Goal: Task Accomplishment & Management: Manage account settings

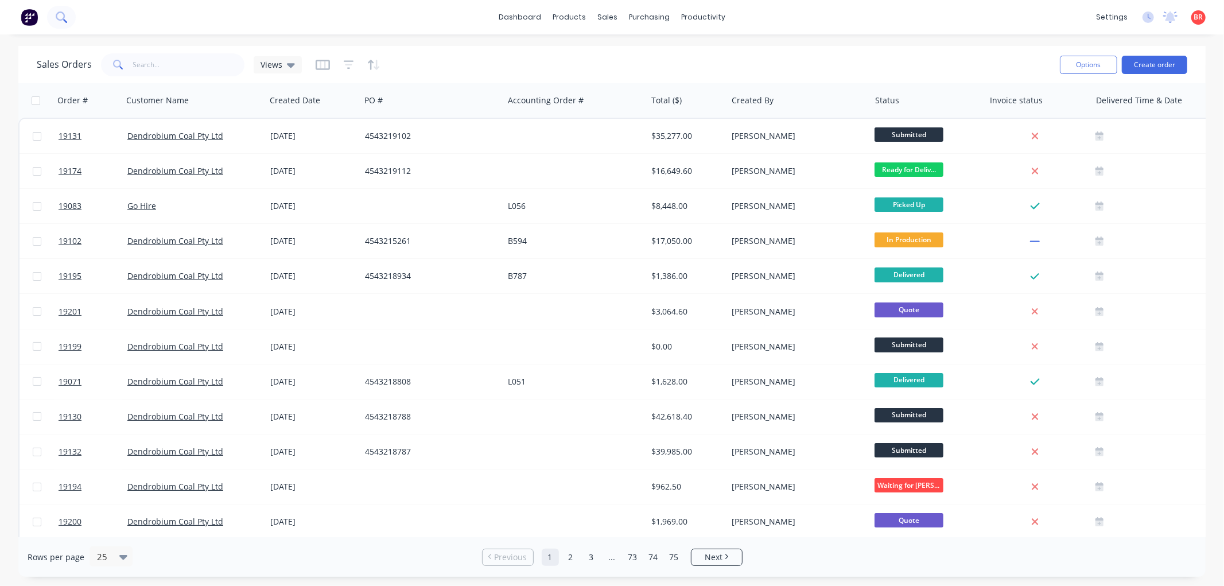
click at [60, 24] on button at bounding box center [61, 17] width 29 height 23
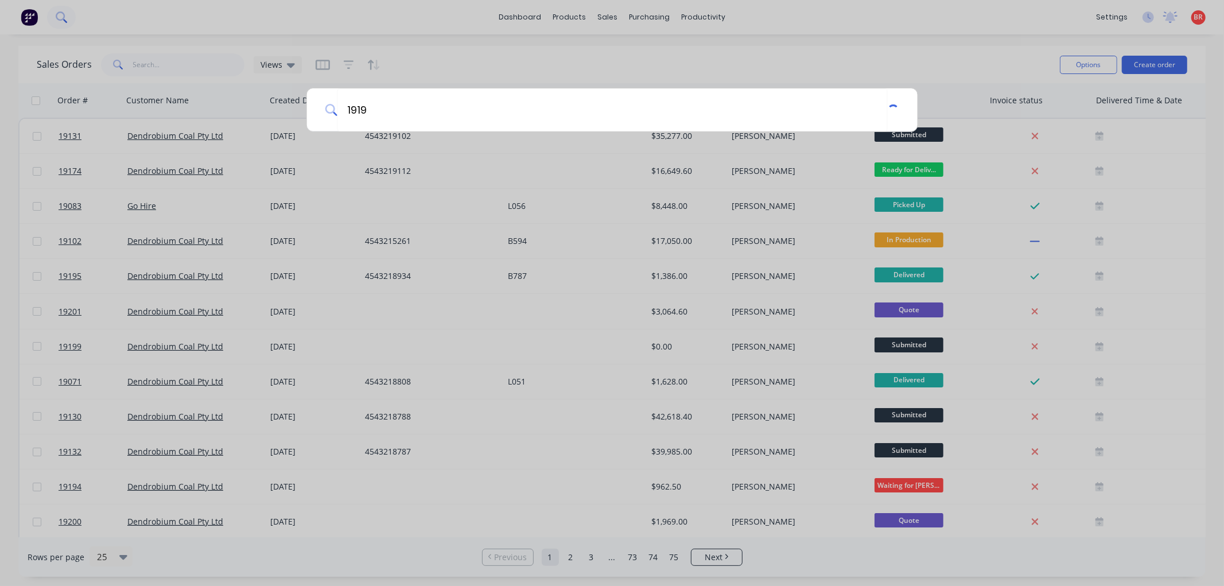
type input "19190"
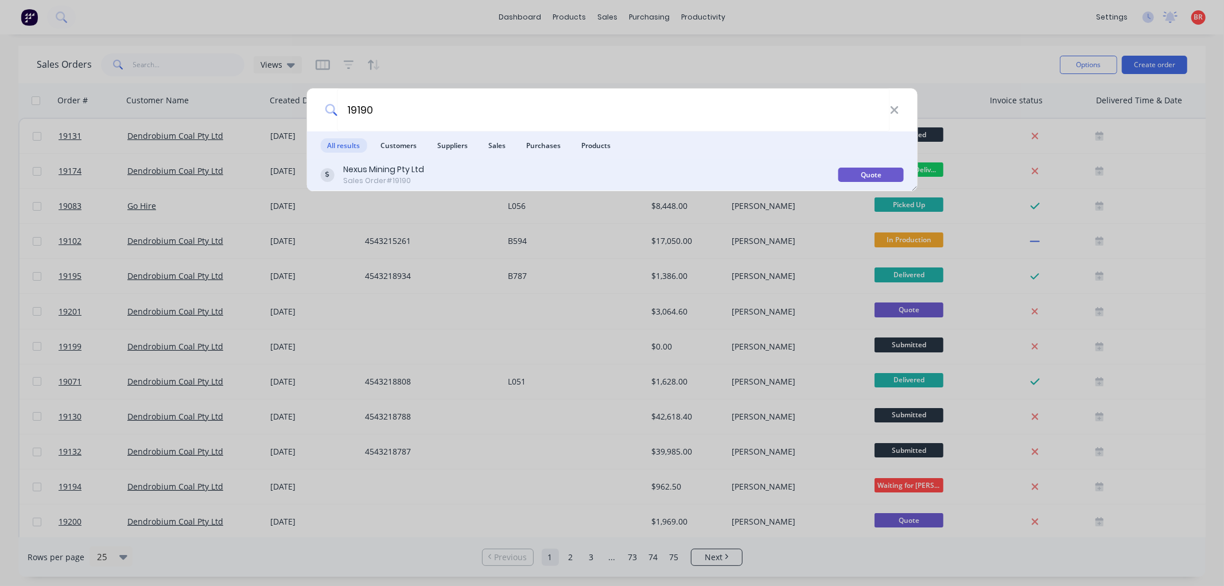
click at [536, 165] on div "Nexus Mining Pty Ltd Sales Order #19190" at bounding box center [579, 175] width 518 height 22
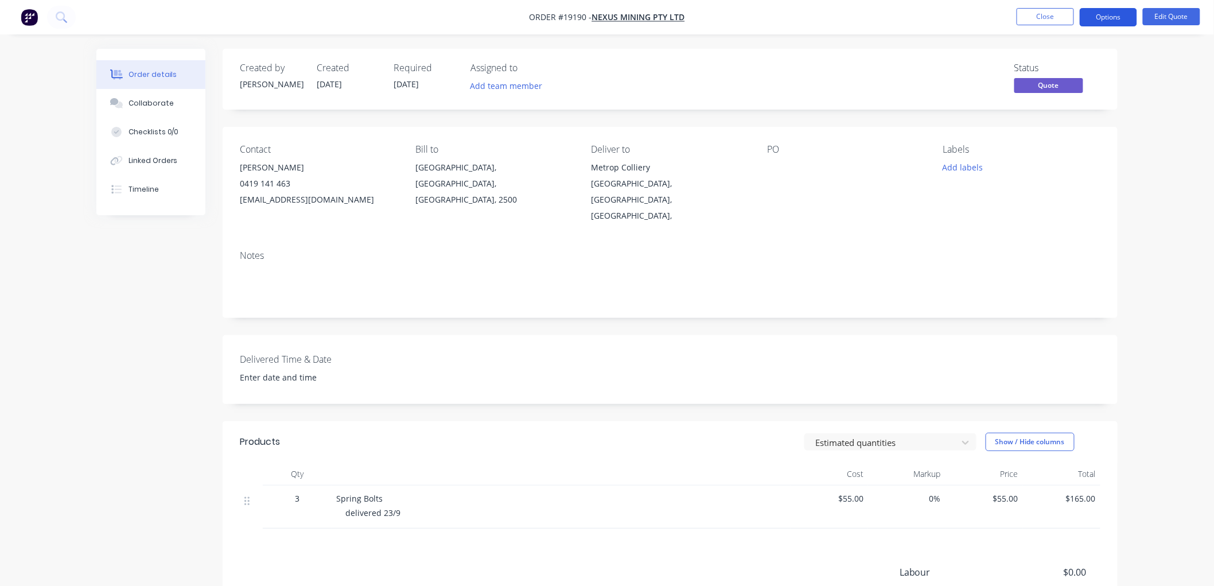
click at [1096, 14] on button "Options" at bounding box center [1108, 17] width 57 height 18
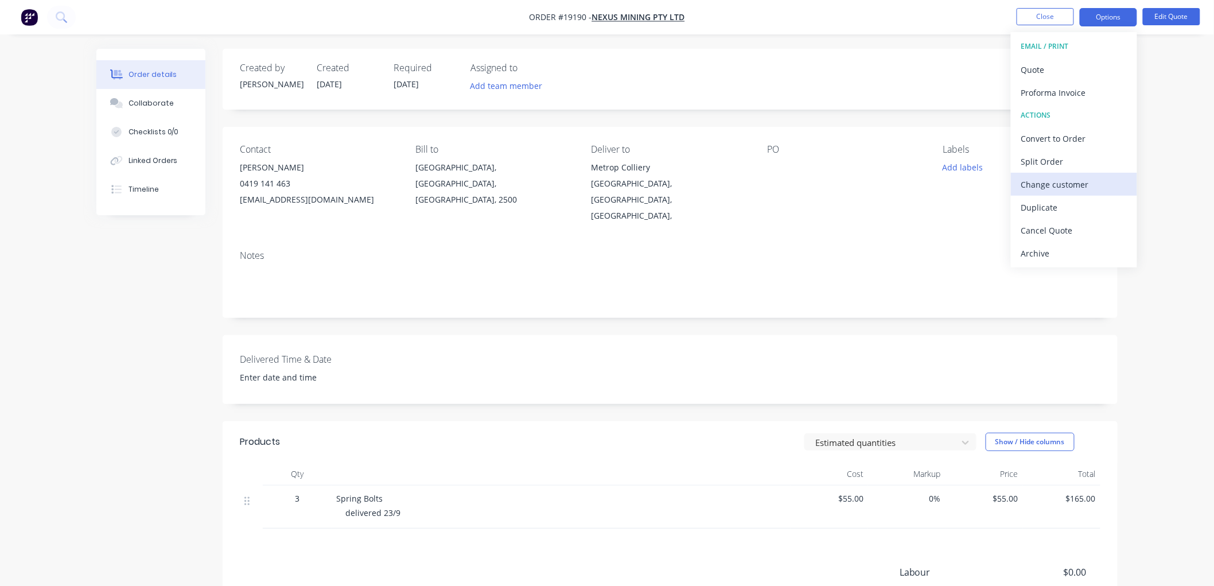
click at [1061, 174] on button "Change customer" at bounding box center [1074, 184] width 126 height 23
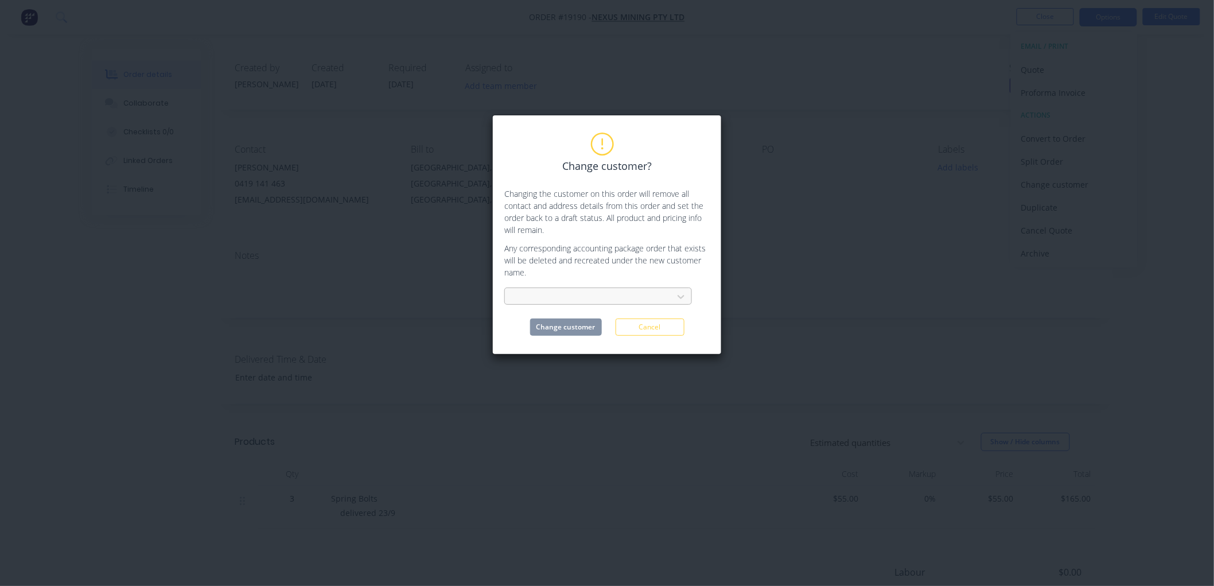
click at [606, 300] on div at bounding box center [590, 297] width 153 height 14
type input "p"
type input "met"
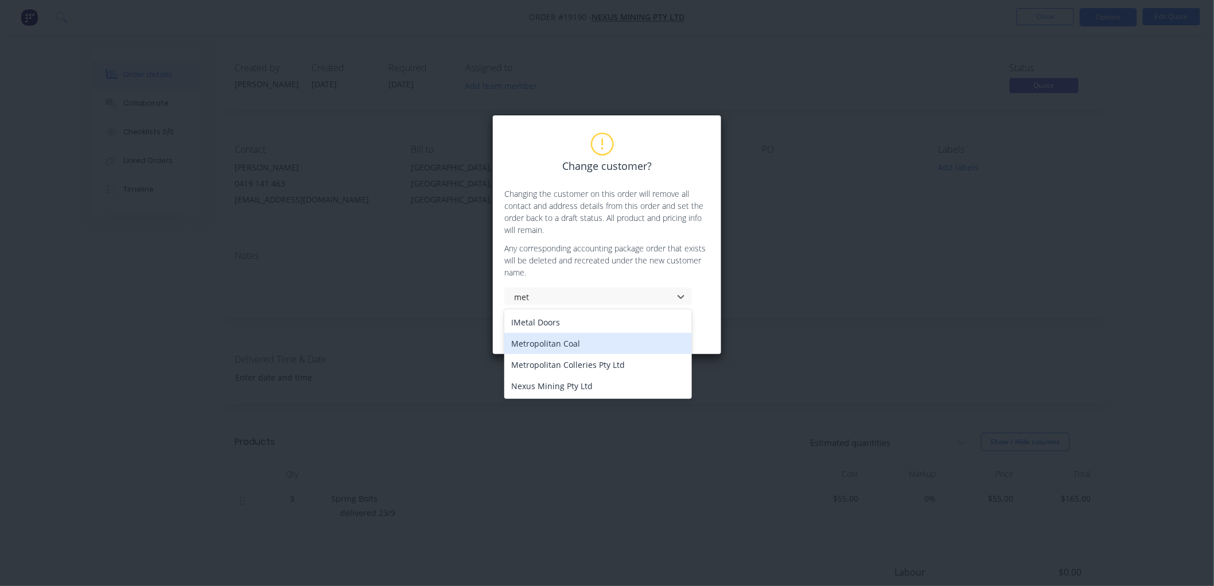
click at [562, 341] on div "Metropolitan Coal" at bounding box center [598, 343] width 188 height 21
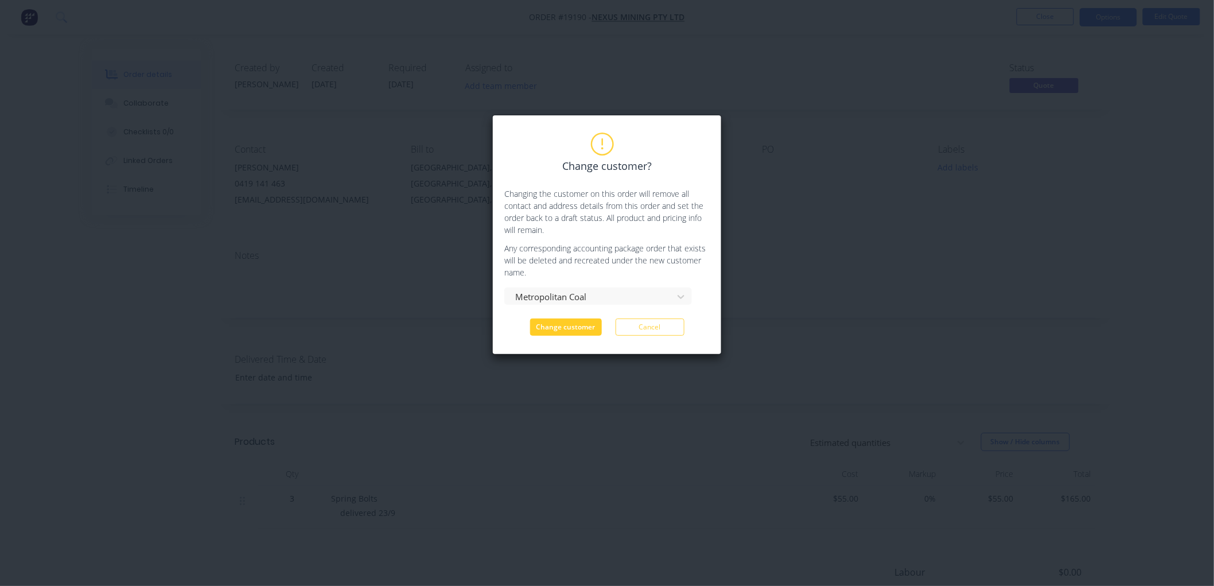
click at [555, 323] on button "Change customer" at bounding box center [566, 326] width 72 height 17
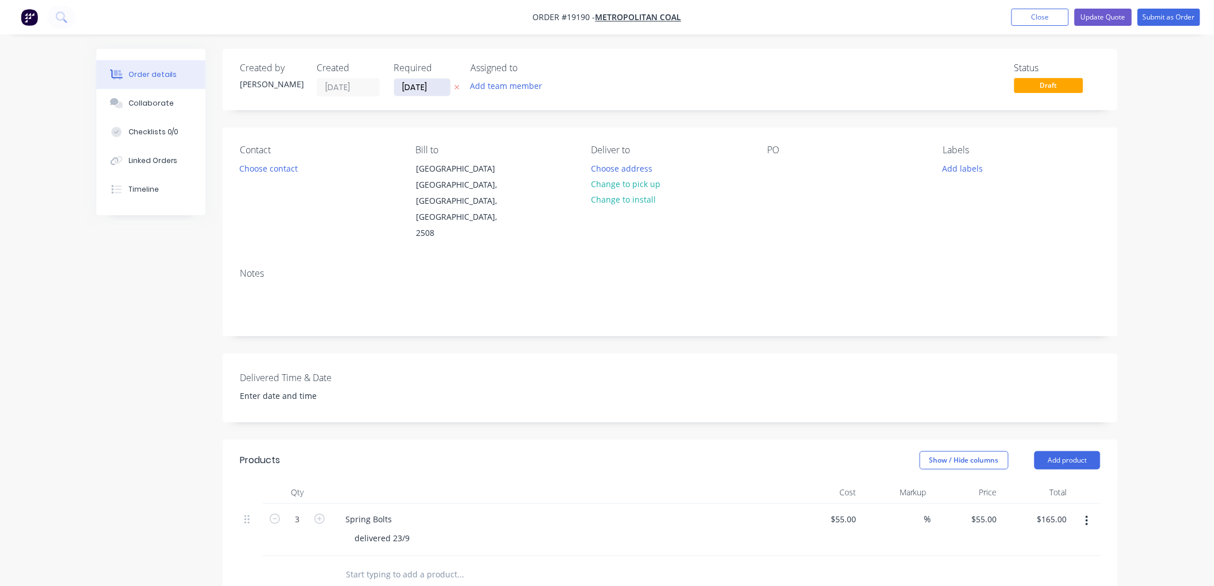
click at [425, 87] on input "[DATE]" at bounding box center [422, 87] width 56 height 17
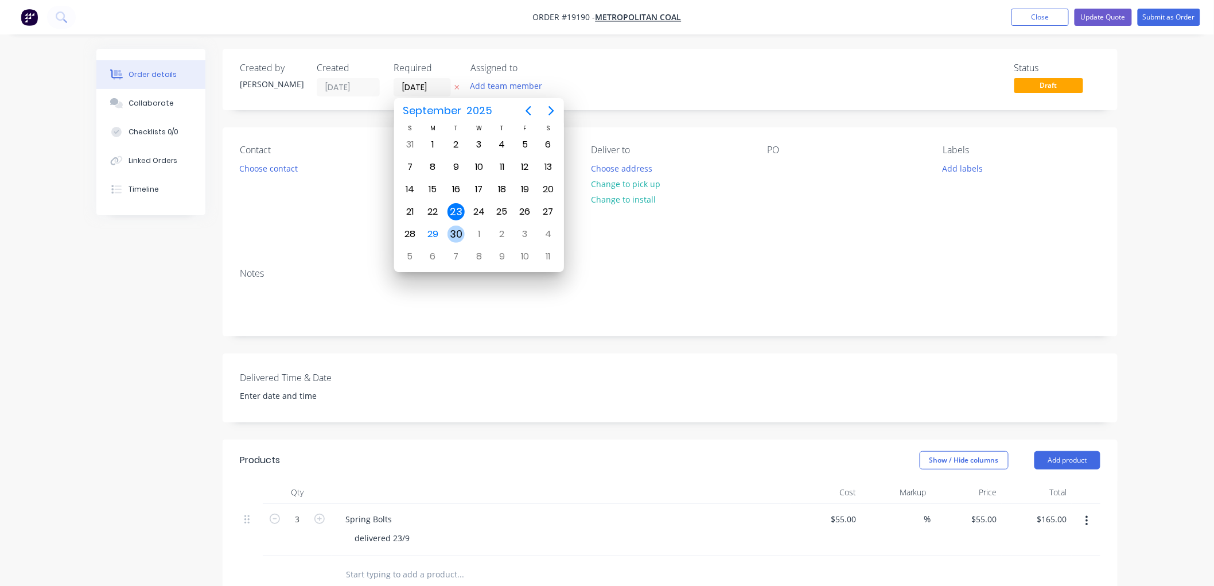
click at [456, 228] on div "30" at bounding box center [456, 233] width 17 height 17
type input "[DATE]"
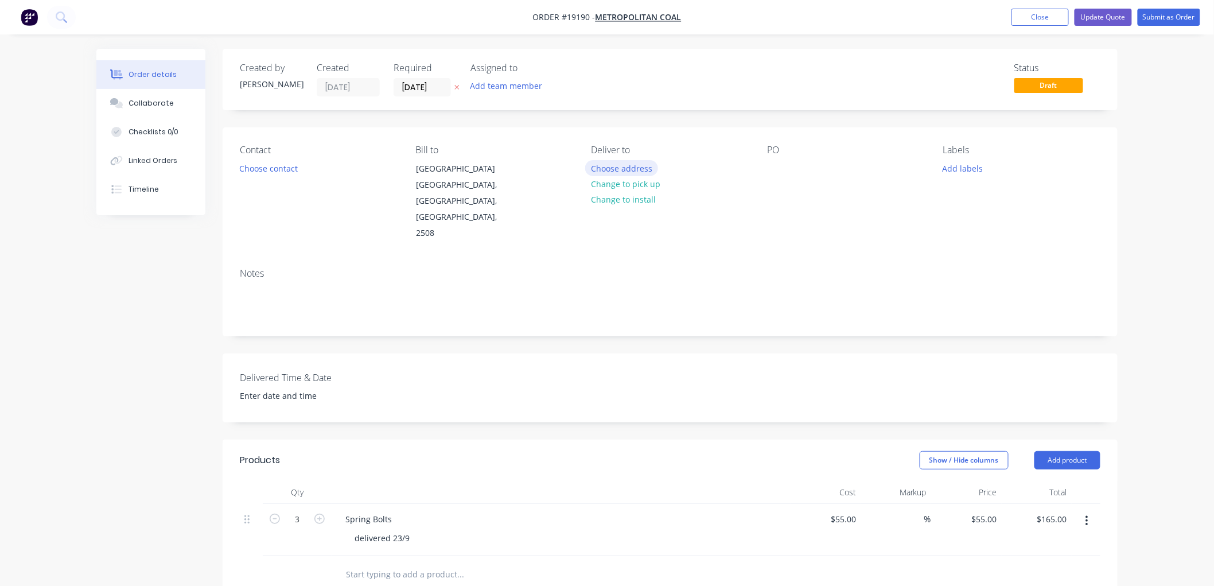
click at [619, 163] on button "Choose address" at bounding box center [621, 167] width 73 height 15
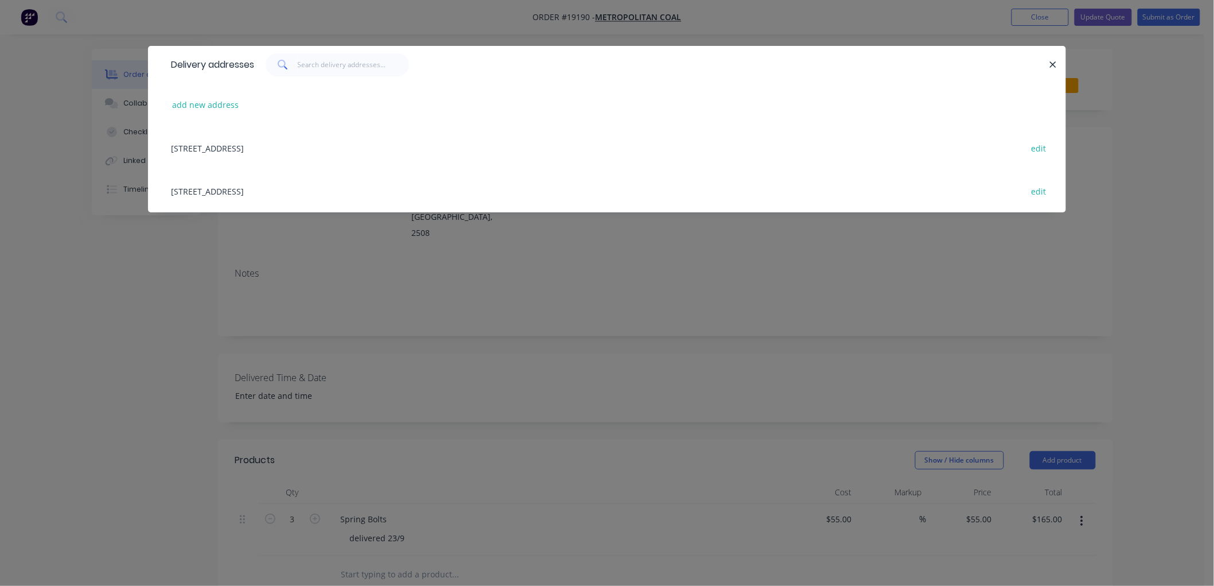
click at [276, 146] on div "[STREET_ADDRESS] edit" at bounding box center [607, 147] width 884 height 43
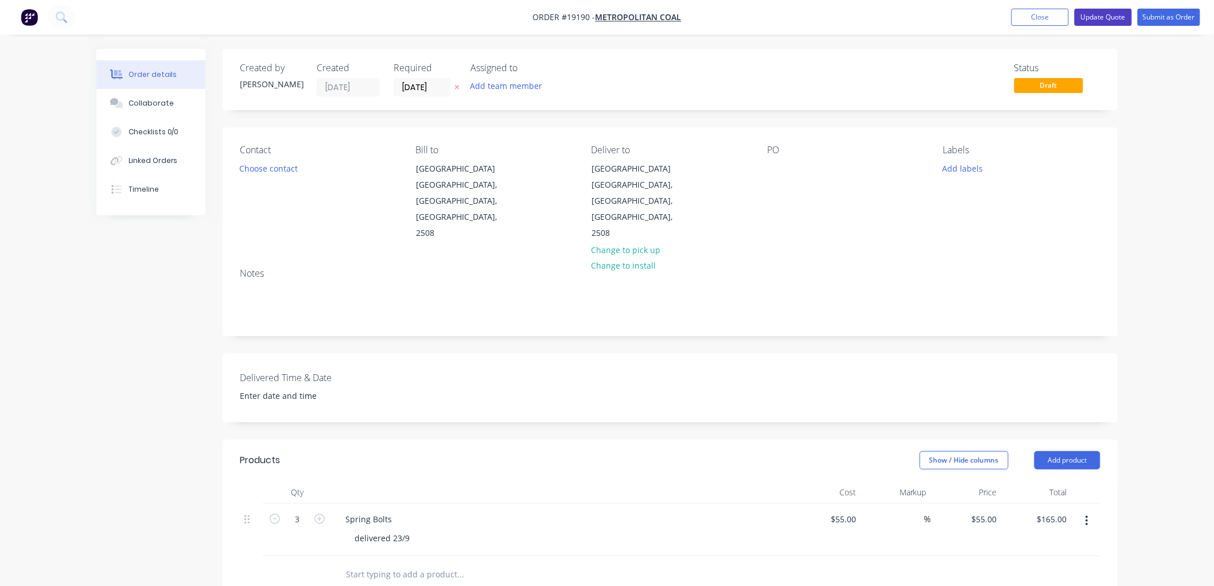
click at [1106, 15] on button "Update Quote" at bounding box center [1103, 17] width 57 height 17
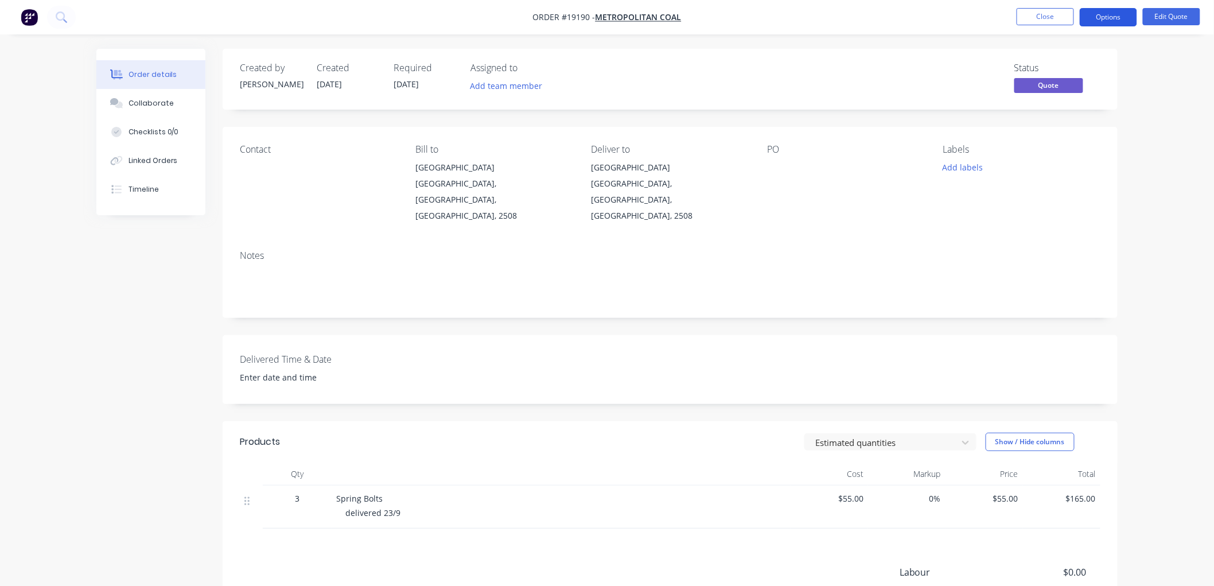
click at [1102, 17] on button "Options" at bounding box center [1108, 17] width 57 height 18
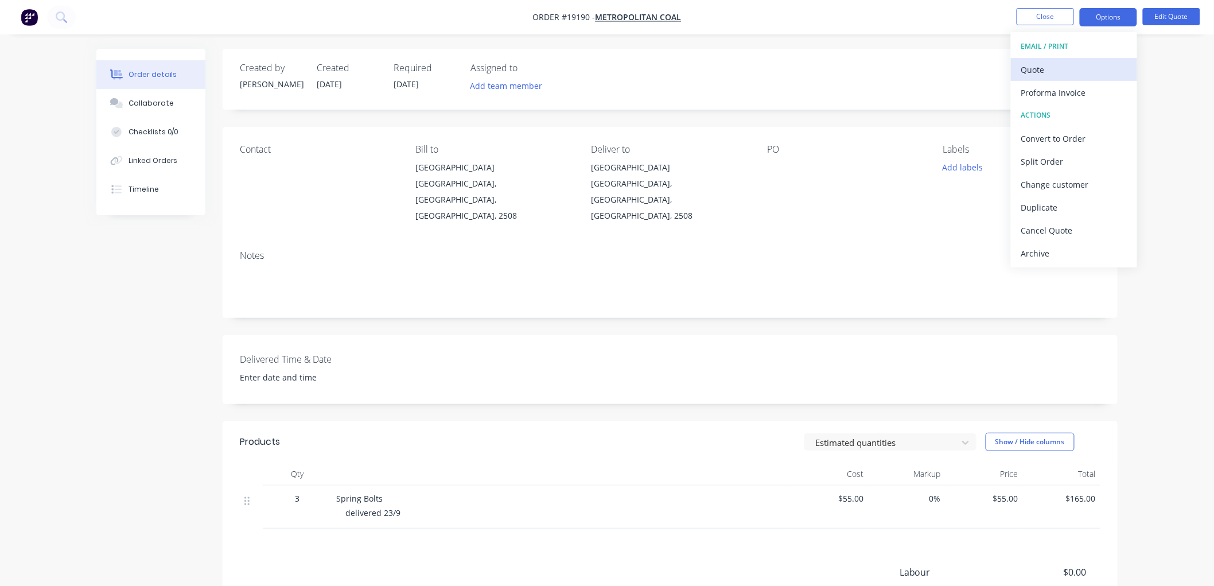
click at [1037, 68] on div "Quote" at bounding box center [1074, 69] width 106 height 17
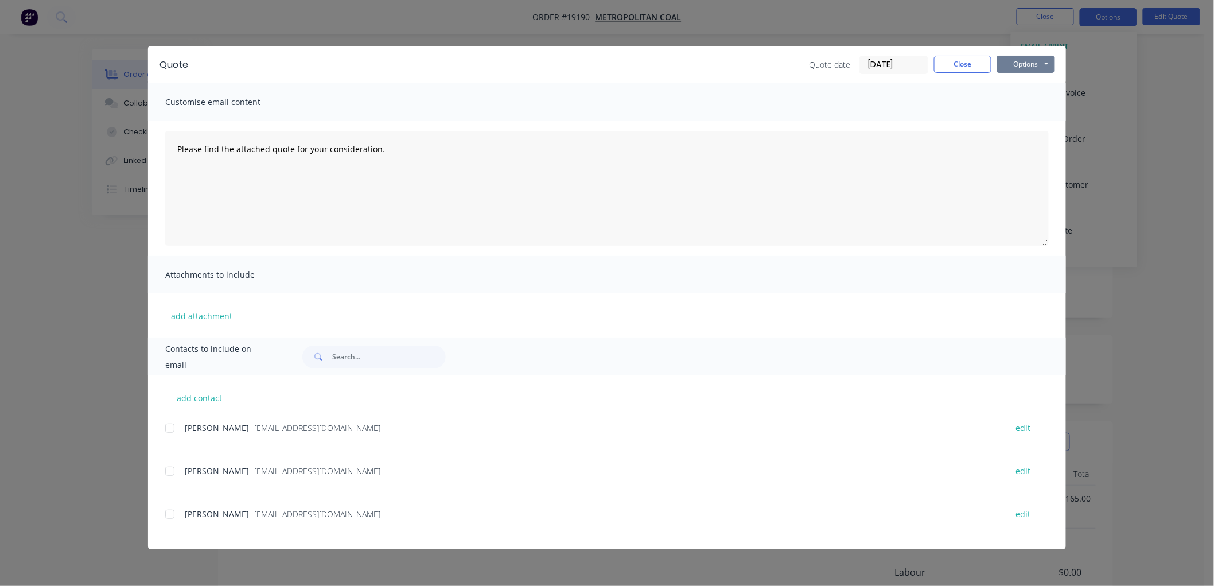
click at [1019, 64] on button "Options" at bounding box center [1025, 64] width 57 height 17
click at [1035, 99] on button "Print" at bounding box center [1033, 103] width 73 height 19
click at [973, 69] on button "Close" at bounding box center [962, 64] width 57 height 17
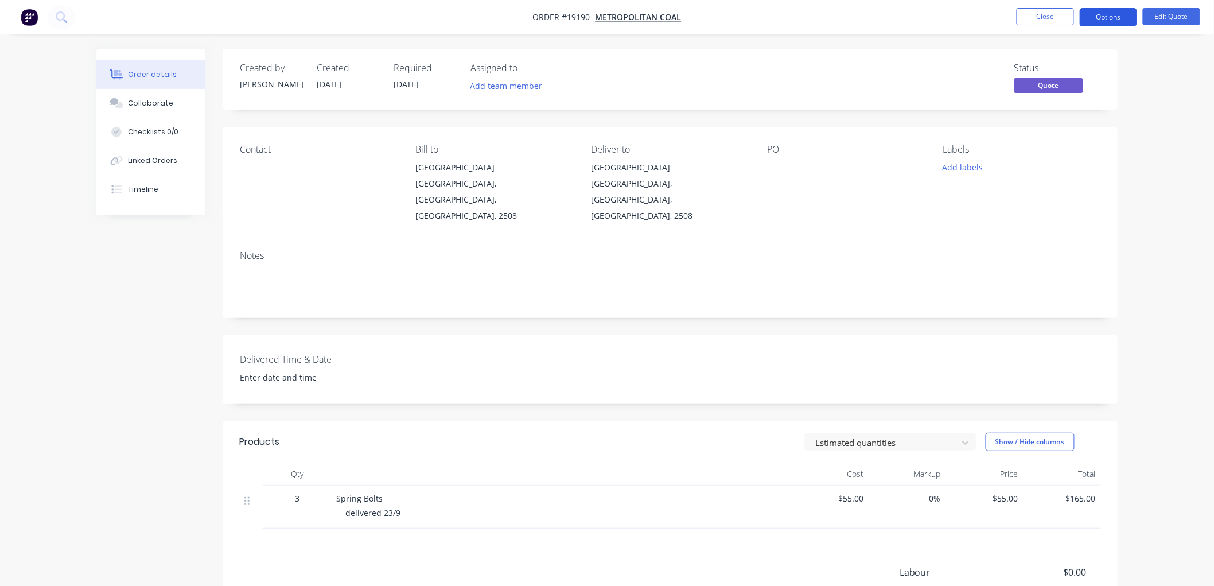
click at [1092, 23] on button "Options" at bounding box center [1108, 17] width 57 height 18
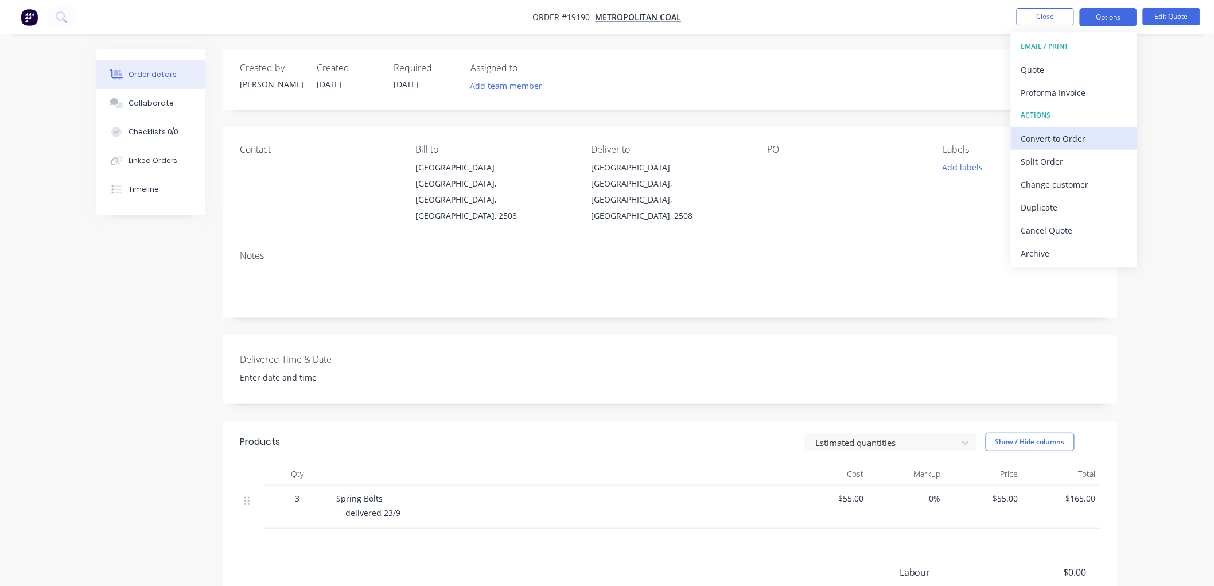
click at [1059, 138] on div "Convert to Order" at bounding box center [1074, 138] width 106 height 17
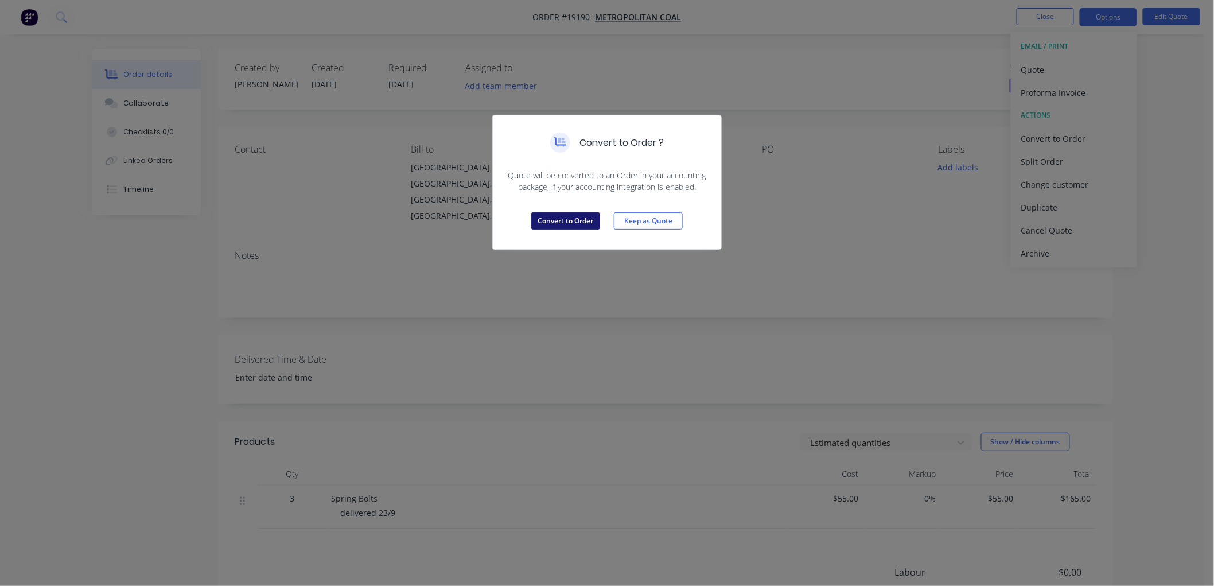
click at [584, 219] on button "Convert to Order" at bounding box center [565, 220] width 69 height 17
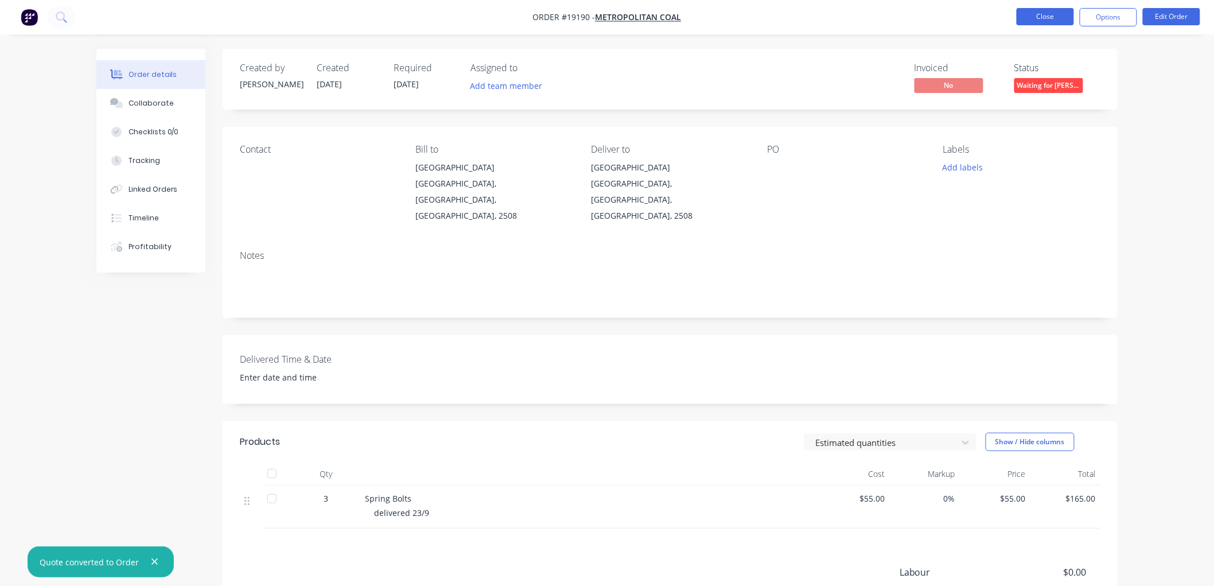
click at [1044, 13] on button "Close" at bounding box center [1045, 16] width 57 height 17
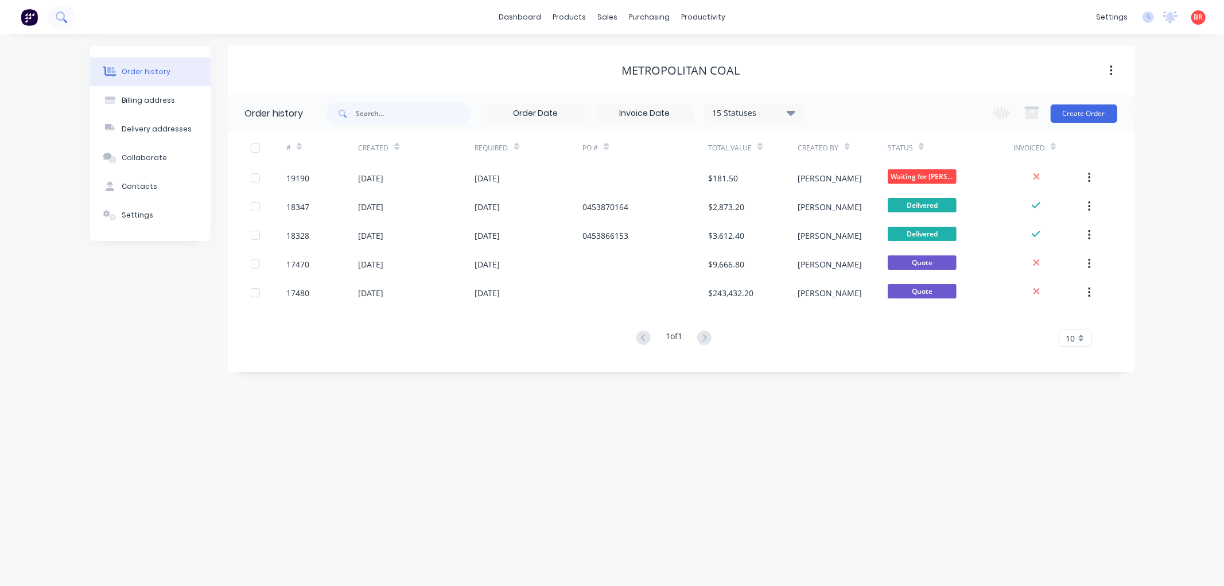
click at [59, 14] on icon at bounding box center [61, 16] width 11 height 11
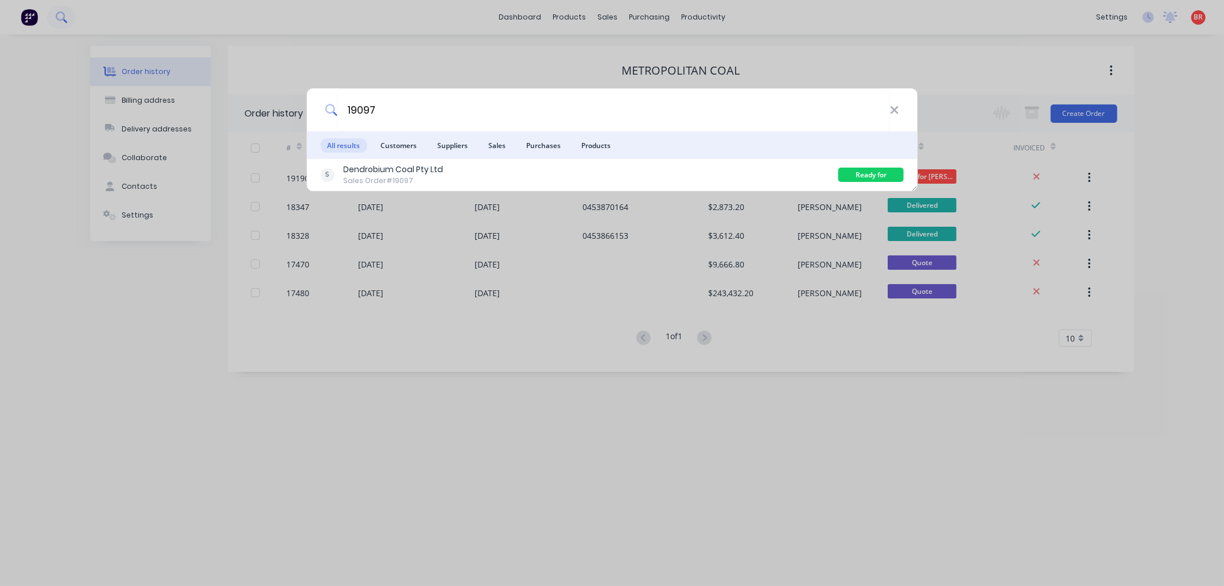
type input "19097"
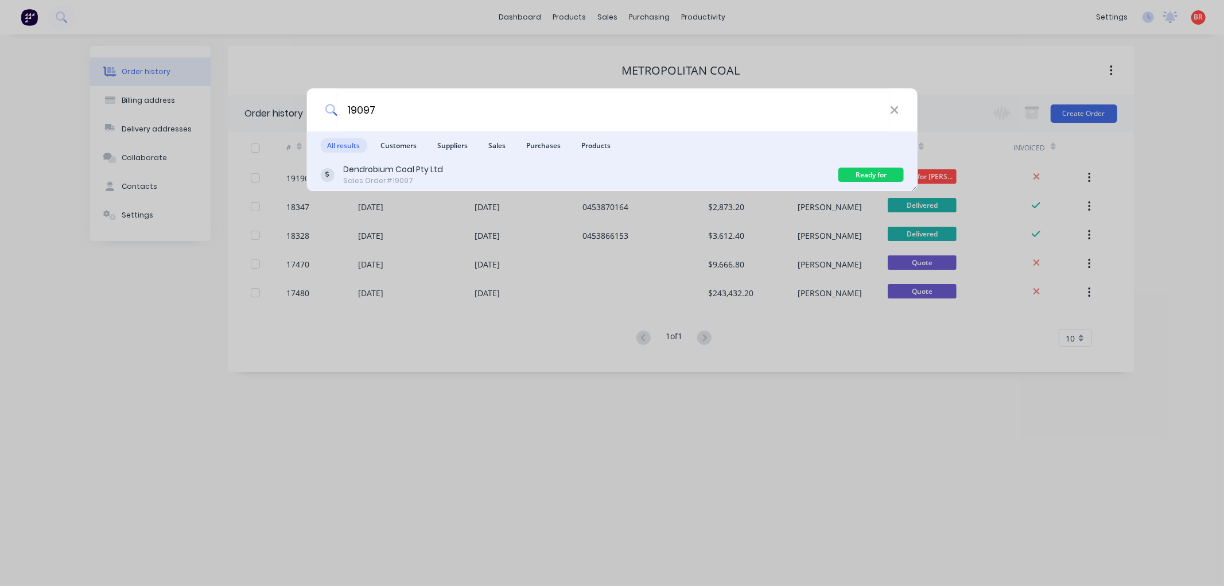
click at [404, 170] on div "Dendrobium Coal Pty Ltd" at bounding box center [393, 170] width 100 height 12
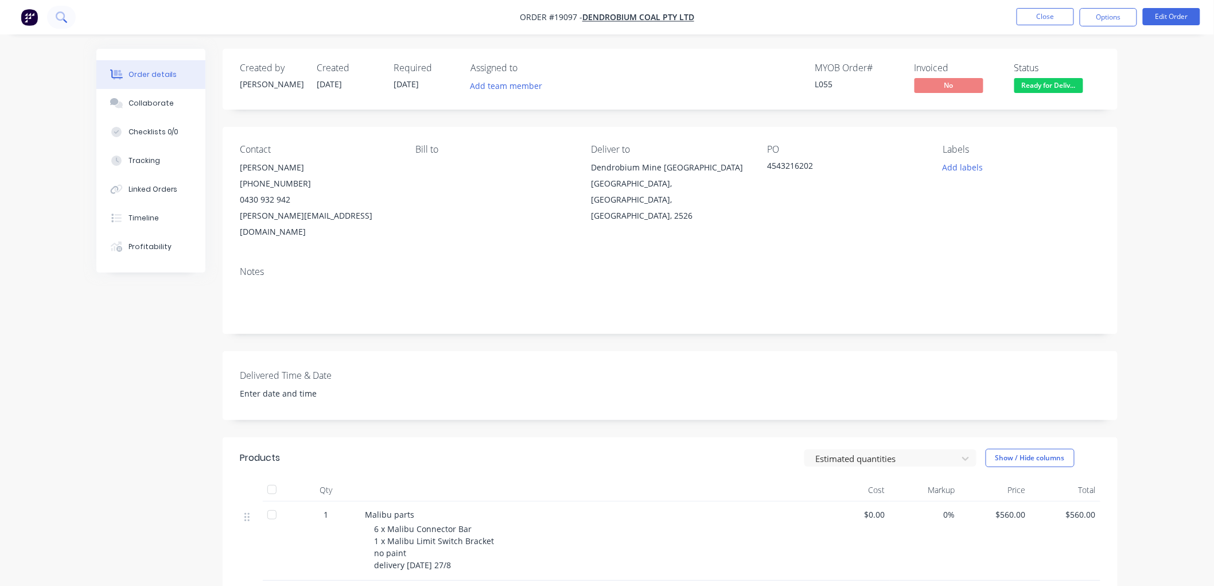
click at [63, 16] on icon at bounding box center [61, 16] width 11 height 11
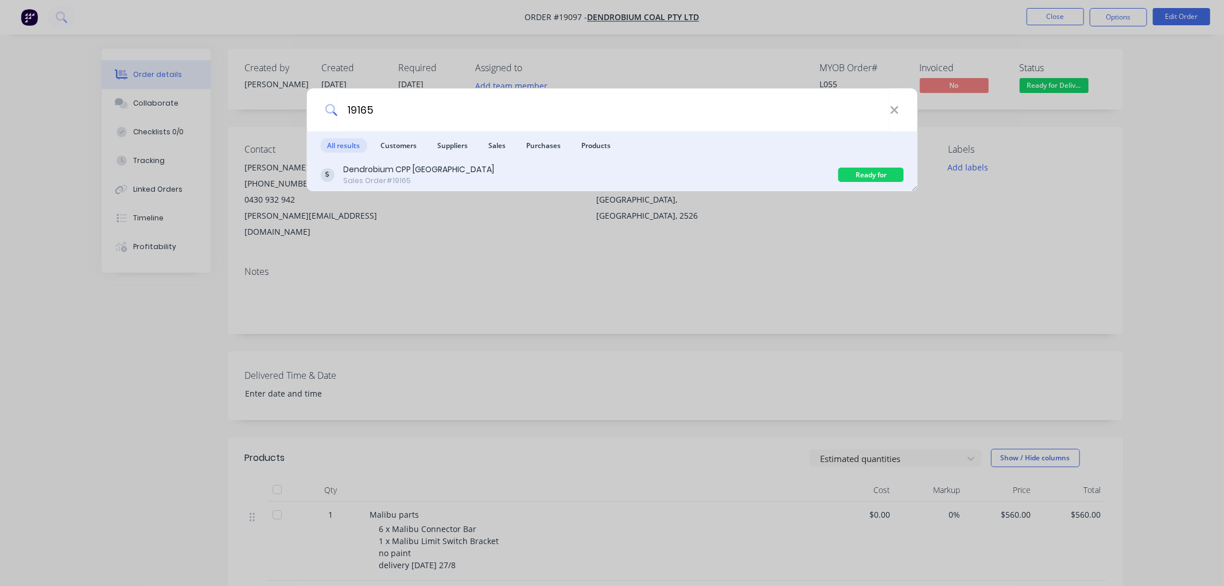
type input "19165"
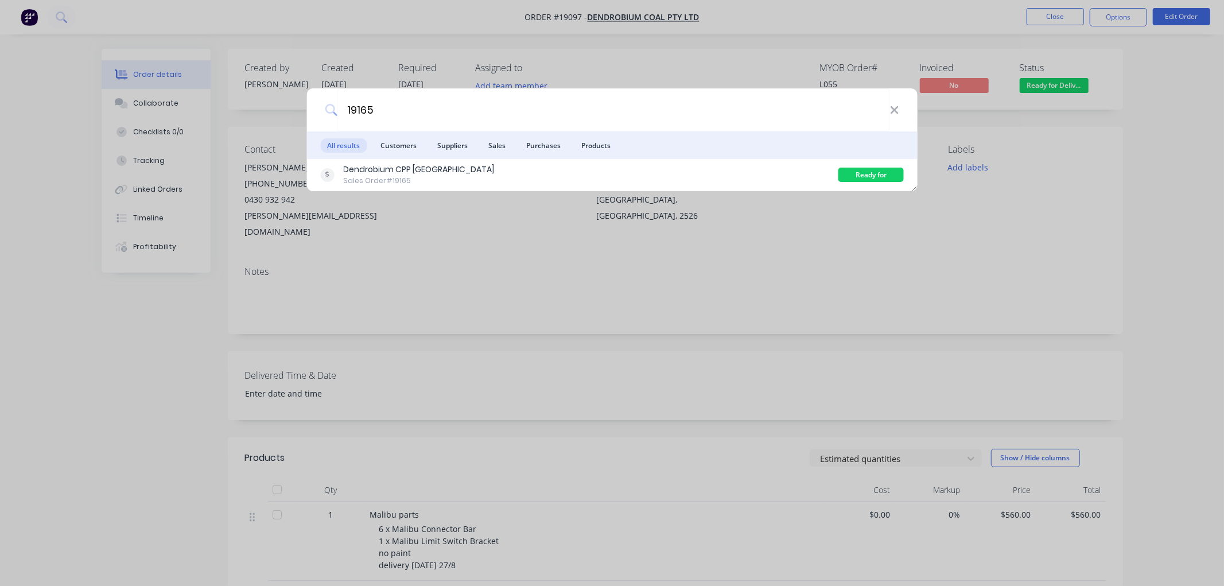
click at [450, 171] on div "Dendrobium CPP Australia Sales Order #19165" at bounding box center [579, 175] width 518 height 22
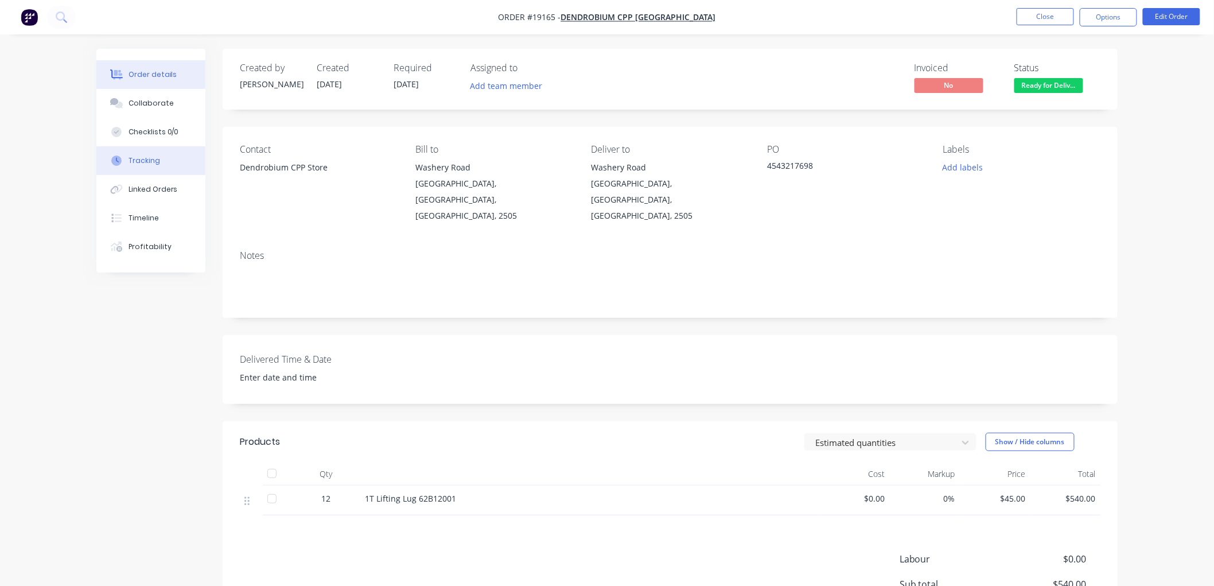
click at [149, 157] on div "Tracking" at bounding box center [145, 160] width 32 height 10
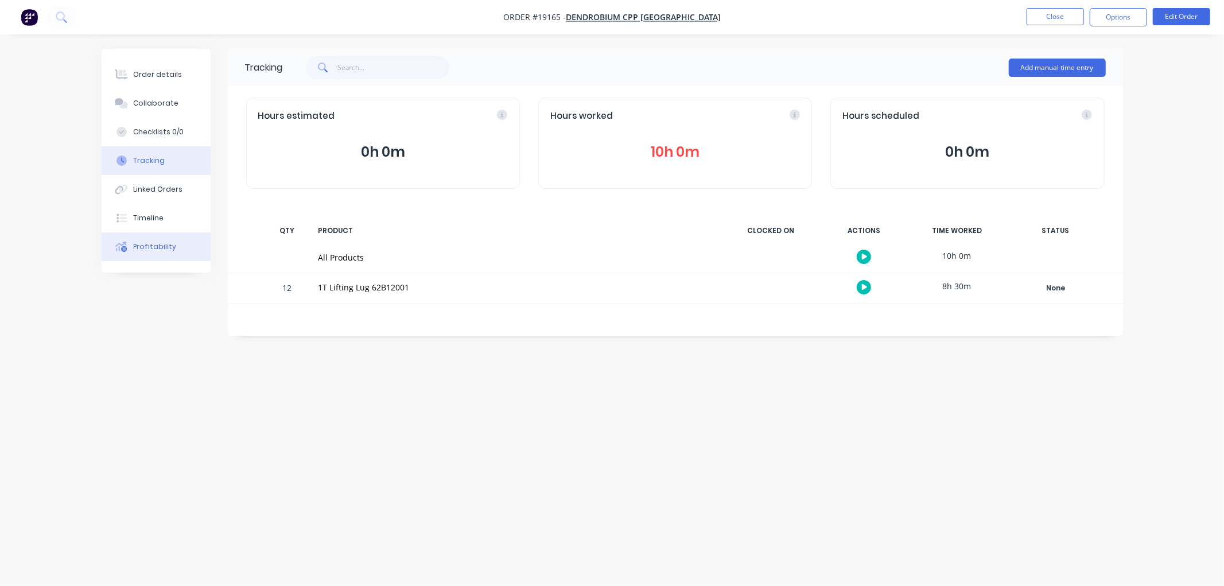
click at [156, 240] on button "Profitability" at bounding box center [156, 246] width 109 height 29
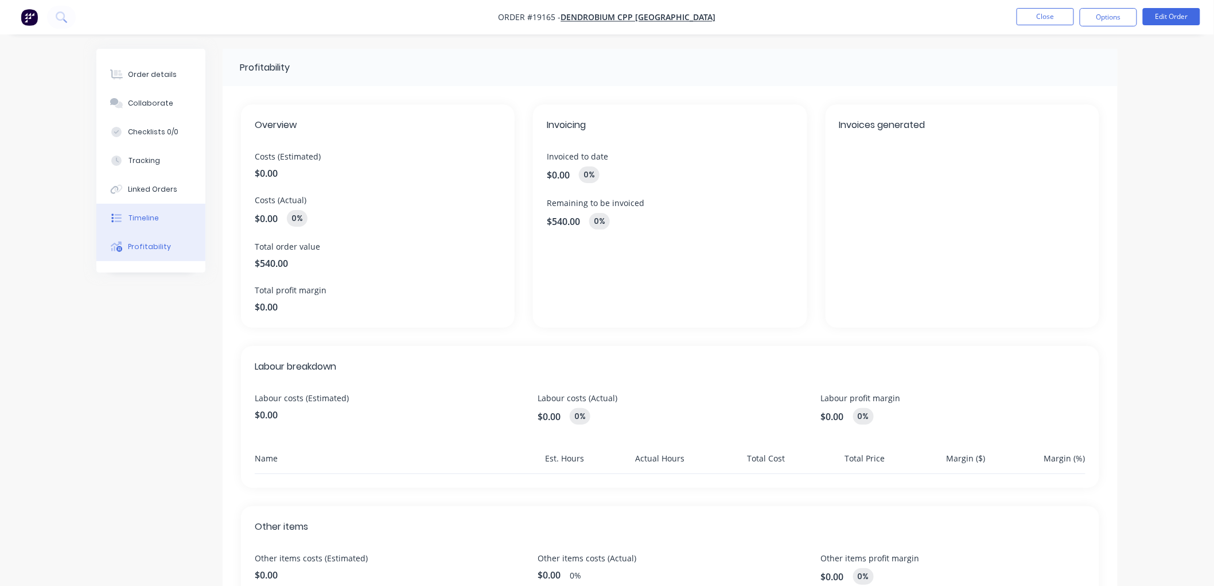
click at [147, 213] on div "Timeline" at bounding box center [144, 218] width 30 height 10
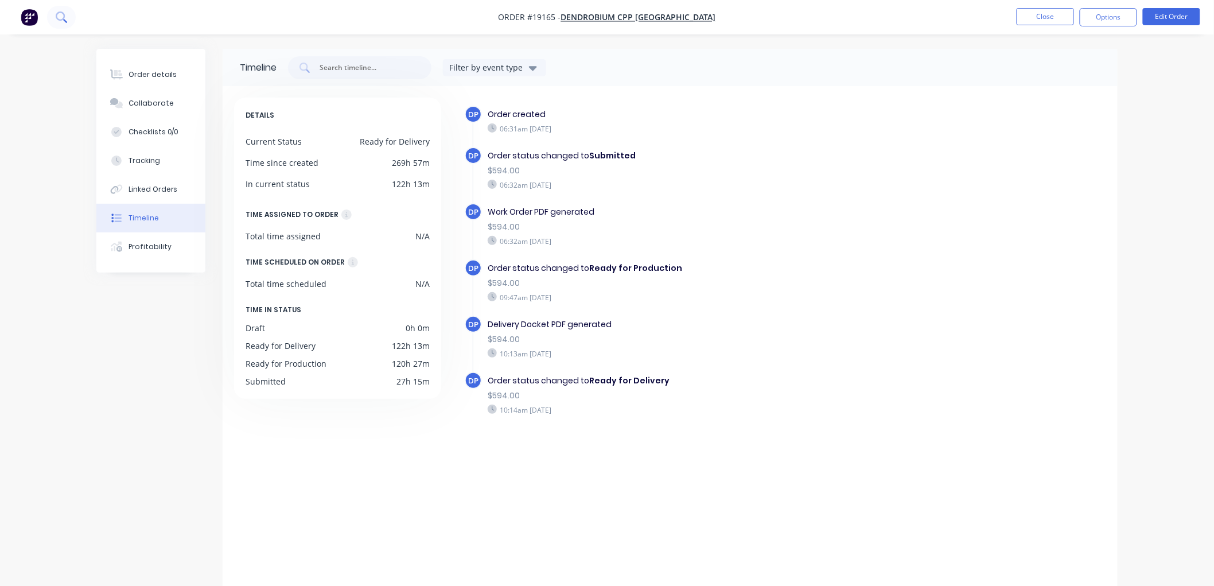
click at [59, 16] on icon at bounding box center [61, 16] width 11 height 11
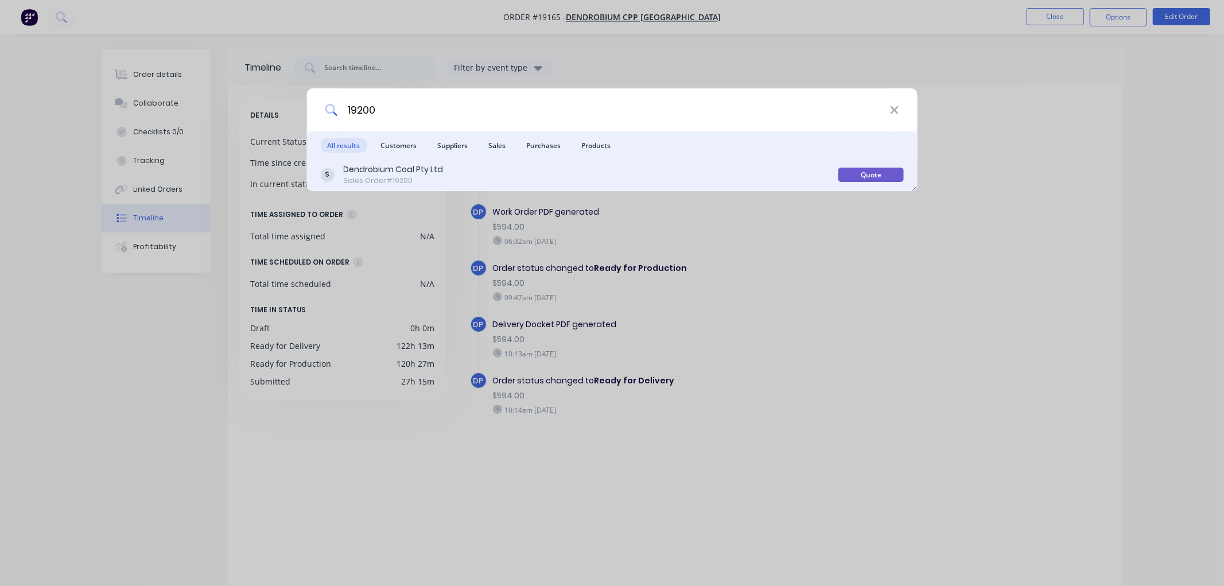
type input "19200"
click at [416, 178] on div "Sales Order #19200" at bounding box center [393, 181] width 100 height 10
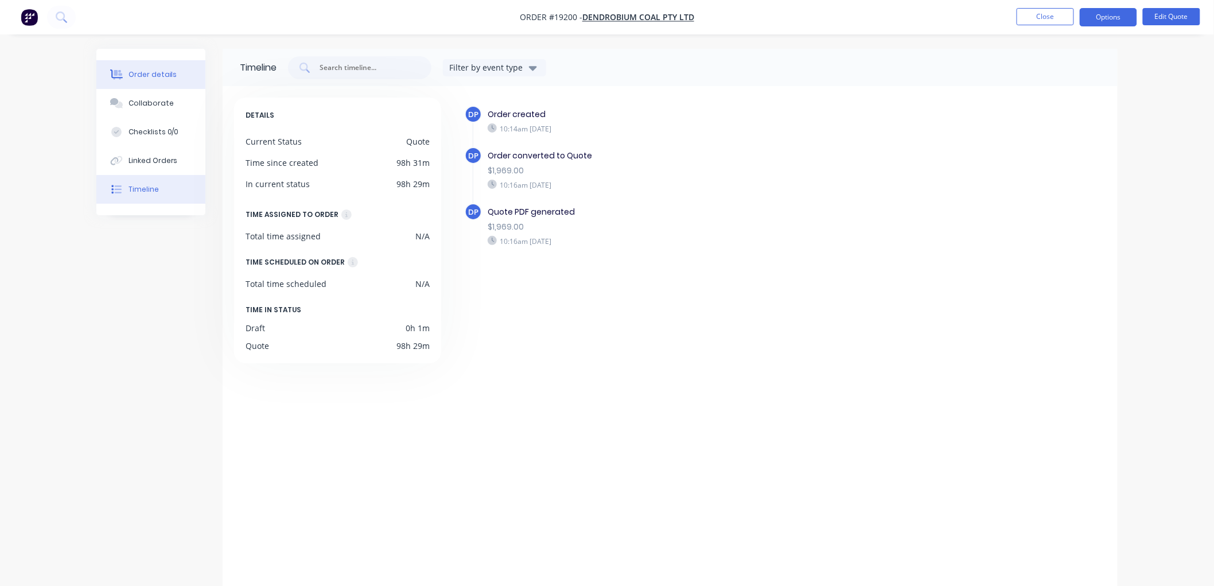
click at [169, 77] on div "Order details" at bounding box center [153, 74] width 49 height 10
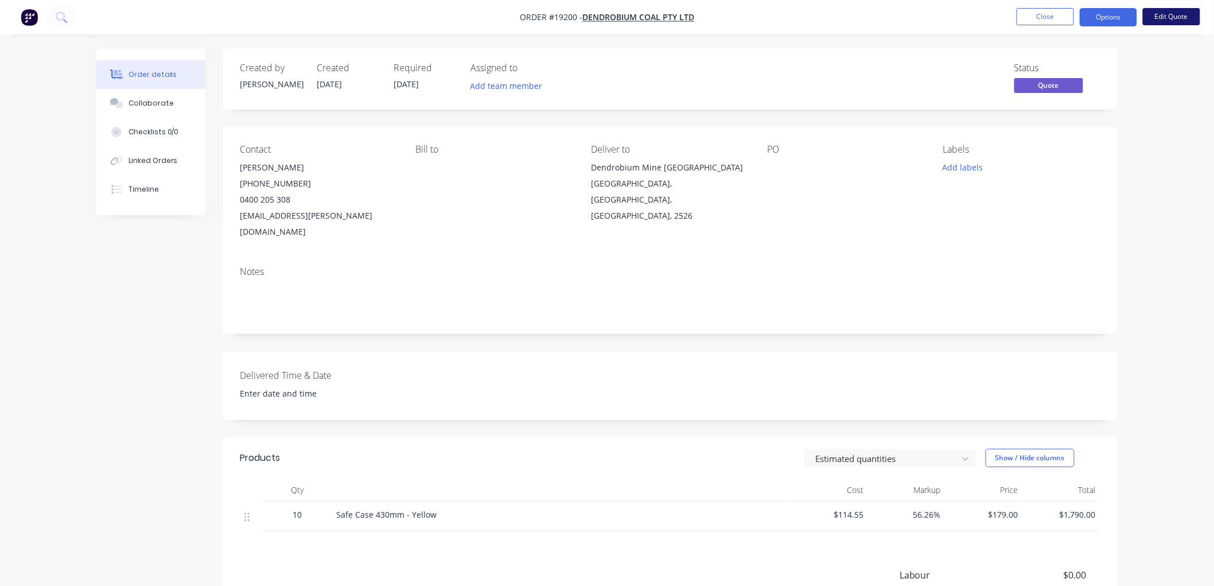
click at [1153, 21] on button "Edit Quote" at bounding box center [1171, 16] width 57 height 17
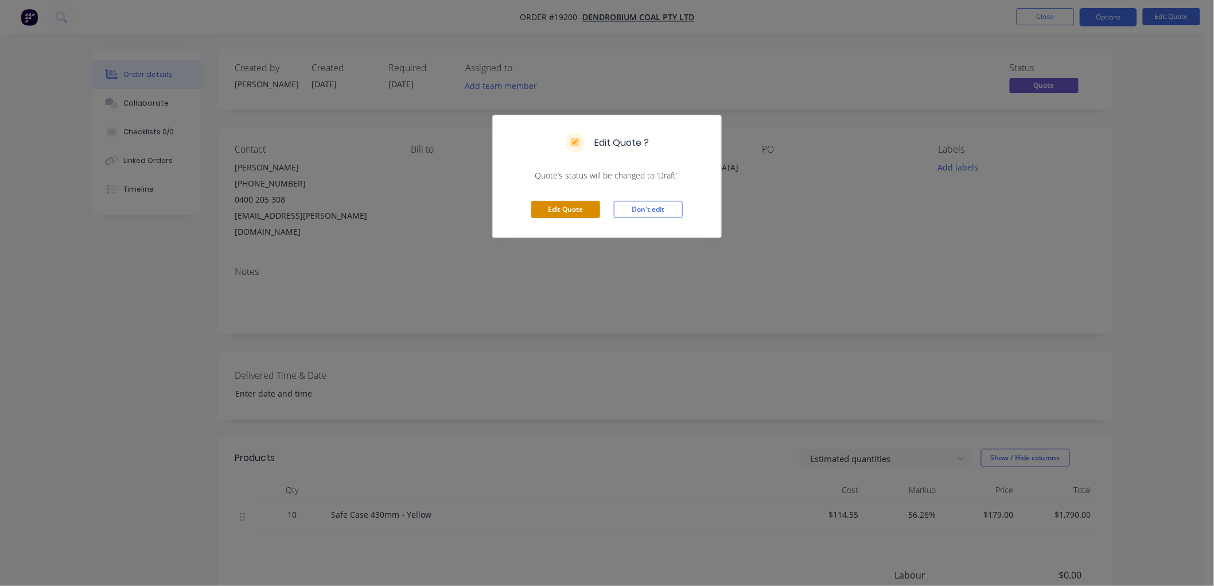
click at [557, 209] on button "Edit Quote" at bounding box center [565, 209] width 69 height 17
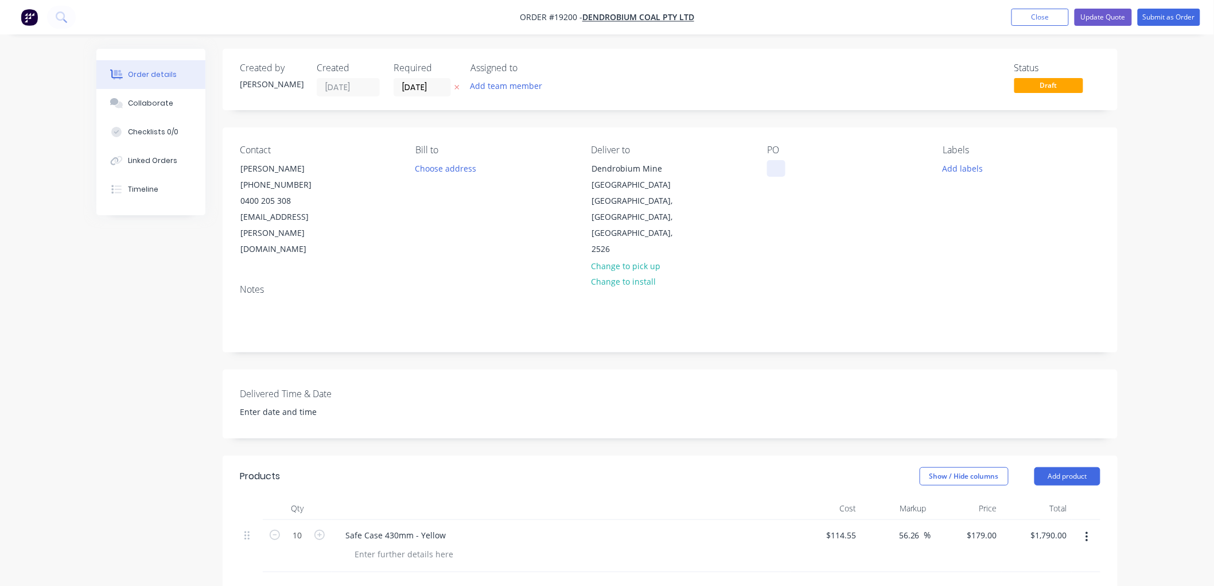
click at [783, 169] on div at bounding box center [776, 168] width 18 height 17
click at [1170, 19] on button "Submit as Order" at bounding box center [1169, 17] width 63 height 17
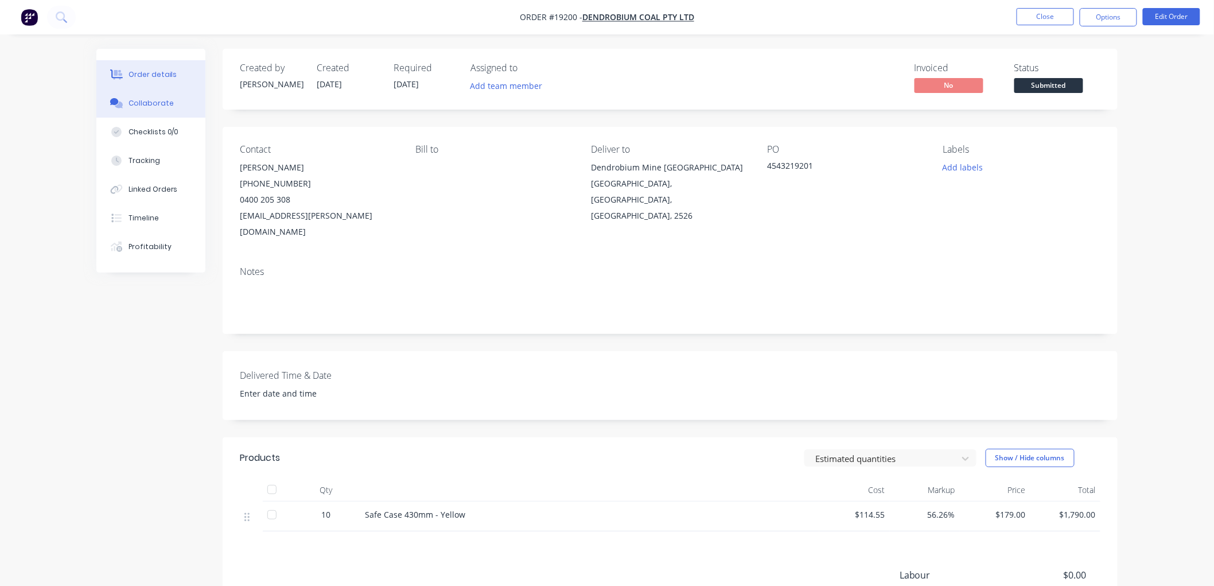
click at [142, 102] on div "Collaborate" at bounding box center [151, 103] width 45 height 10
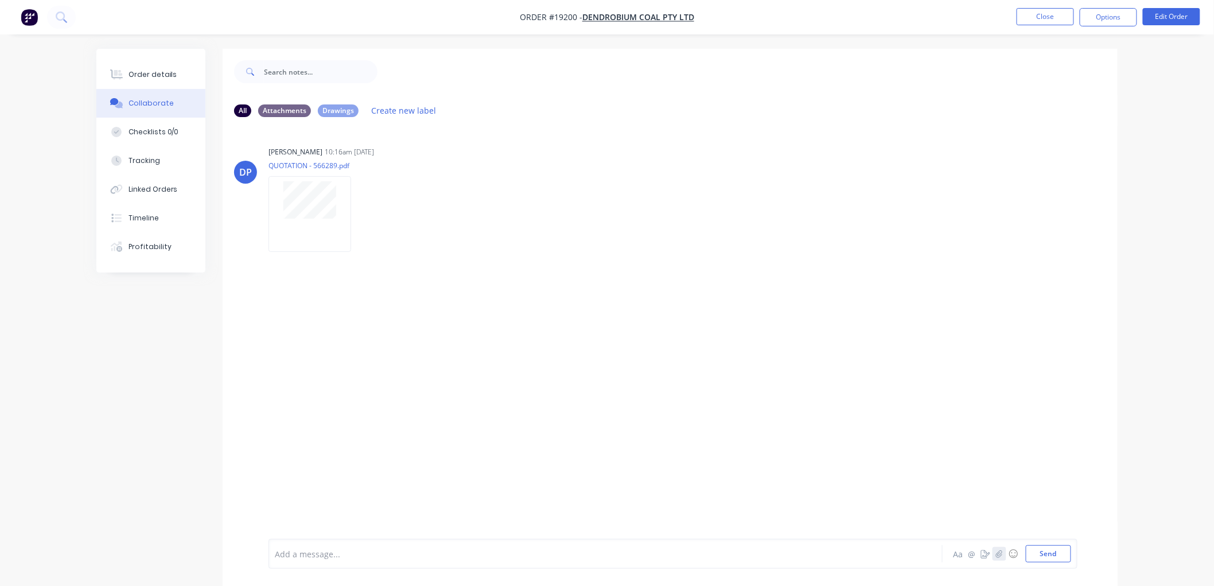
click at [997, 553] on icon "button" at bounding box center [999, 553] width 6 height 7
click at [1042, 553] on button "Send" at bounding box center [1048, 553] width 45 height 17
click at [143, 70] on div "Order details" at bounding box center [153, 74] width 49 height 10
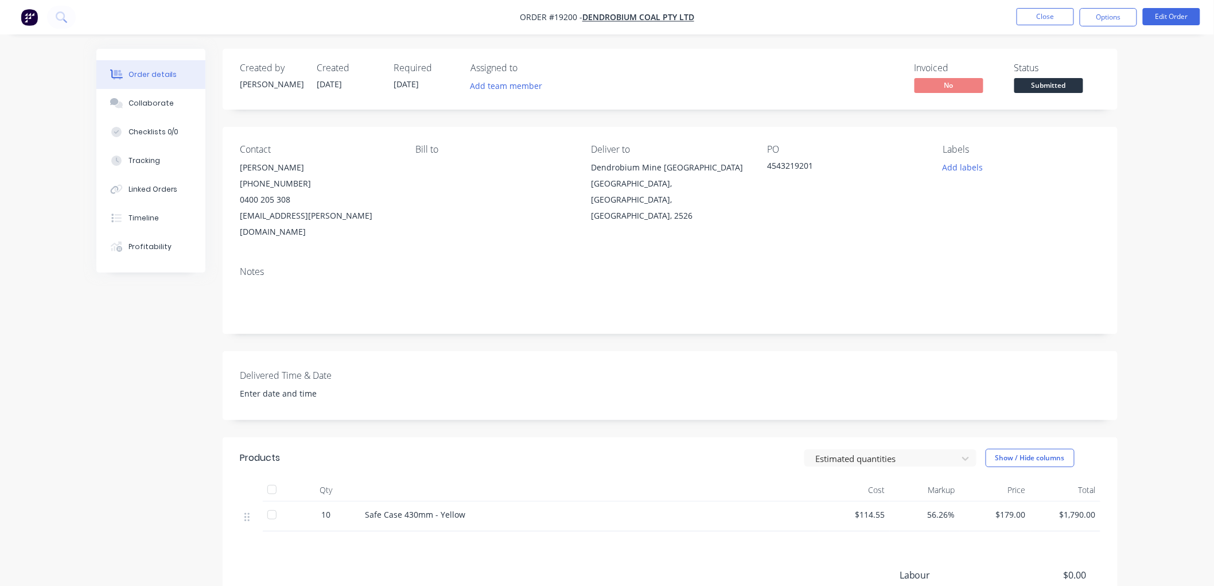
click at [1036, 84] on span "Submitted" at bounding box center [1048, 85] width 69 height 14
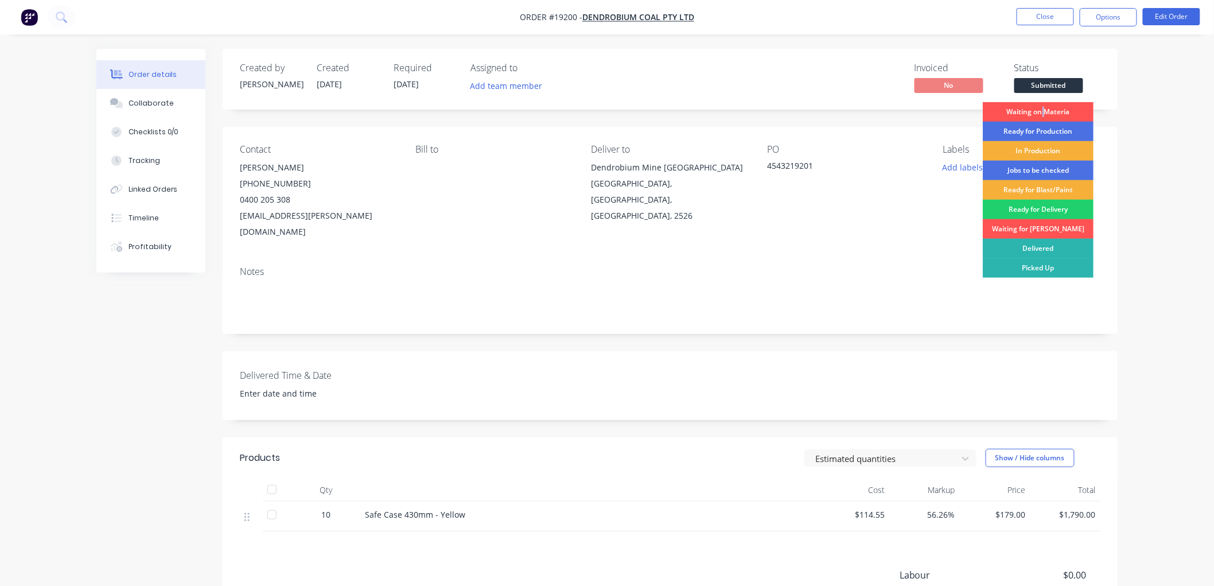
click at [1037, 112] on div "Waiting on Materia" at bounding box center [1038, 112] width 111 height 20
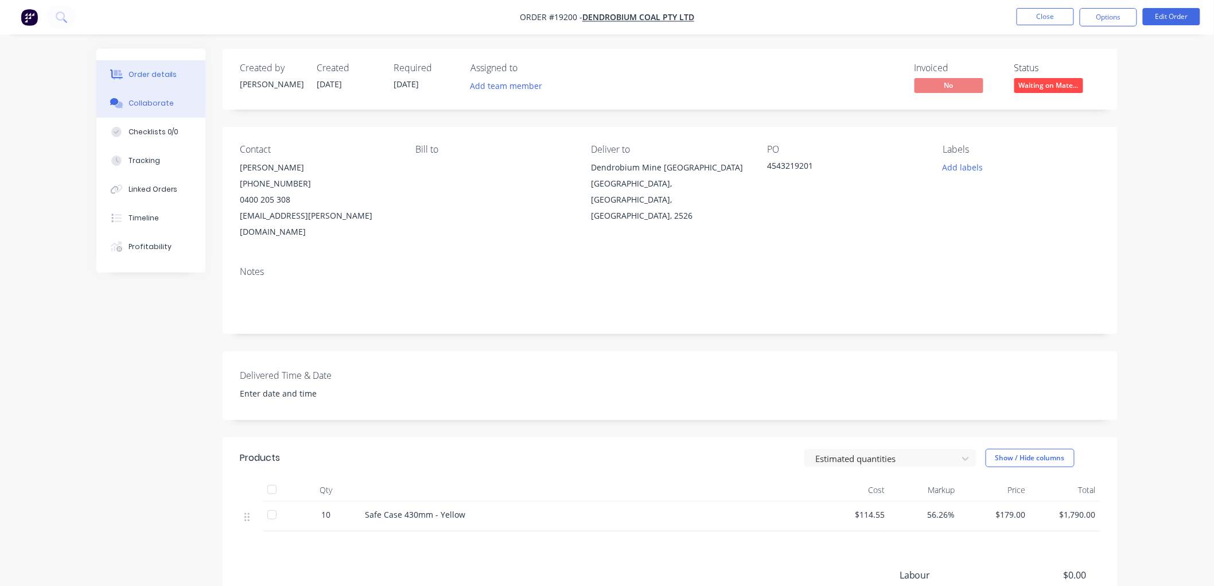
click at [151, 101] on div "Collaborate" at bounding box center [151, 103] width 45 height 10
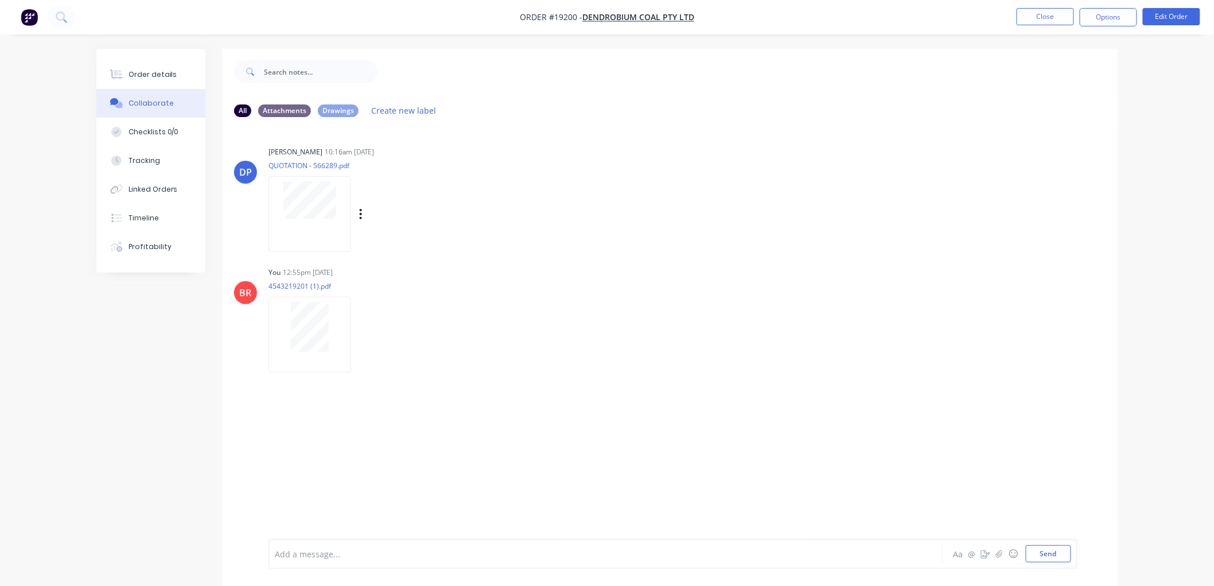
click at [310, 220] on div at bounding box center [310, 213] width 83 height 75
click at [1029, 21] on button "Close" at bounding box center [1045, 16] width 57 height 17
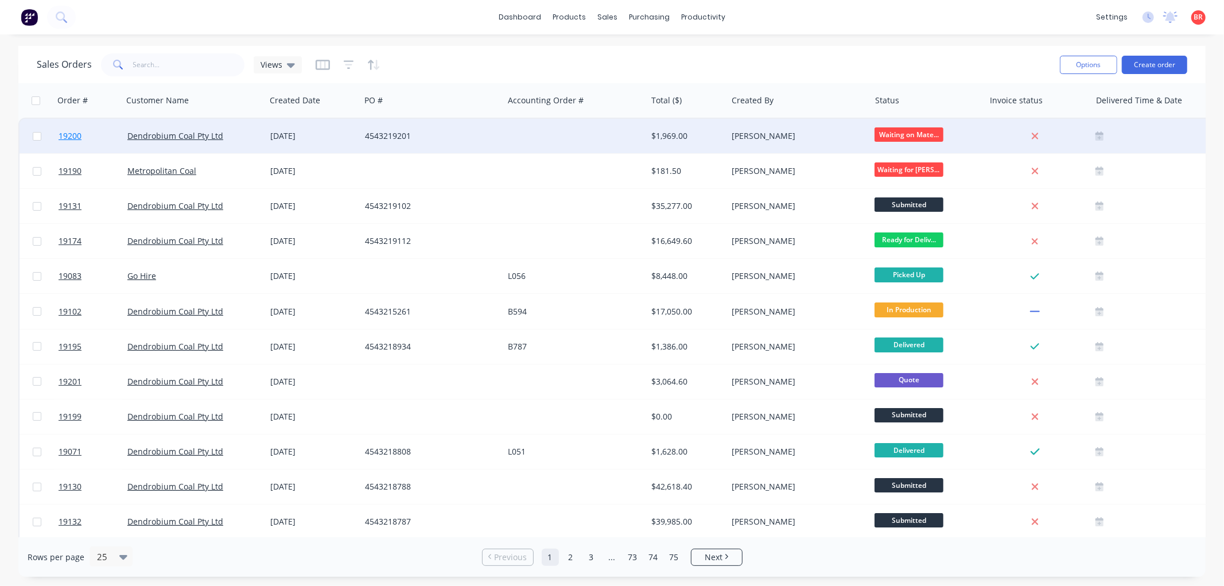
click at [69, 131] on span "19200" at bounding box center [70, 135] width 23 height 11
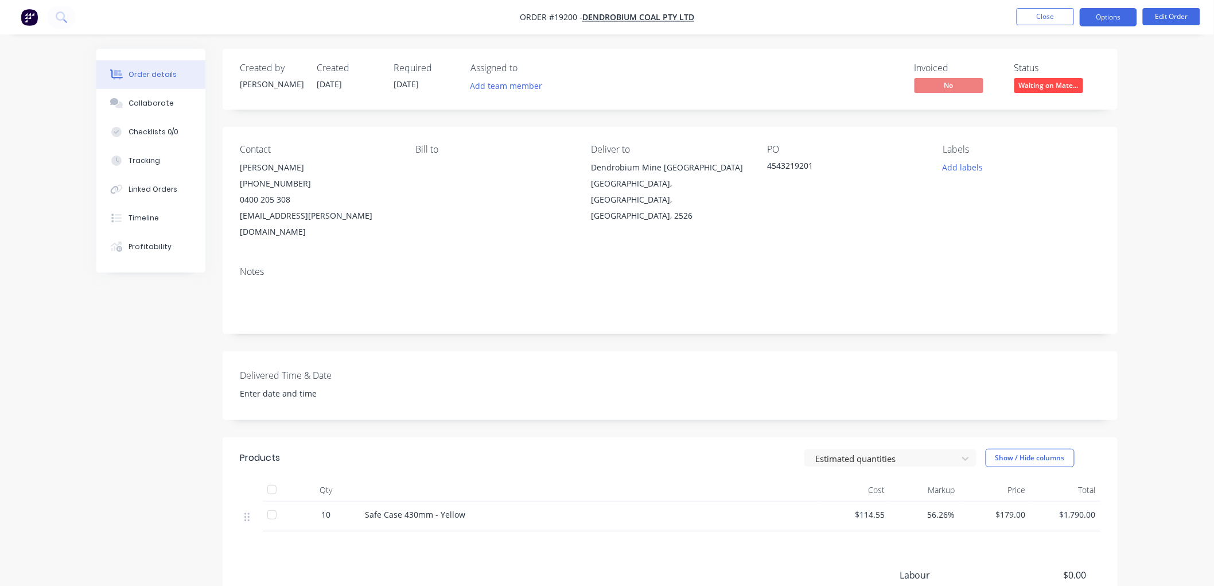
click at [1114, 21] on button "Options" at bounding box center [1108, 17] width 57 height 18
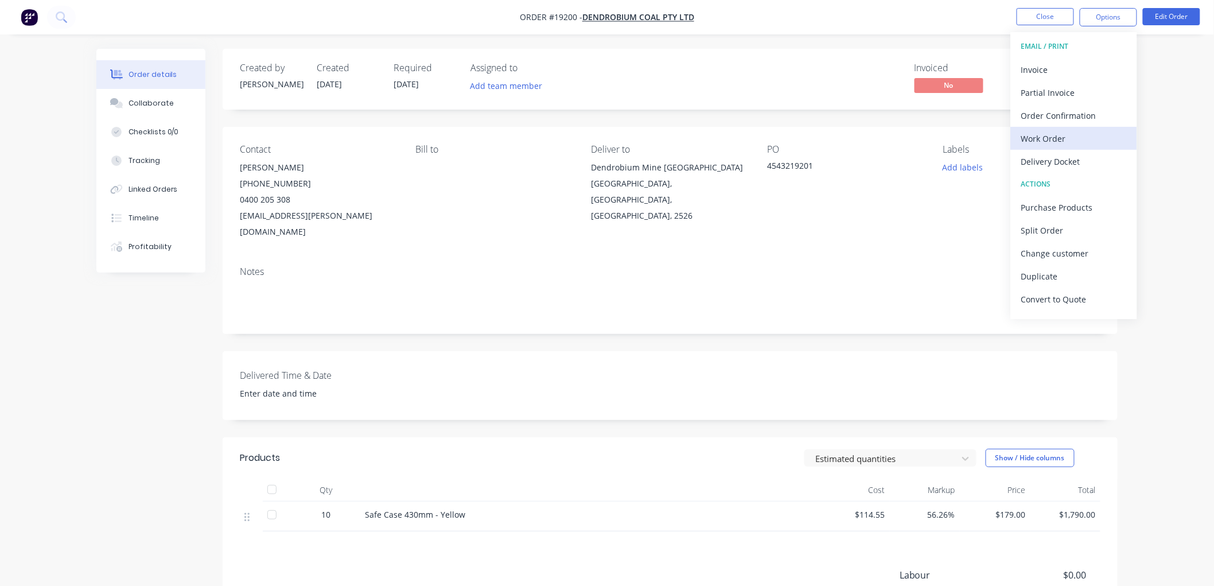
click at [1047, 141] on div "Work Order" at bounding box center [1074, 138] width 106 height 17
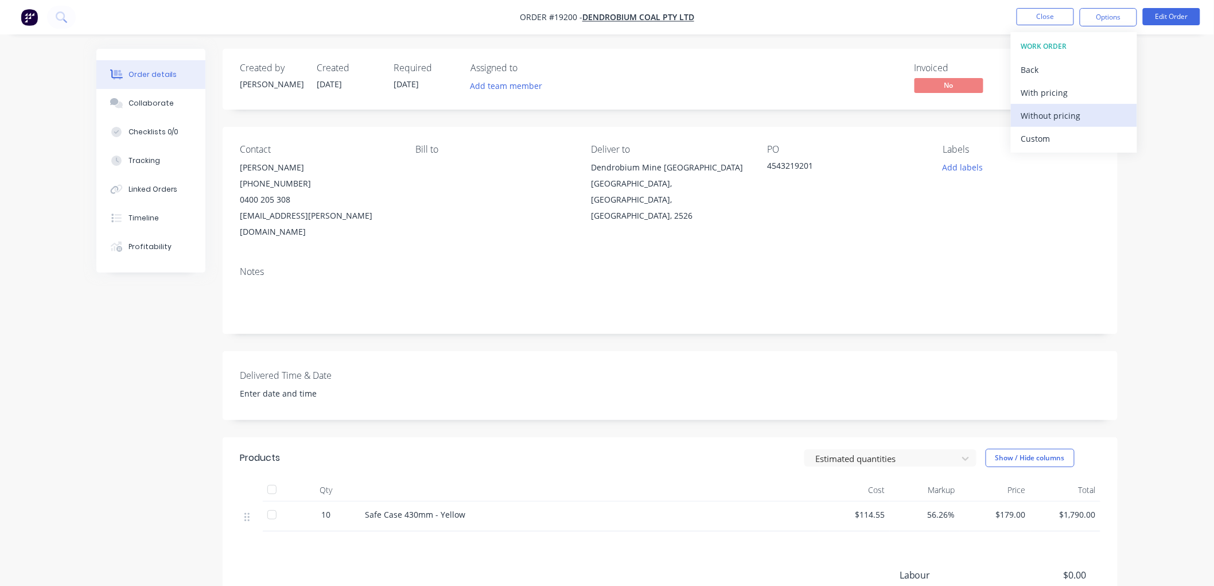
click at [1048, 112] on div "Without pricing" at bounding box center [1074, 115] width 106 height 17
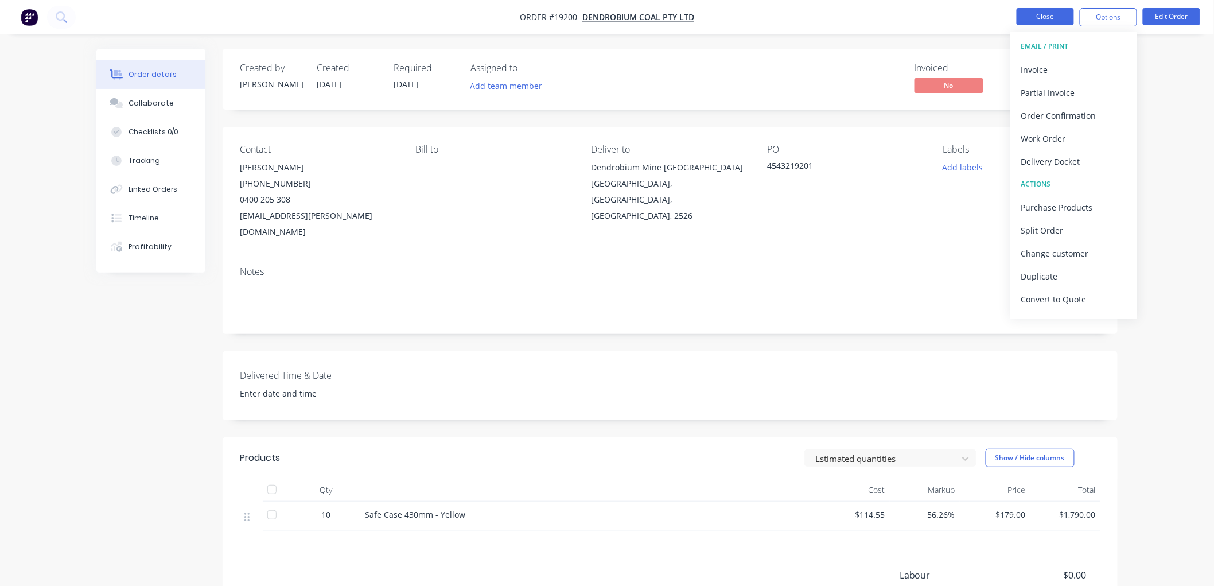
click at [1058, 19] on button "Close" at bounding box center [1045, 16] width 57 height 17
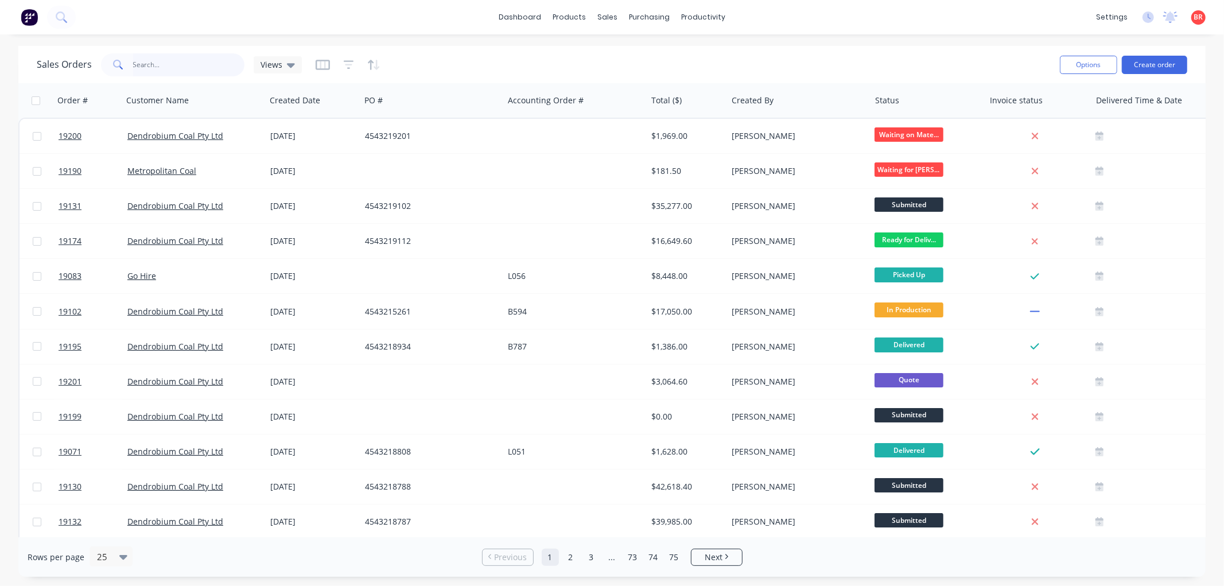
click at [160, 61] on input "text" at bounding box center [189, 64] width 112 height 23
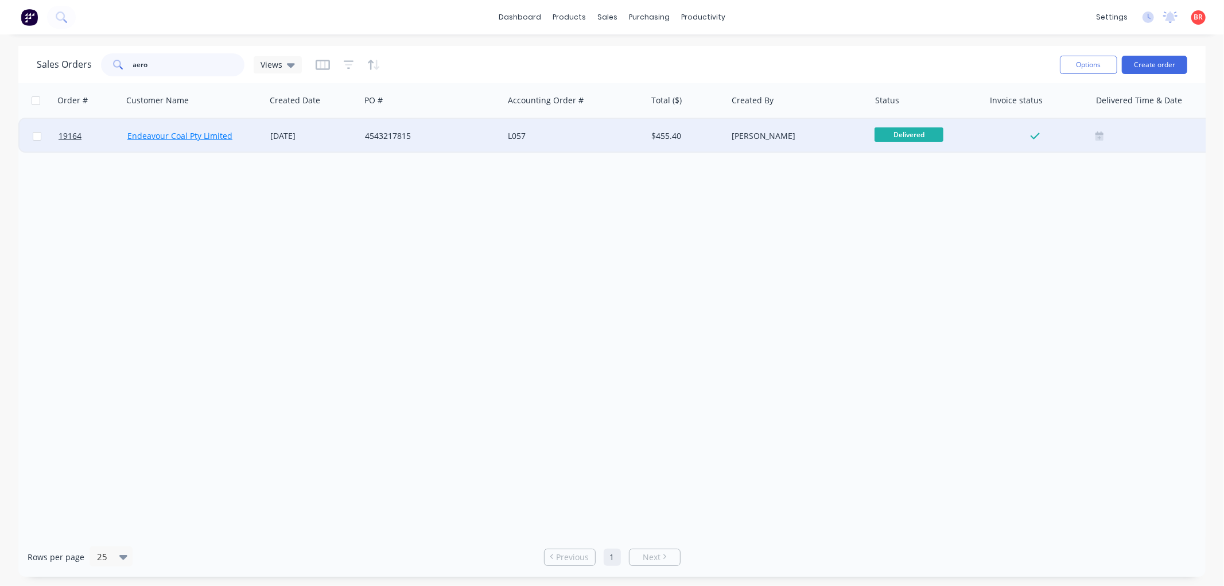
type input "aero"
click at [186, 131] on link "Endeavour Coal Pty Limited" at bounding box center [179, 135] width 105 height 11
click at [76, 132] on span "19164" at bounding box center [70, 135] width 23 height 11
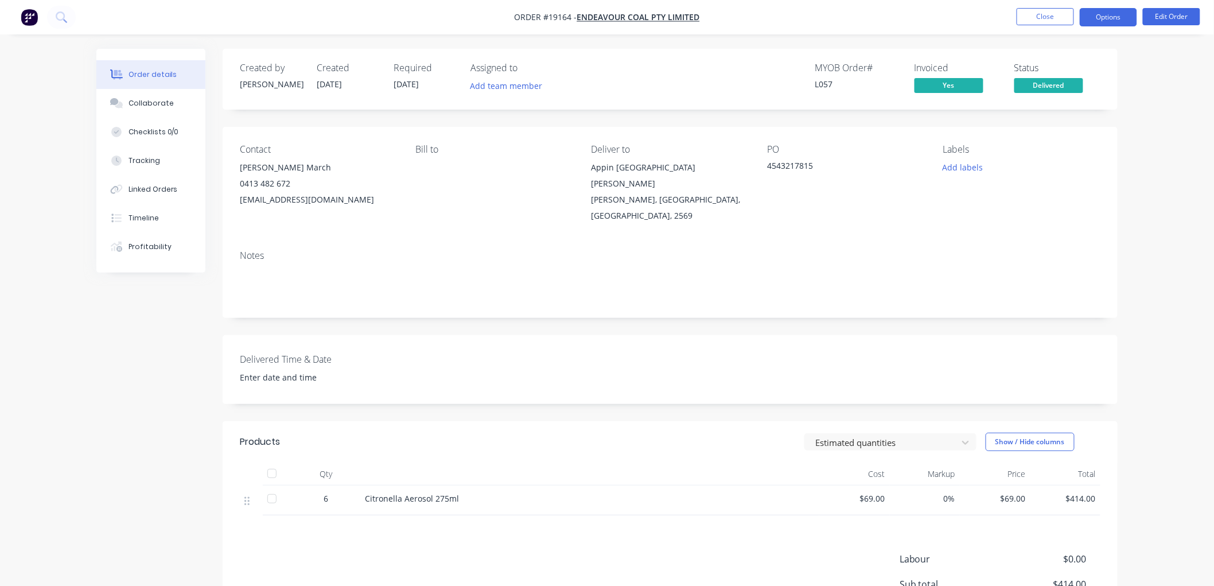
click at [1106, 16] on button "Options" at bounding box center [1108, 17] width 57 height 18
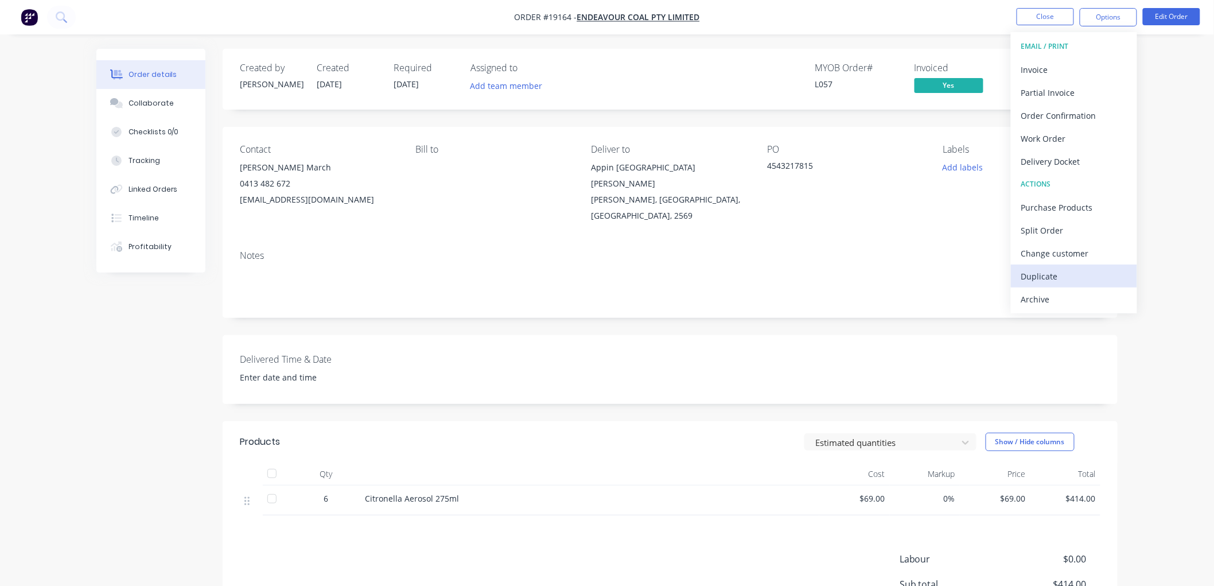
click at [1049, 274] on div "Duplicate" at bounding box center [1074, 276] width 106 height 17
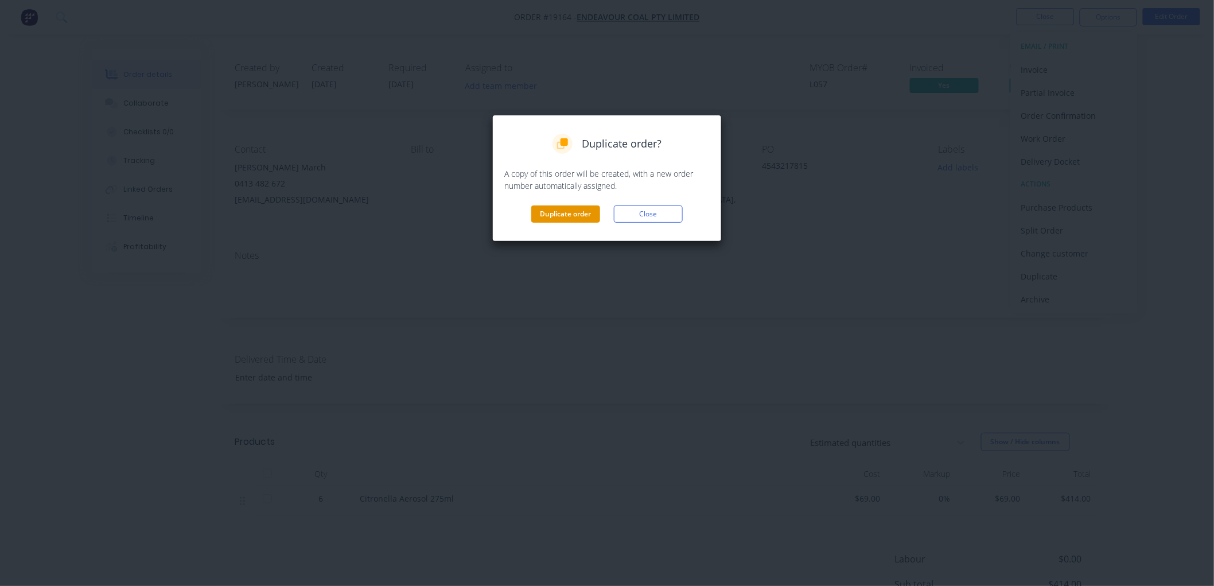
click at [577, 214] on button "Duplicate order" at bounding box center [565, 213] width 69 height 17
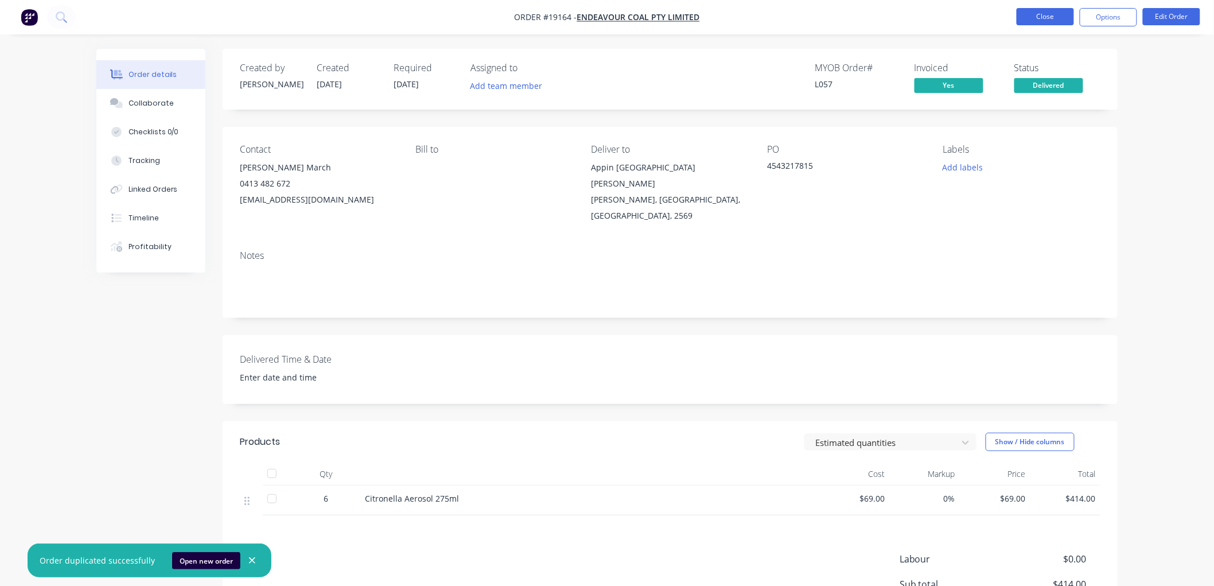
click at [1045, 18] on button "Close" at bounding box center [1045, 16] width 57 height 17
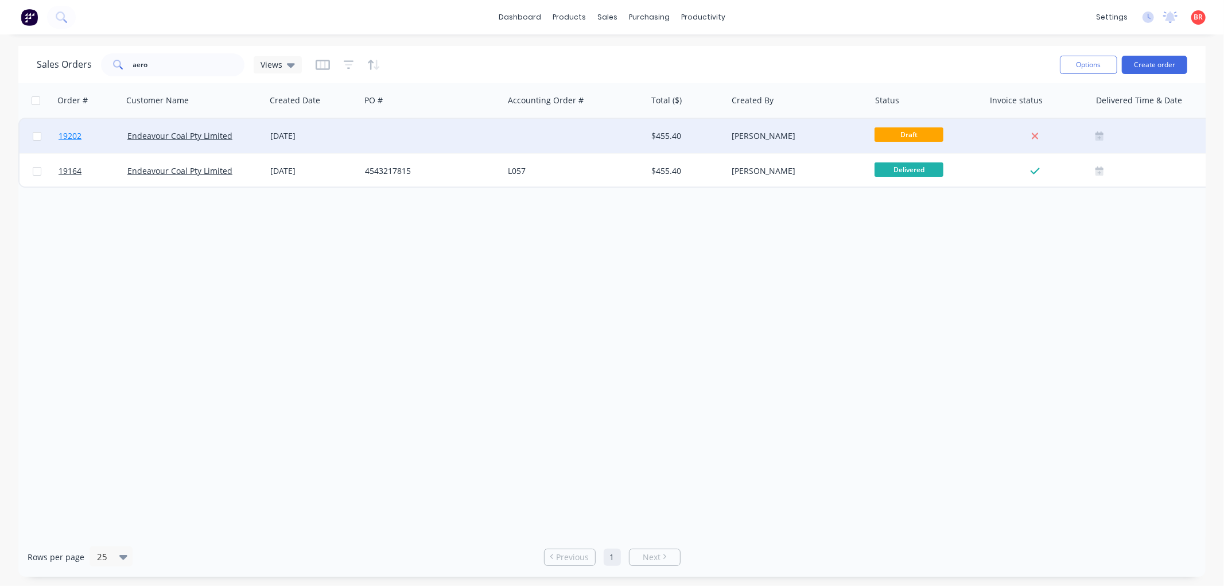
click at [66, 134] on span "19202" at bounding box center [70, 135] width 23 height 11
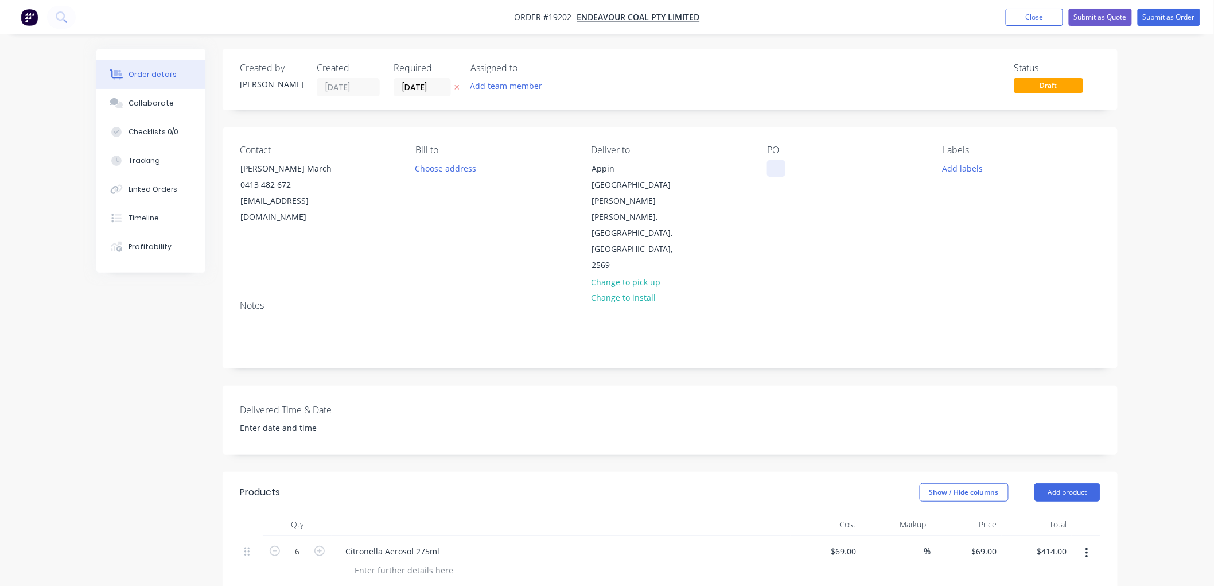
click at [779, 169] on div at bounding box center [776, 168] width 18 height 17
click at [1152, 21] on button "Submit as Order" at bounding box center [1169, 17] width 63 height 17
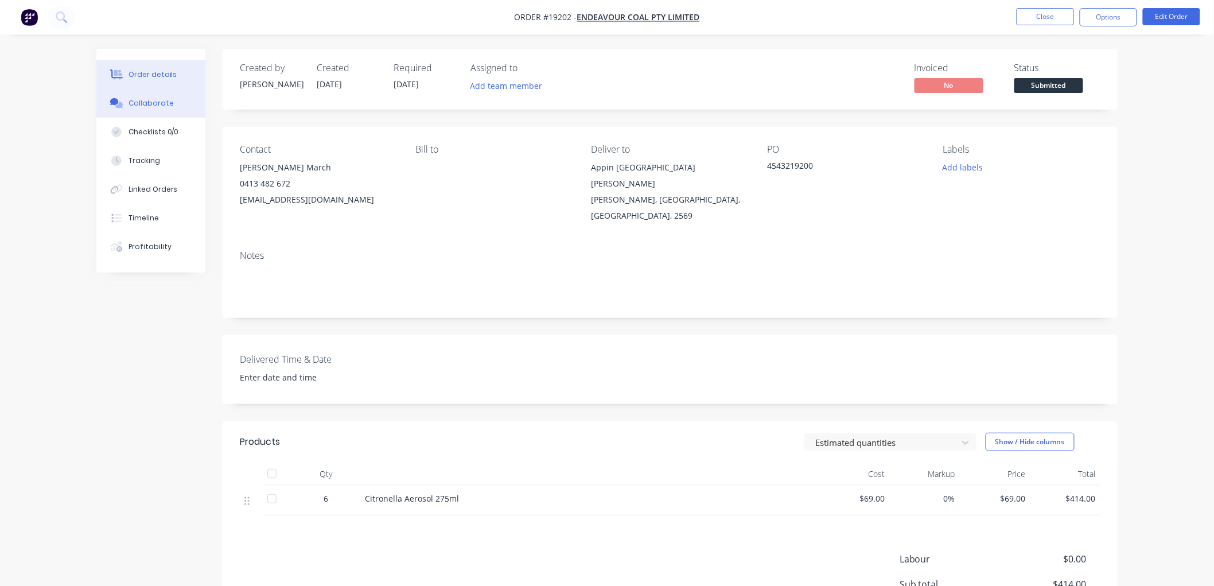
click at [141, 104] on div "Collaborate" at bounding box center [151, 103] width 45 height 10
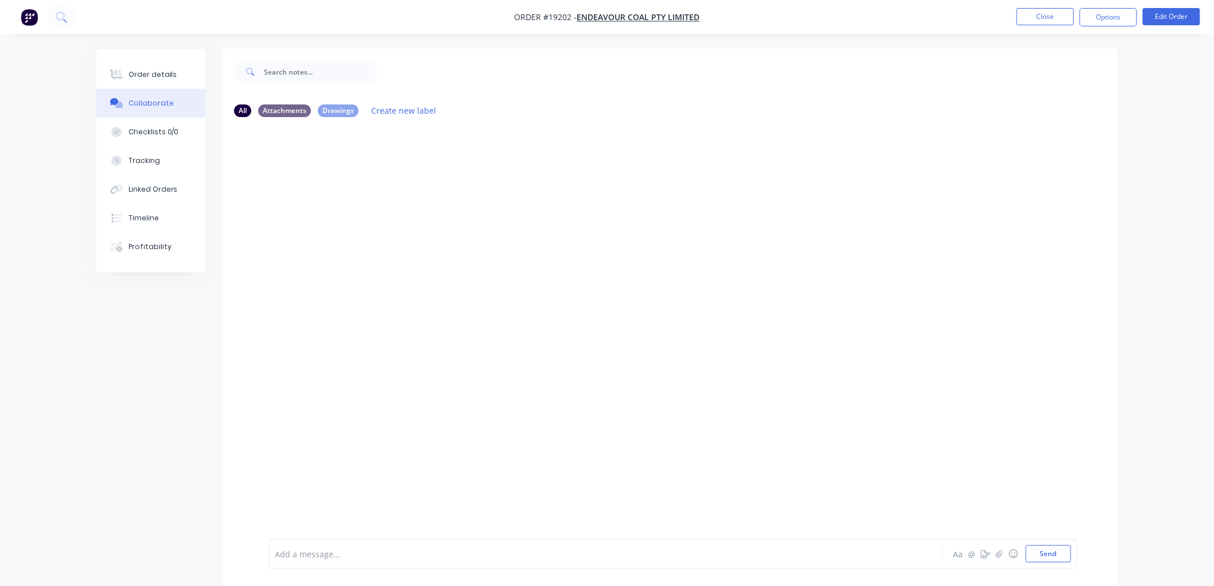
click at [508, 298] on div at bounding box center [670, 332] width 895 height 413
click at [996, 553] on icon "button" at bounding box center [999, 554] width 7 height 8
click at [1045, 549] on button "Send" at bounding box center [1048, 553] width 45 height 17
click at [139, 72] on div "Order details" at bounding box center [153, 74] width 49 height 10
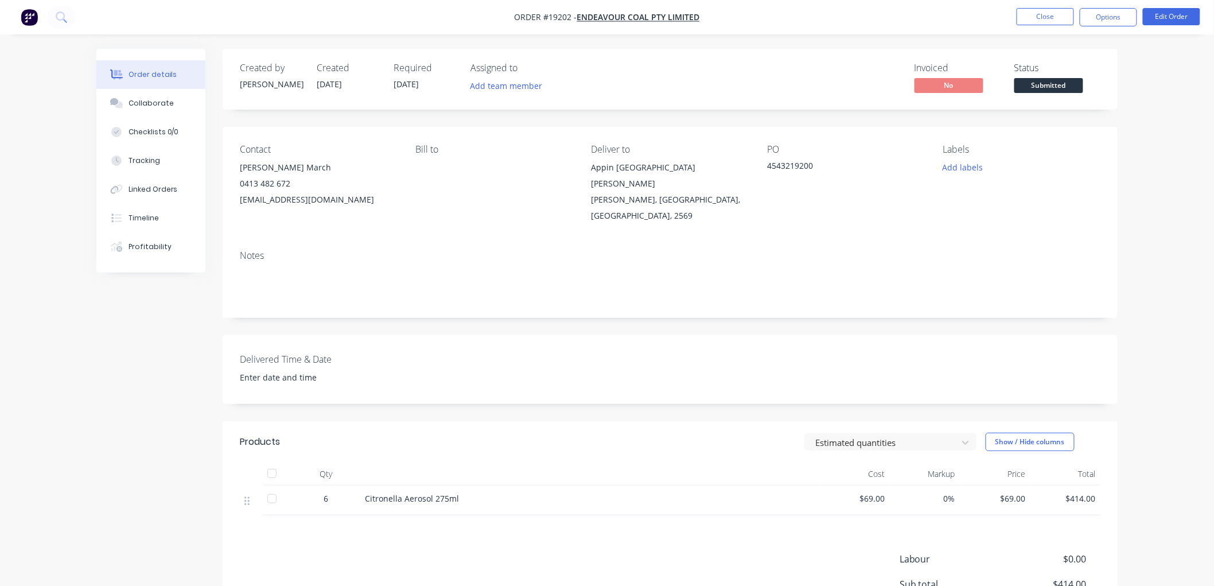
click at [1035, 88] on span "Submitted" at bounding box center [1048, 85] width 69 height 14
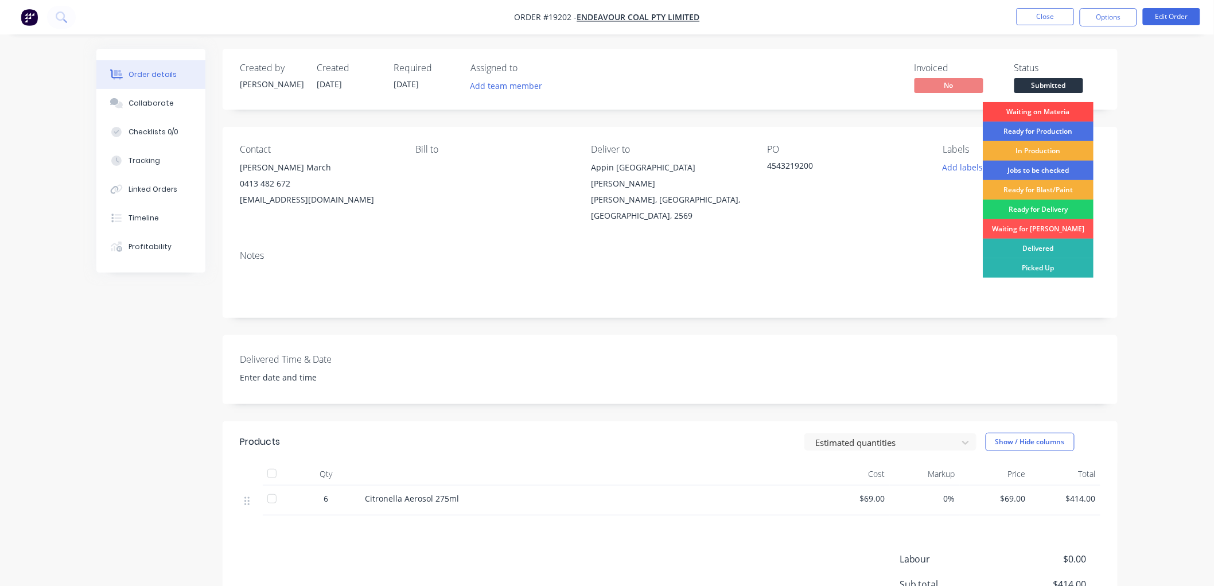
click at [1024, 116] on div "Waiting on Materia" at bounding box center [1038, 112] width 111 height 20
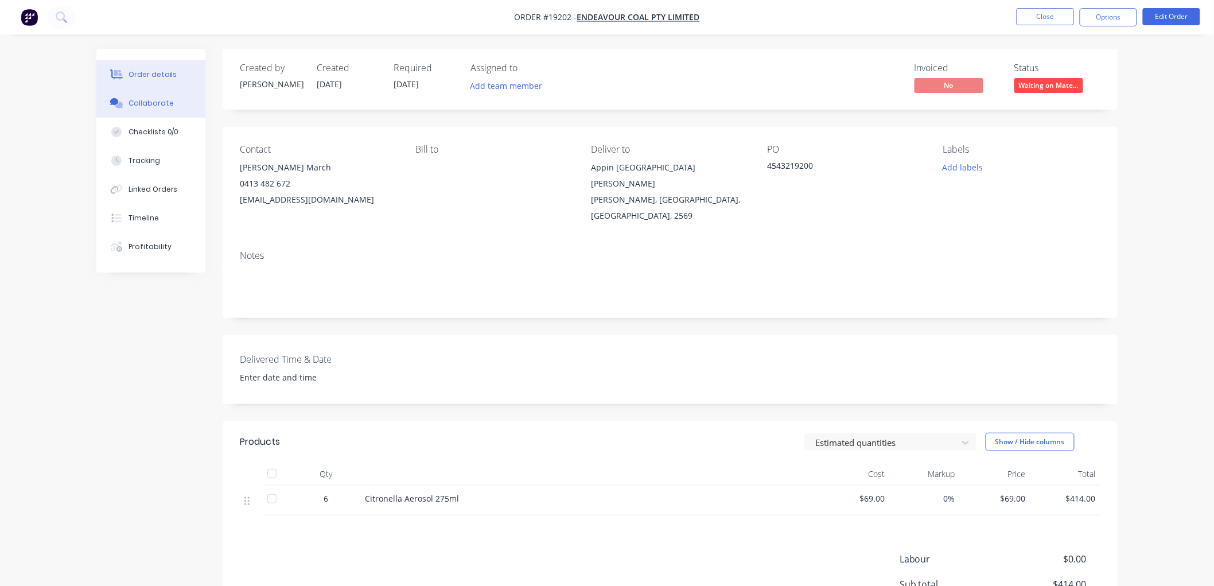
click at [144, 96] on button "Collaborate" at bounding box center [150, 103] width 109 height 29
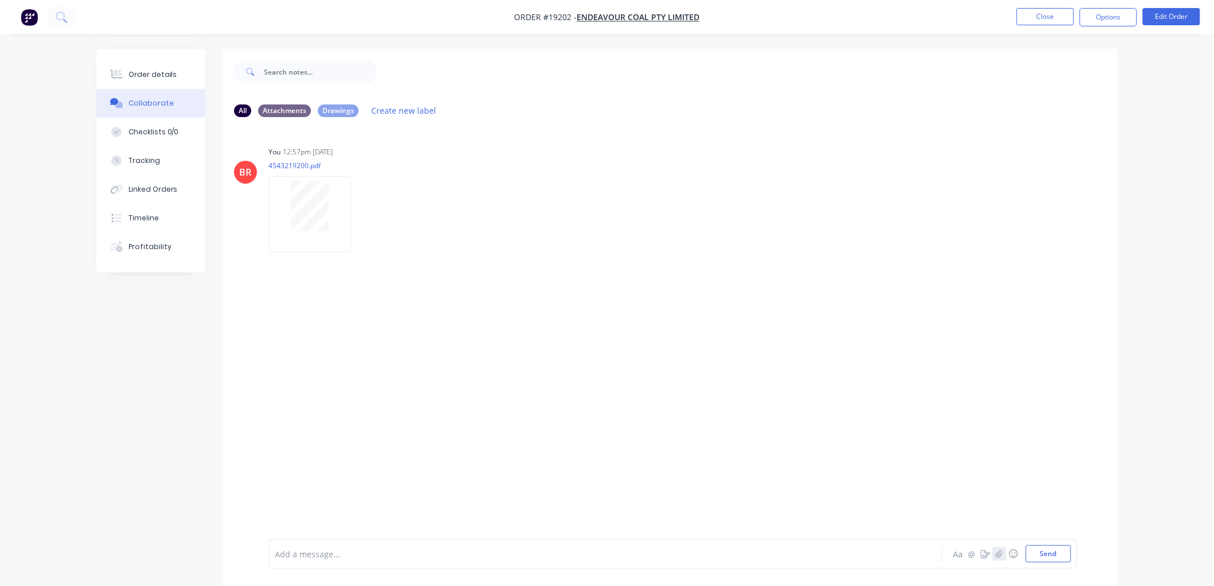
click at [1002, 551] on icon "button" at bounding box center [999, 554] width 7 height 8
click at [1041, 551] on button "Send" at bounding box center [1048, 553] width 45 height 17
click at [144, 73] on div "Order details" at bounding box center [153, 74] width 49 height 10
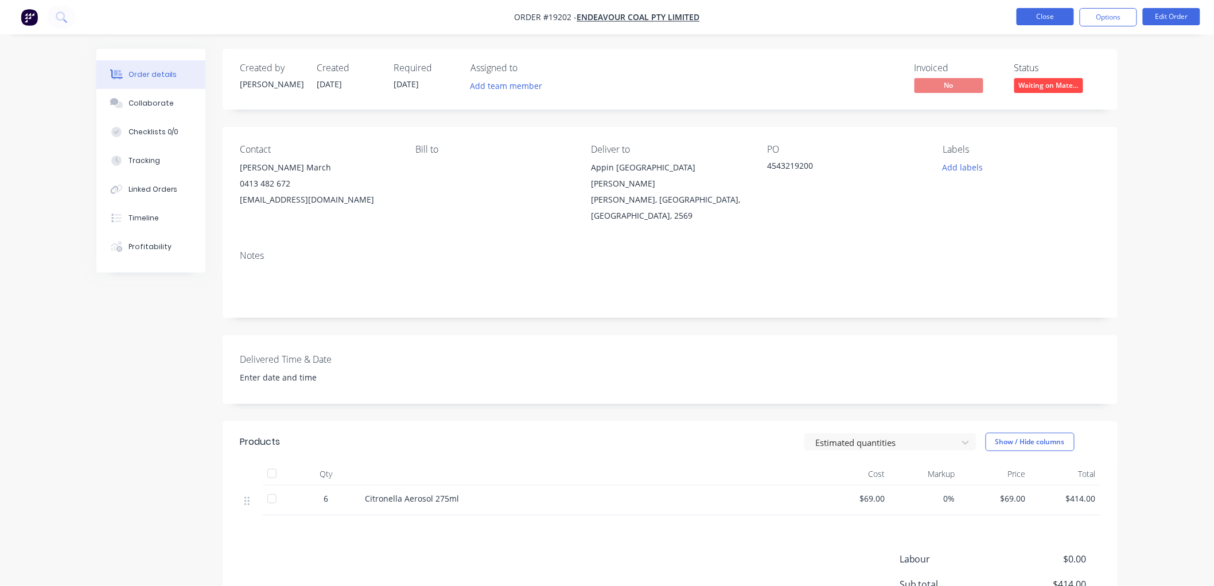
click at [1029, 22] on button "Close" at bounding box center [1045, 16] width 57 height 17
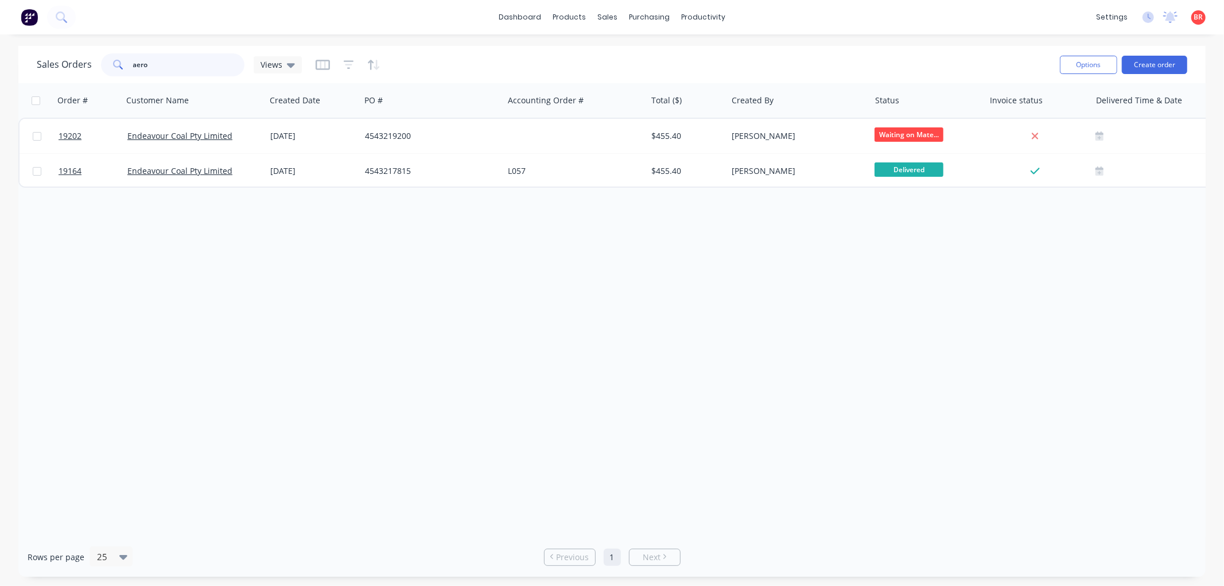
click at [168, 65] on input "aero" at bounding box center [189, 64] width 112 height 23
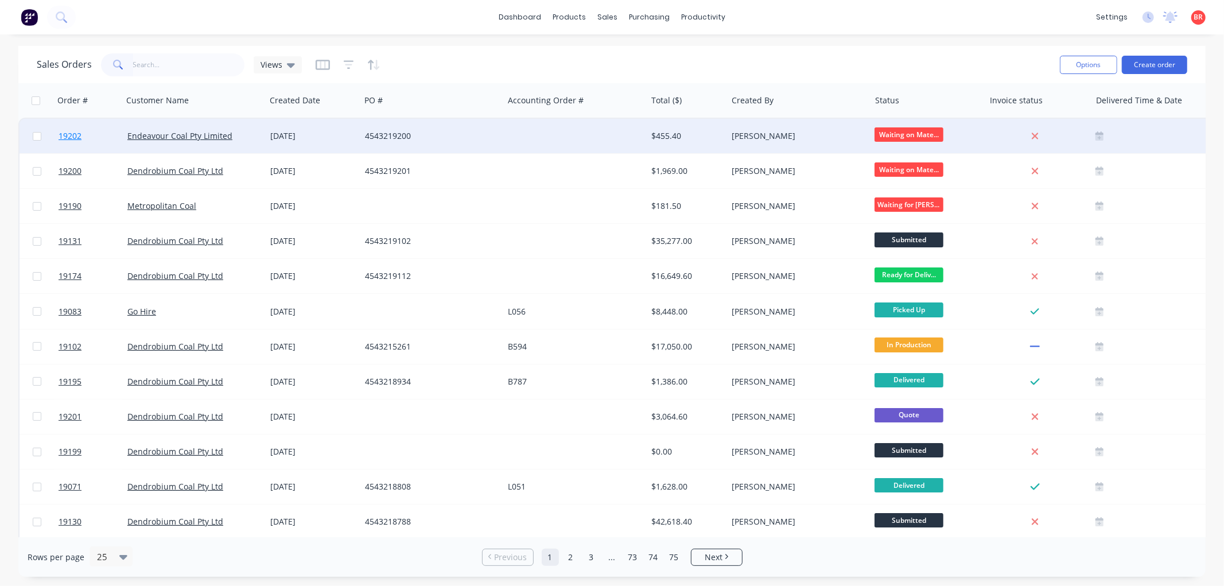
click at [71, 133] on span "19202" at bounding box center [70, 135] width 23 height 11
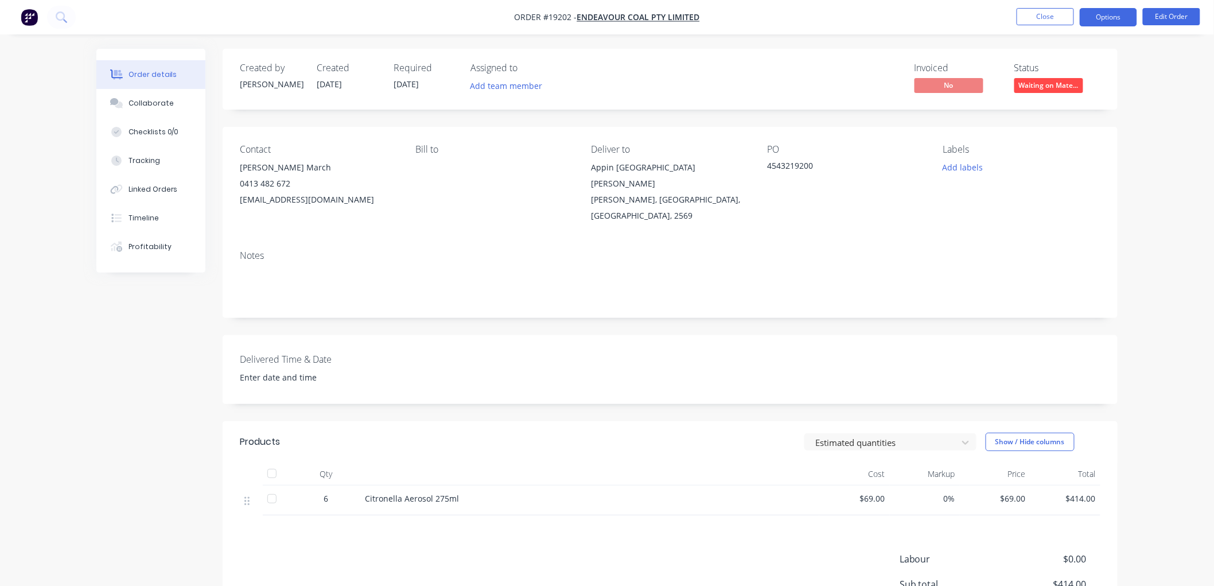
click at [1109, 22] on button "Options" at bounding box center [1108, 17] width 57 height 18
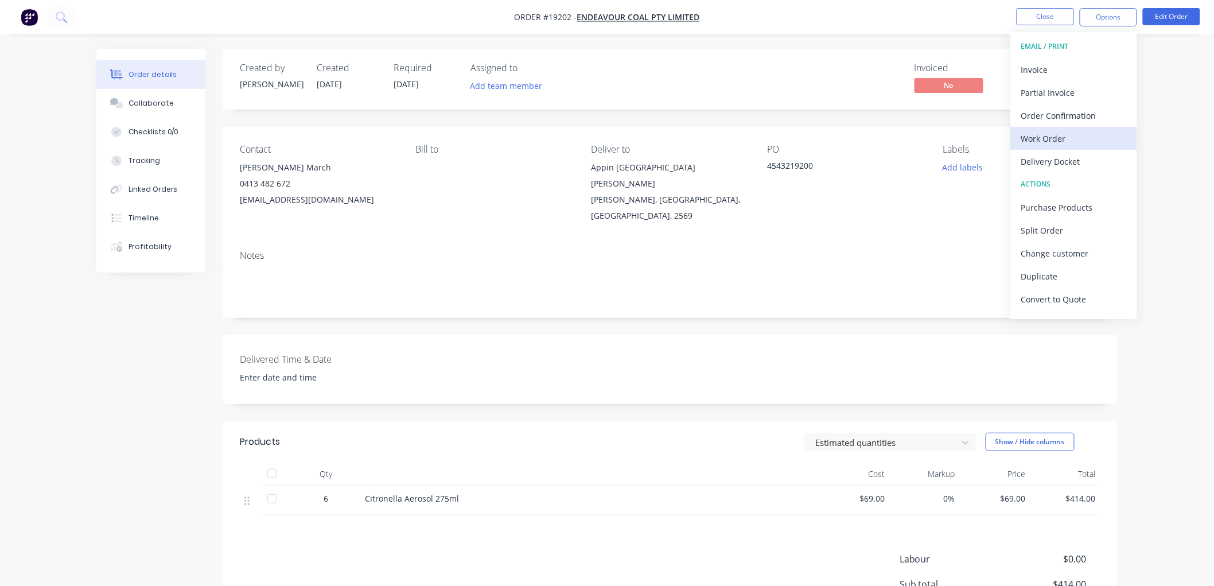
click at [1063, 131] on div "Work Order" at bounding box center [1074, 138] width 106 height 17
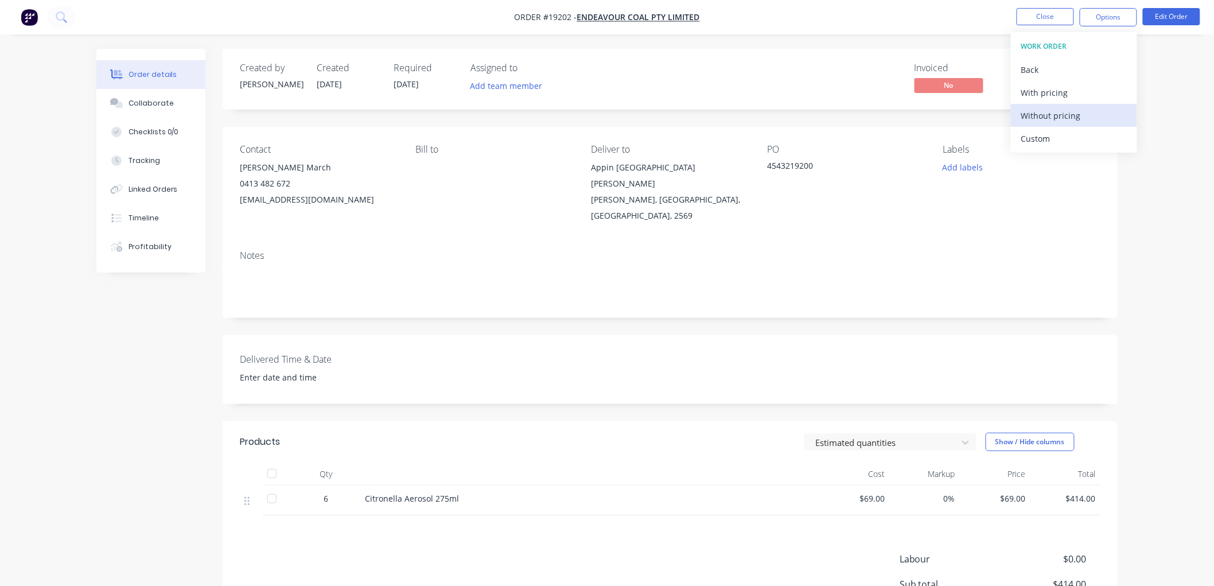
click at [1039, 118] on div "Without pricing" at bounding box center [1074, 115] width 106 height 17
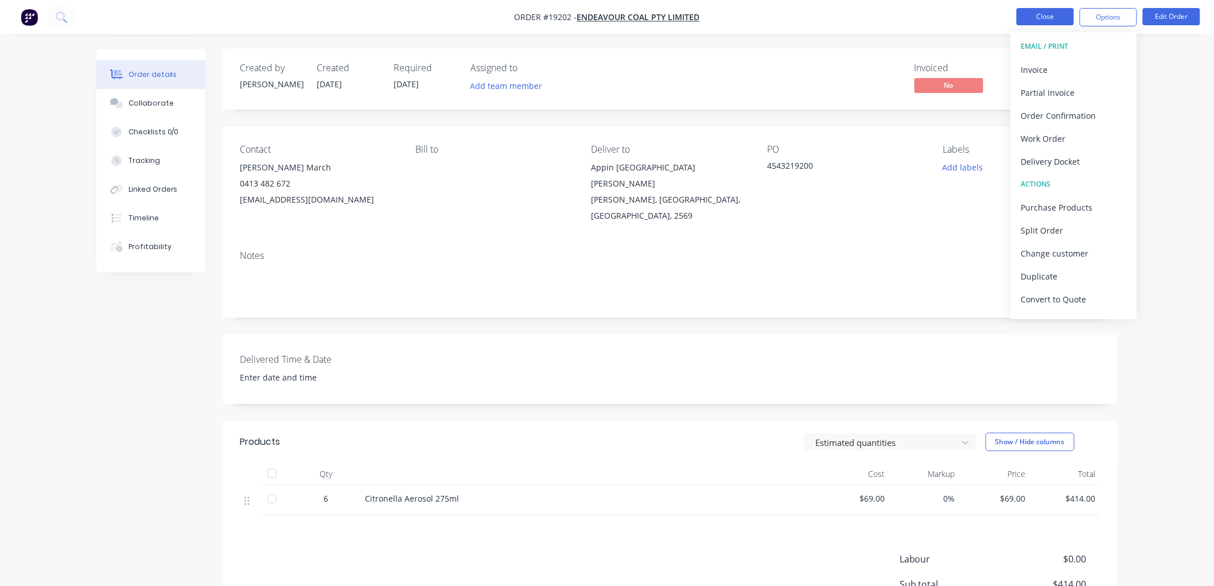
click at [1043, 19] on button "Close" at bounding box center [1045, 16] width 57 height 17
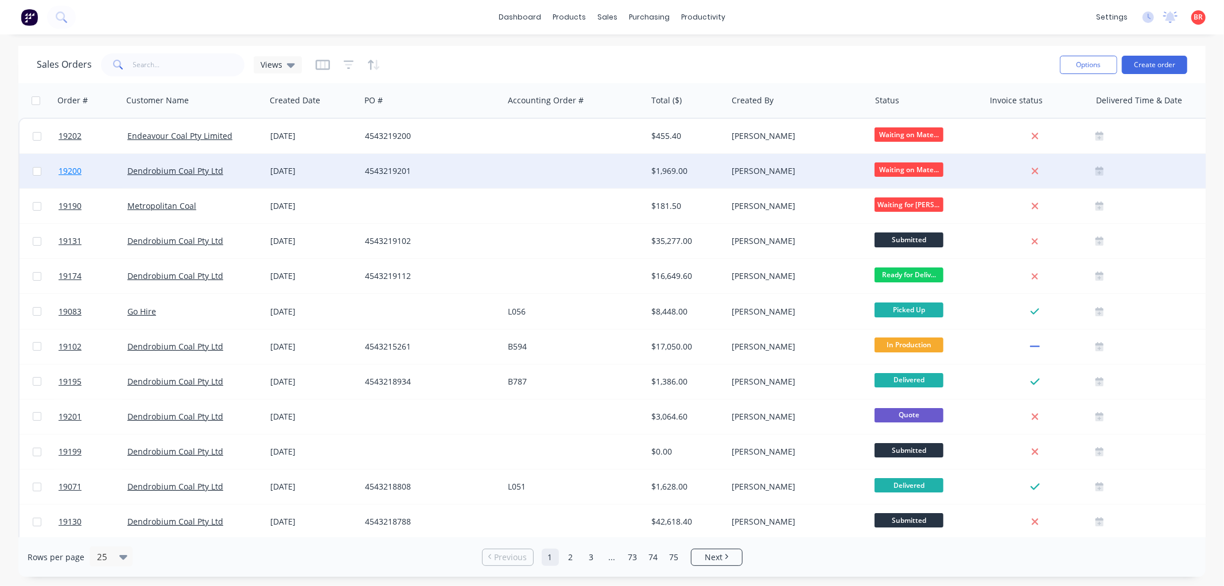
click at [75, 168] on span "19200" at bounding box center [70, 170] width 23 height 11
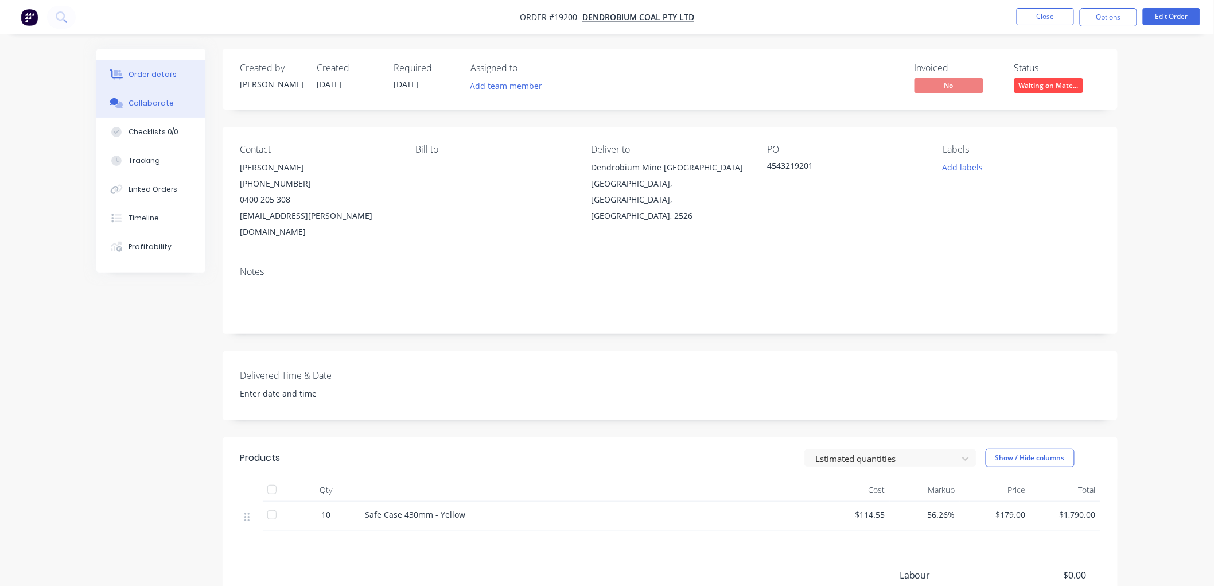
click at [135, 103] on div "Collaborate" at bounding box center [151, 103] width 45 height 10
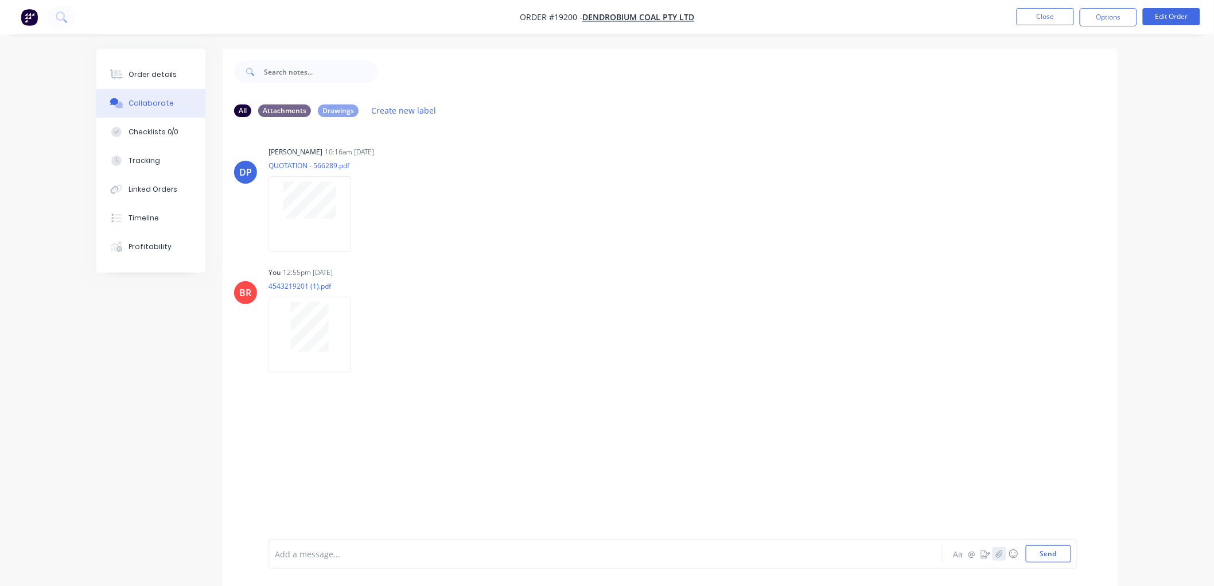
click at [997, 557] on icon "button" at bounding box center [999, 554] width 7 height 8
click at [1040, 546] on button "Send" at bounding box center [1048, 553] width 45 height 17
click at [1039, 18] on button "Close" at bounding box center [1045, 16] width 57 height 17
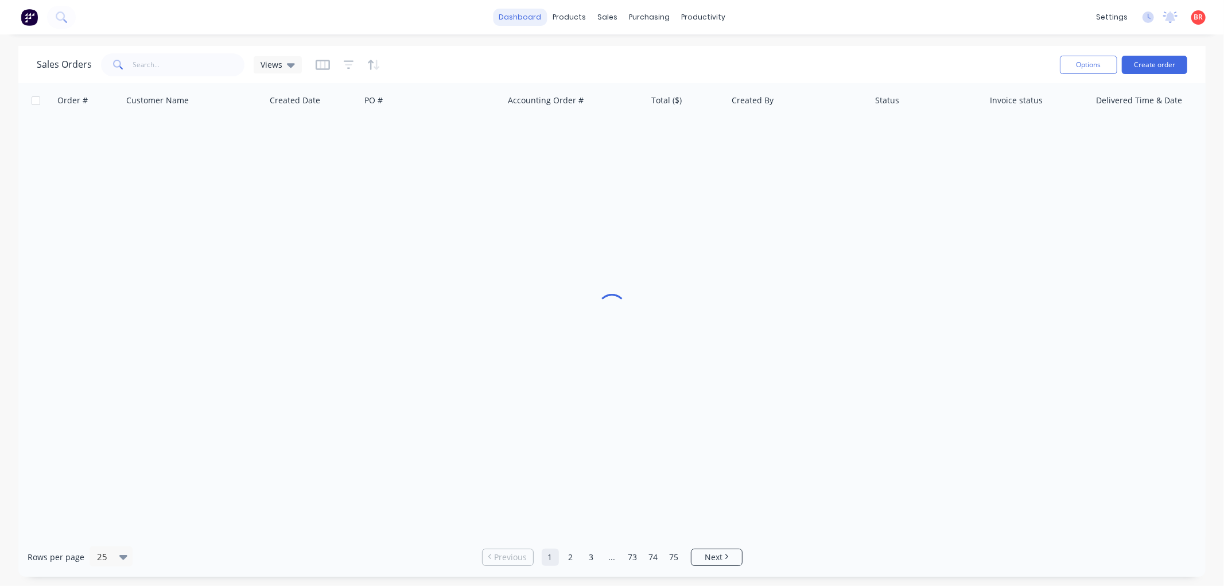
click at [535, 15] on link "dashboard" at bounding box center [520, 17] width 54 height 17
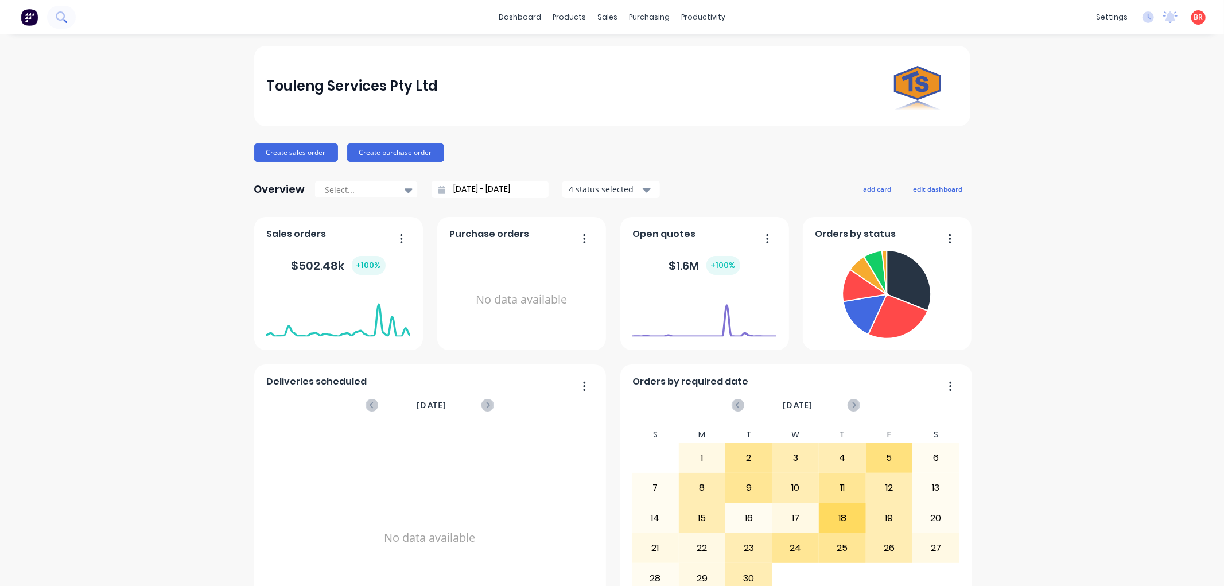
click at [59, 13] on icon at bounding box center [61, 16] width 11 height 11
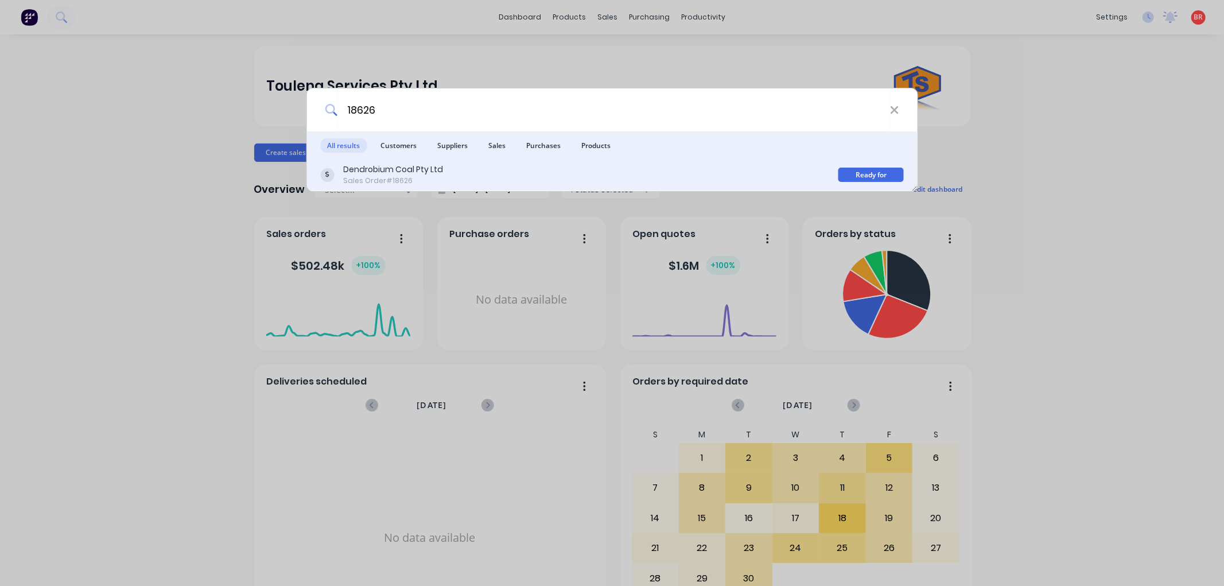
type input "18626"
click at [706, 166] on div "Dendrobium Coal Pty Ltd Sales Order #18626" at bounding box center [579, 175] width 518 height 22
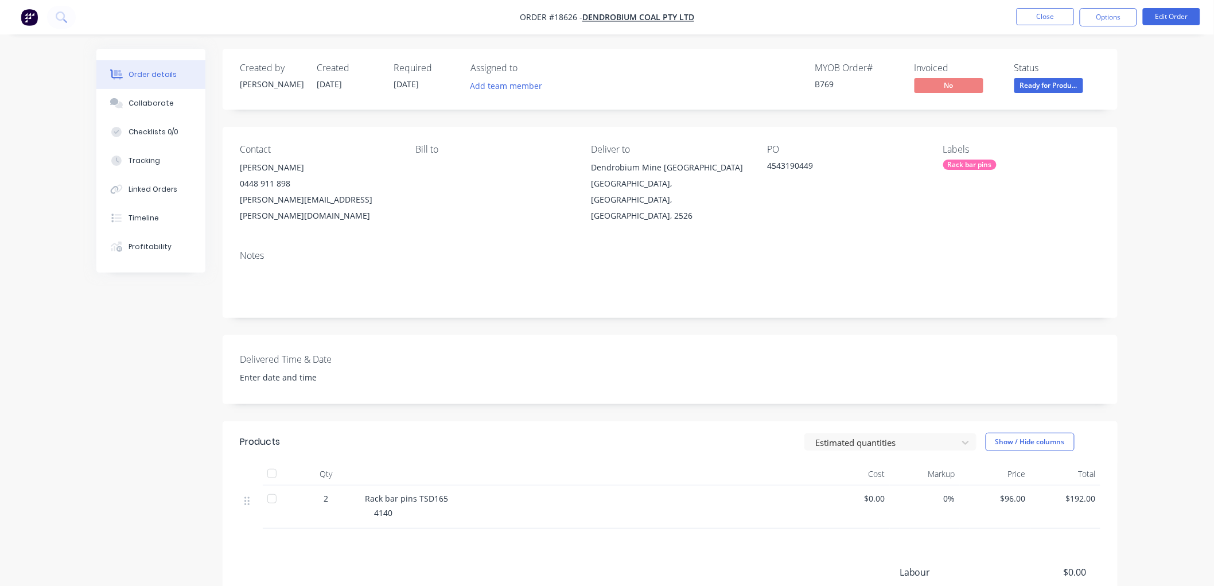
click at [1036, 87] on span "Ready for Produ..." at bounding box center [1048, 85] width 69 height 14
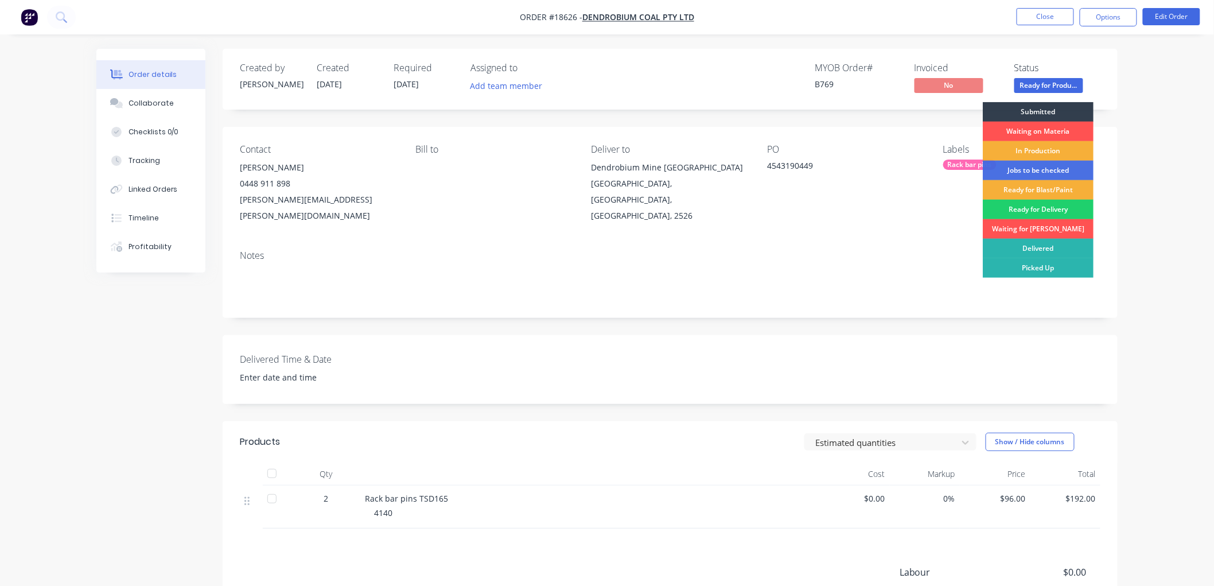
click at [1039, 208] on div "Ready for Delivery" at bounding box center [1038, 210] width 111 height 20
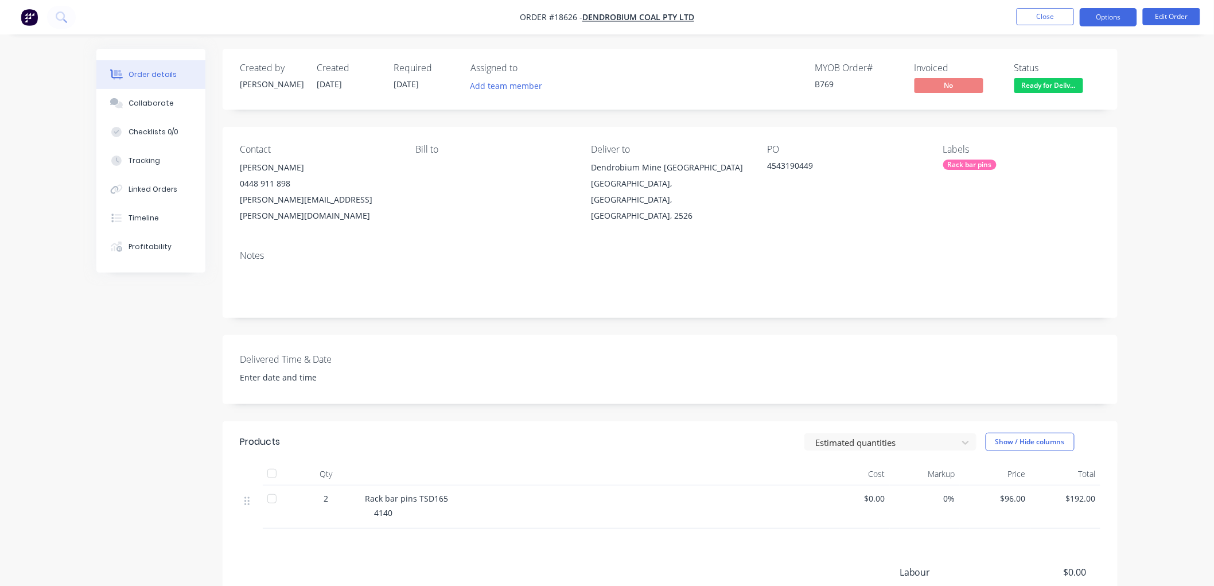
click at [1098, 19] on button "Options" at bounding box center [1108, 17] width 57 height 18
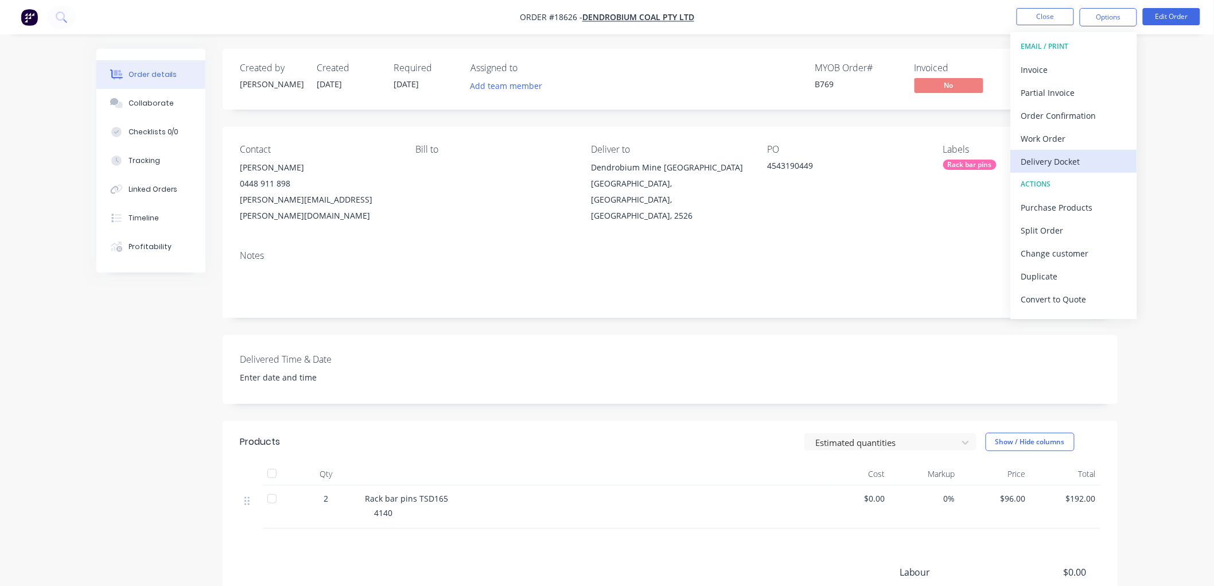
click at [1042, 162] on div "Delivery Docket" at bounding box center [1074, 161] width 106 height 17
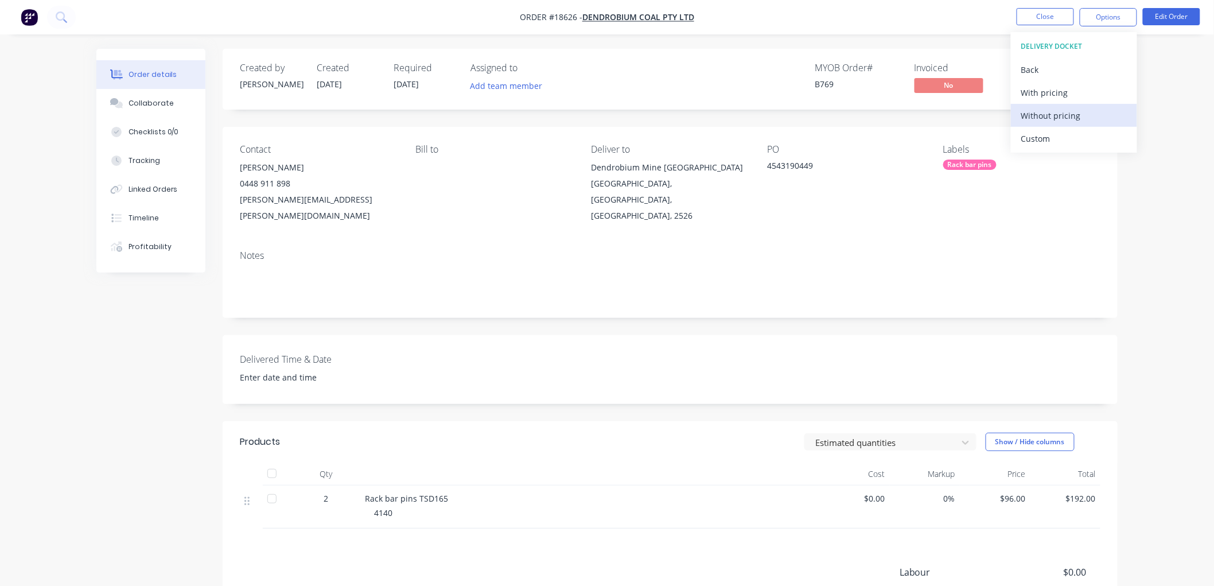
click at [1047, 115] on div "Without pricing" at bounding box center [1074, 115] width 106 height 17
click at [1143, 110] on div "Order details Collaborate Checklists 0/0 Tracking Linked Orders Timeline Profit…" at bounding box center [607, 366] width 1214 height 733
click at [1028, 22] on button "Close" at bounding box center [1045, 16] width 57 height 17
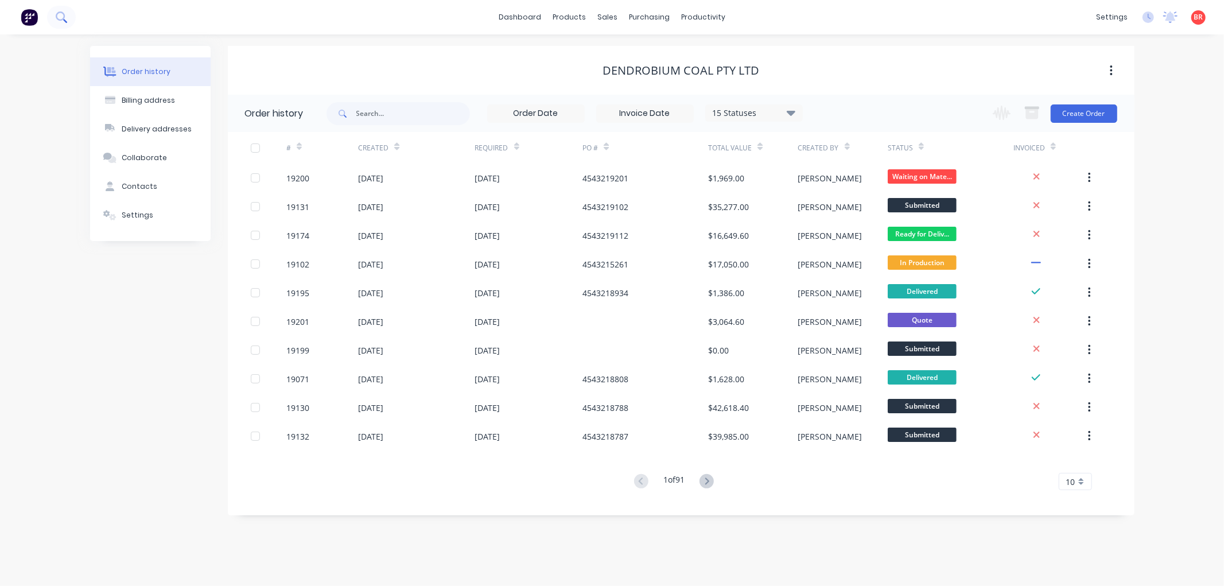
click at [63, 18] on icon at bounding box center [60, 15] width 9 height 9
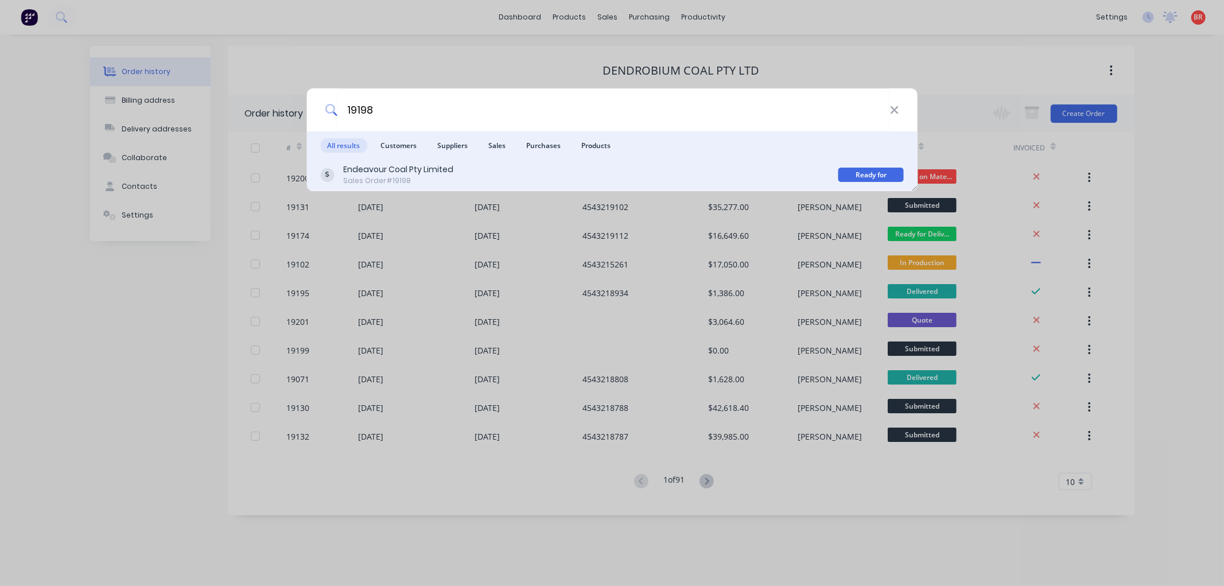
type input "19198"
click at [730, 176] on div "Endeavour Coal Pty Limited Sales Order #19198" at bounding box center [579, 175] width 518 height 22
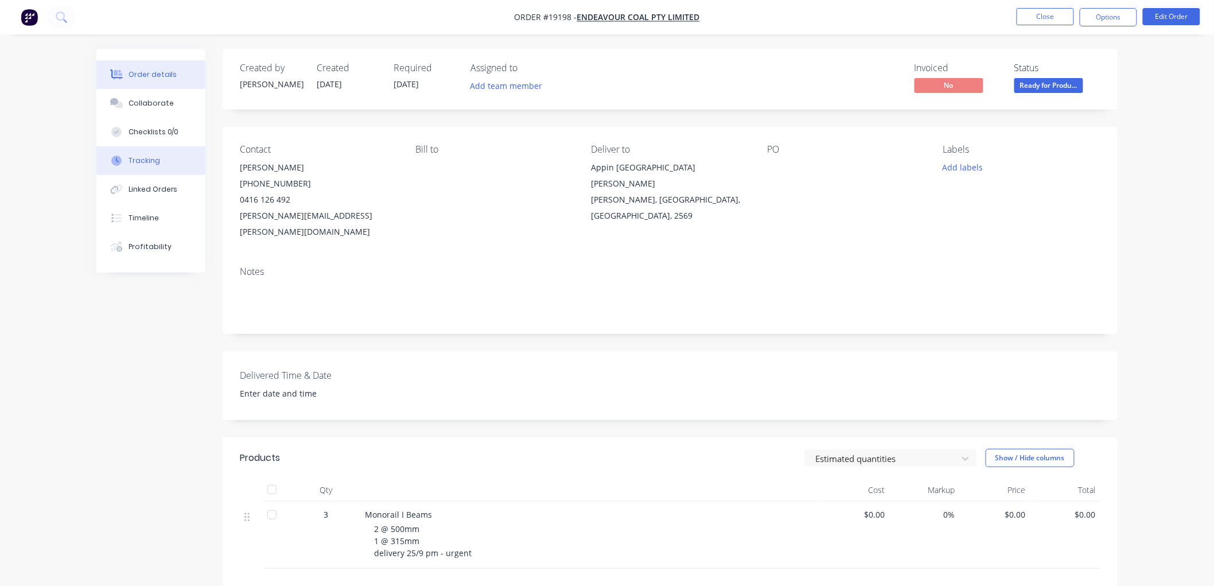
click at [149, 153] on button "Tracking" at bounding box center [150, 160] width 109 height 29
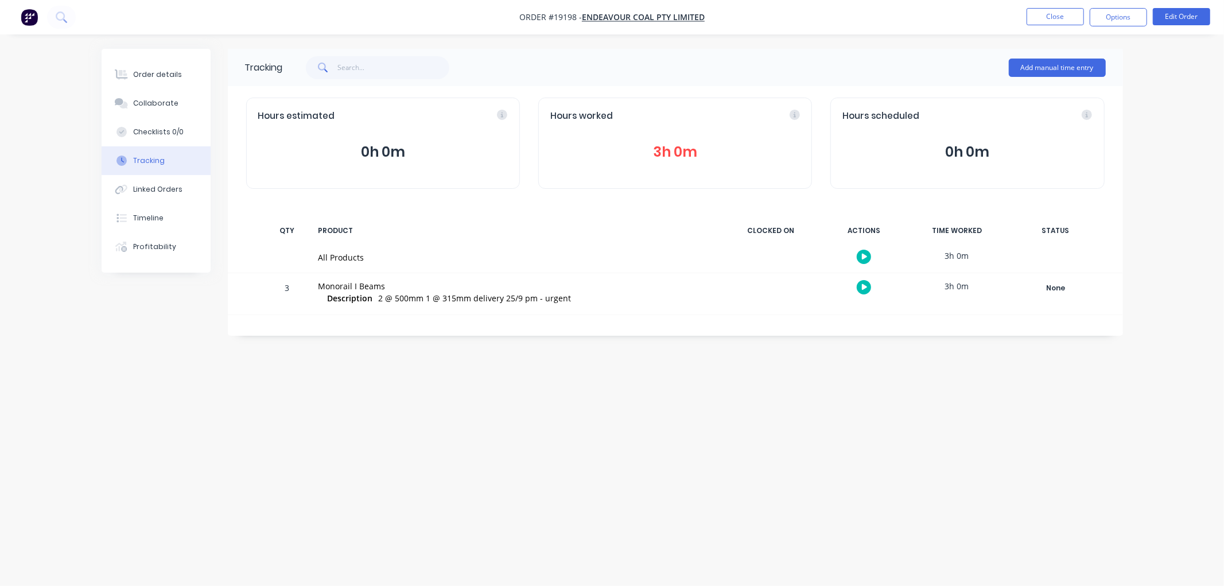
click at [703, 156] on button "3h 0m" at bounding box center [675, 152] width 250 height 22
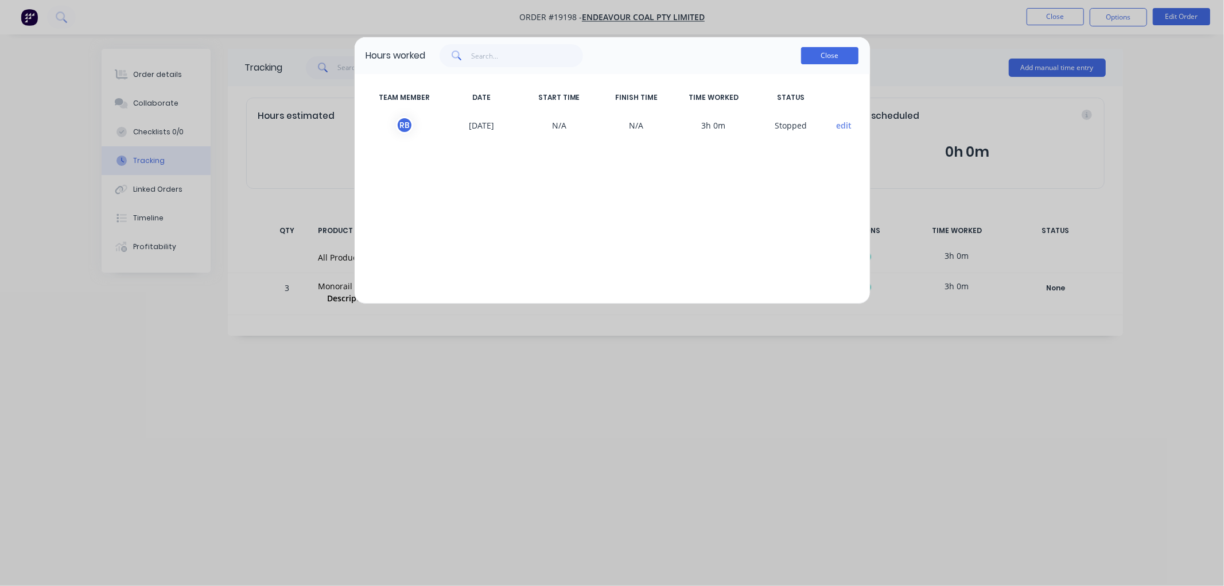
click at [819, 56] on button "Close" at bounding box center [829, 55] width 57 height 17
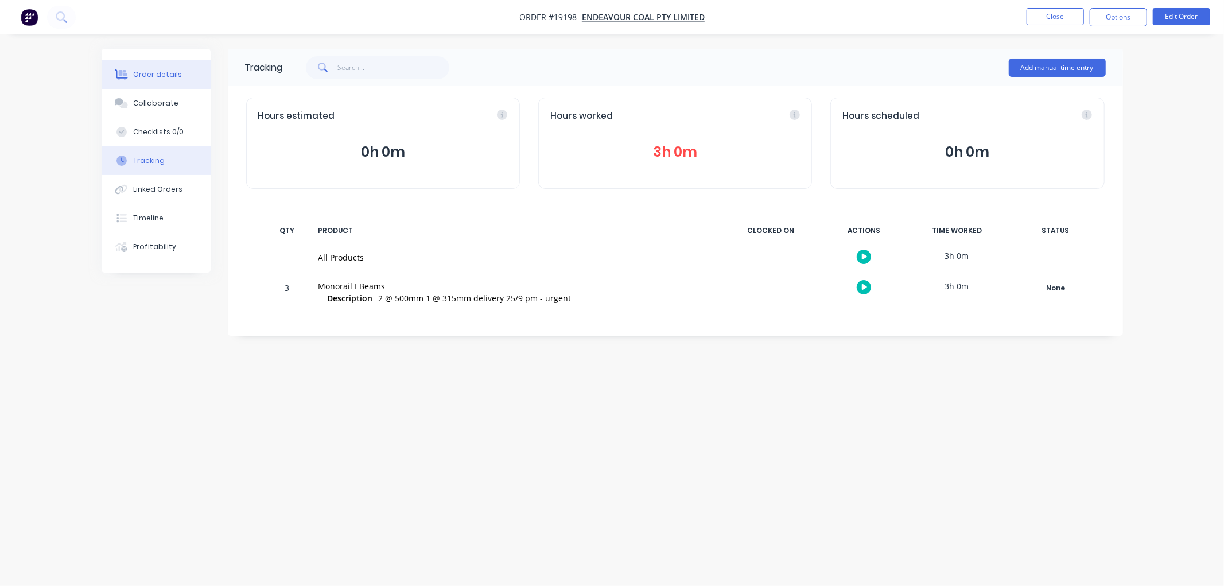
click at [155, 79] on div "Order details" at bounding box center [157, 74] width 49 height 10
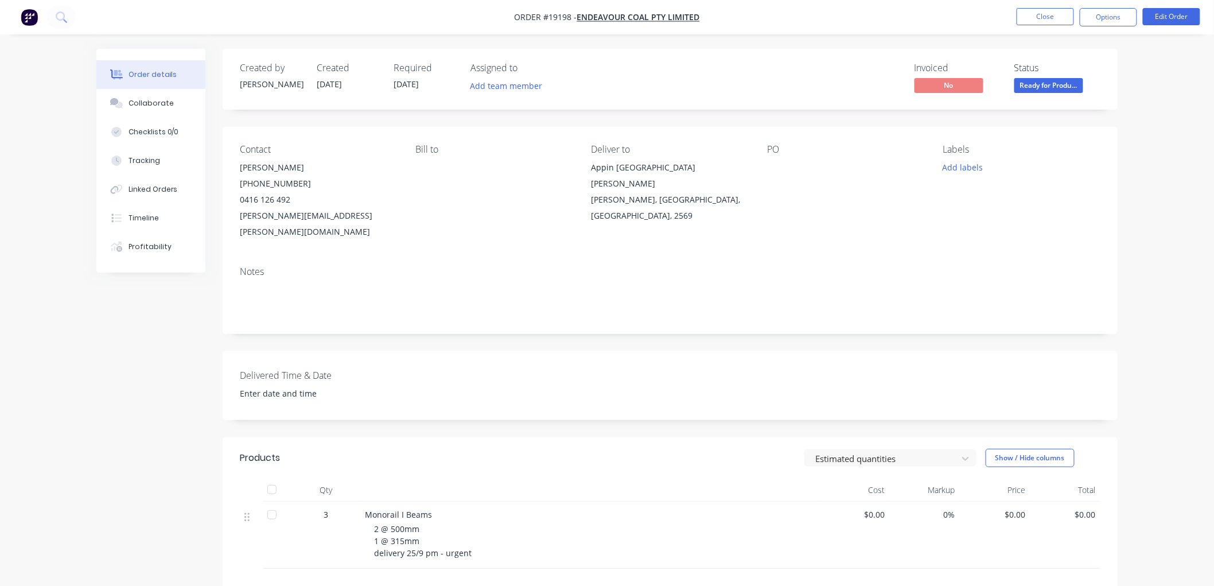
click at [1033, 87] on span "Ready for Produ..." at bounding box center [1048, 85] width 69 height 14
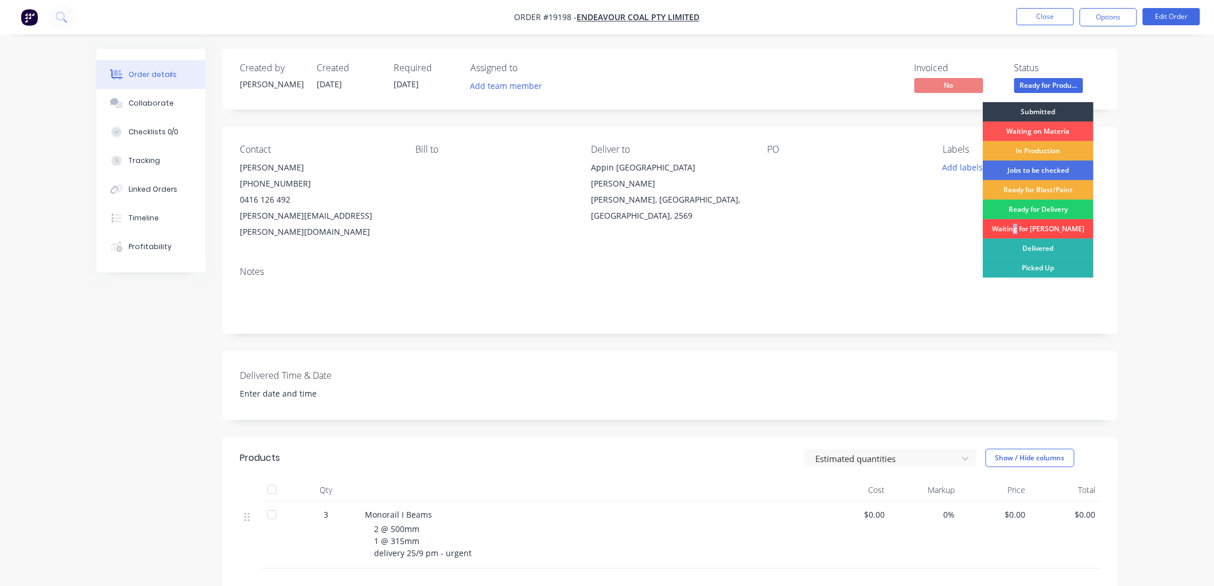
click at [1032, 228] on div "Waiting for [PERSON_NAME]" at bounding box center [1038, 229] width 111 height 20
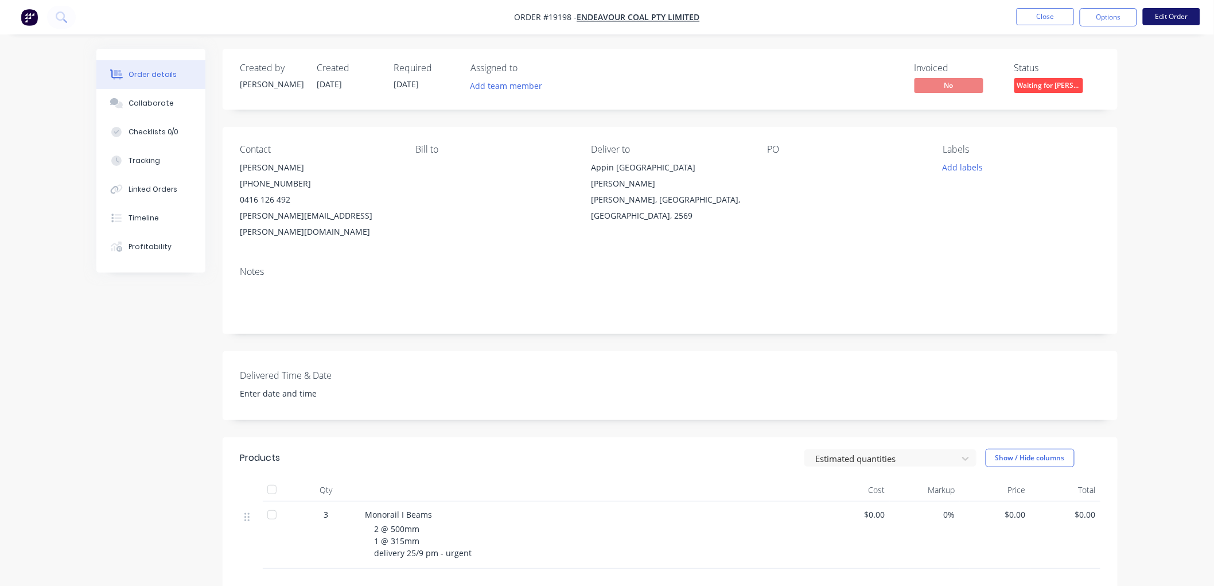
click at [1169, 14] on button "Edit Order" at bounding box center [1171, 16] width 57 height 17
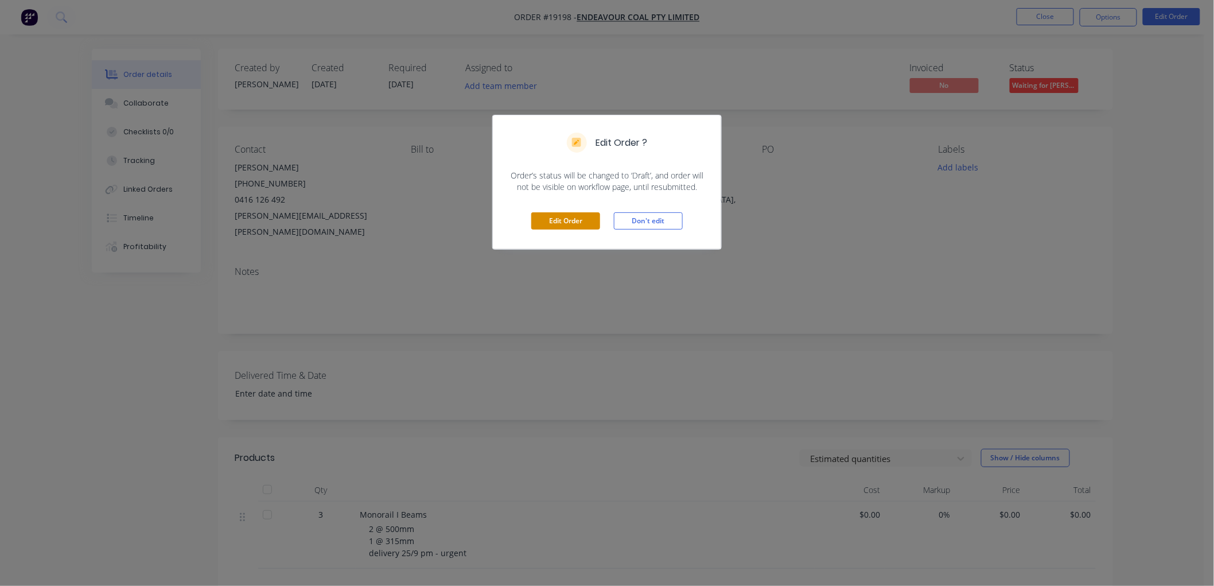
click at [551, 220] on button "Edit Order" at bounding box center [565, 220] width 69 height 17
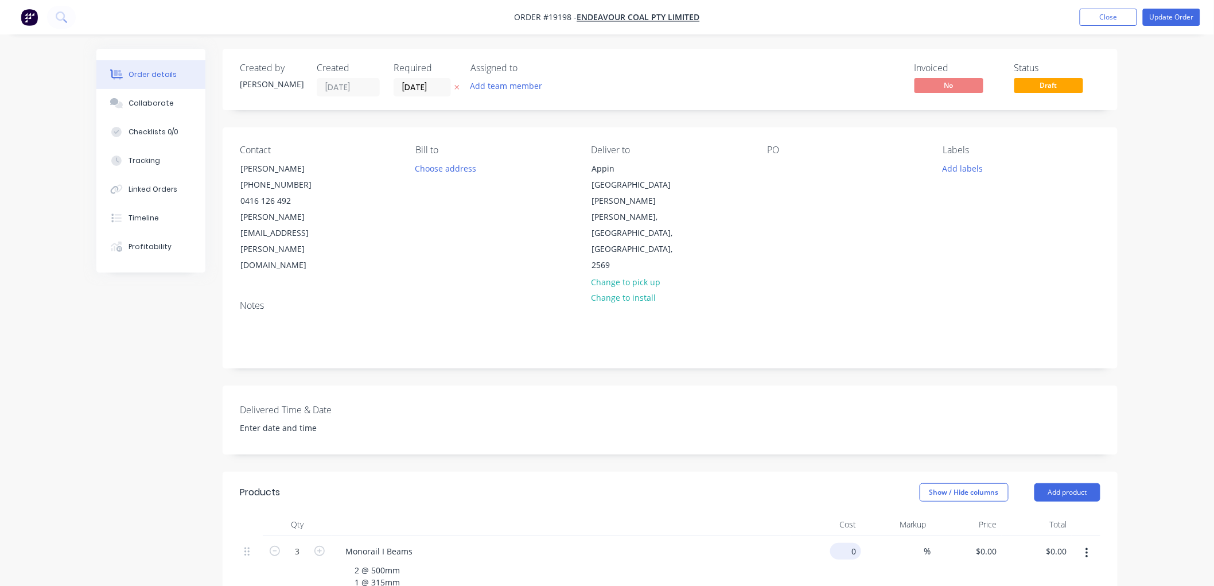
click at [845, 543] on div "0 $0.00" at bounding box center [845, 551] width 31 height 17
type input "$270.00"
type input "$810.00"
click at [1170, 306] on div "Order details Collaborate Checklists 0/0 Tracking Linked Orders Timeline Profit…" at bounding box center [607, 471] width 1214 height 942
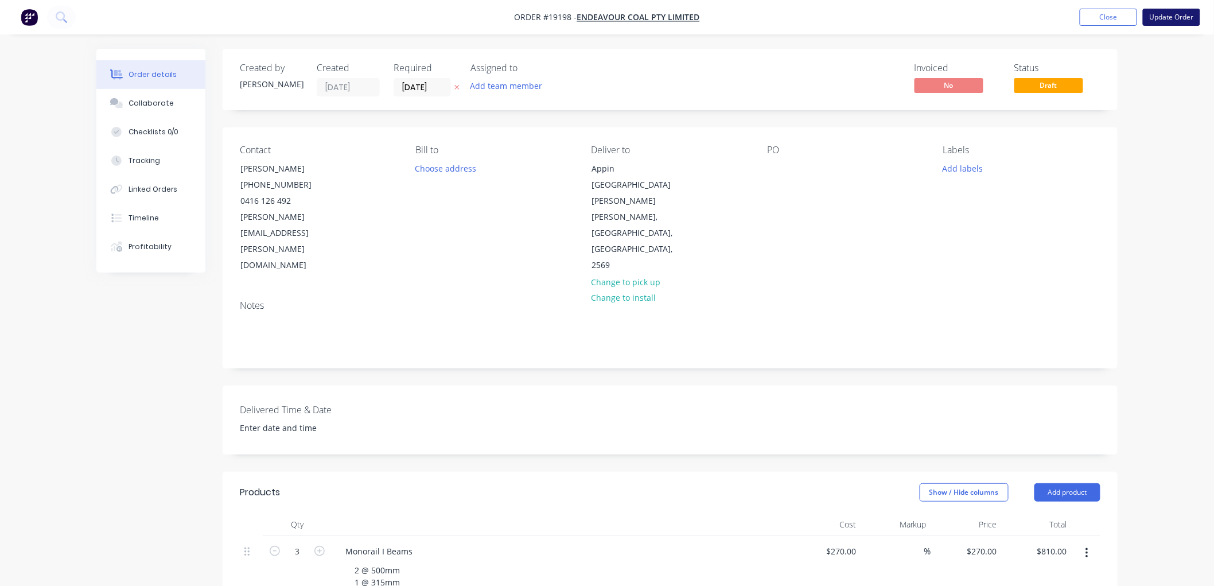
click at [1174, 13] on button "Update Order" at bounding box center [1171, 17] width 57 height 17
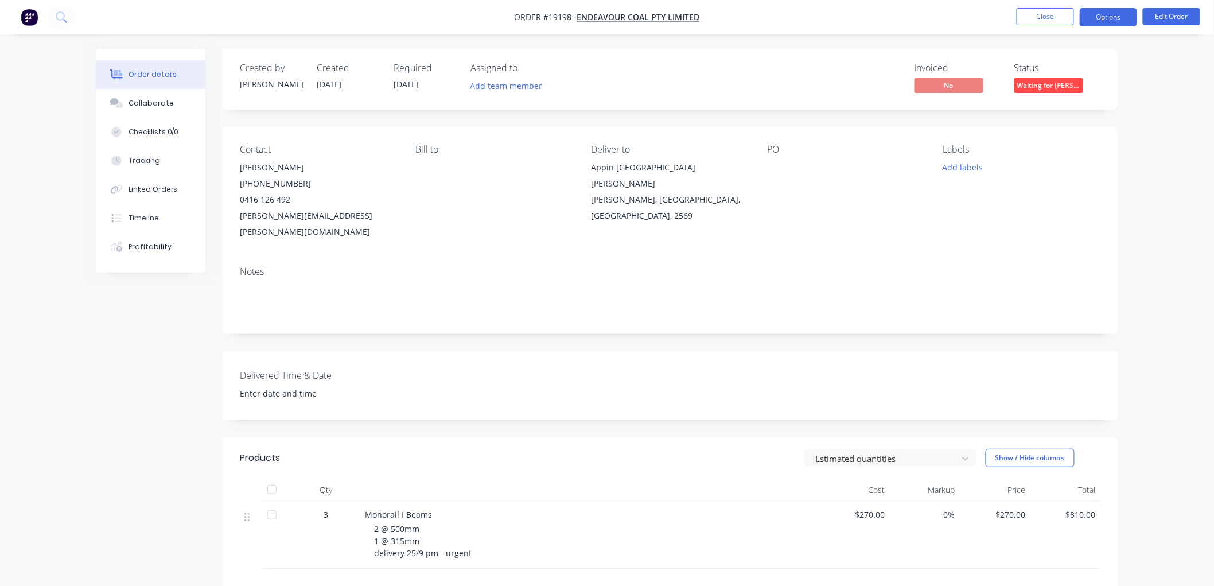
click at [1102, 20] on button "Options" at bounding box center [1108, 17] width 57 height 18
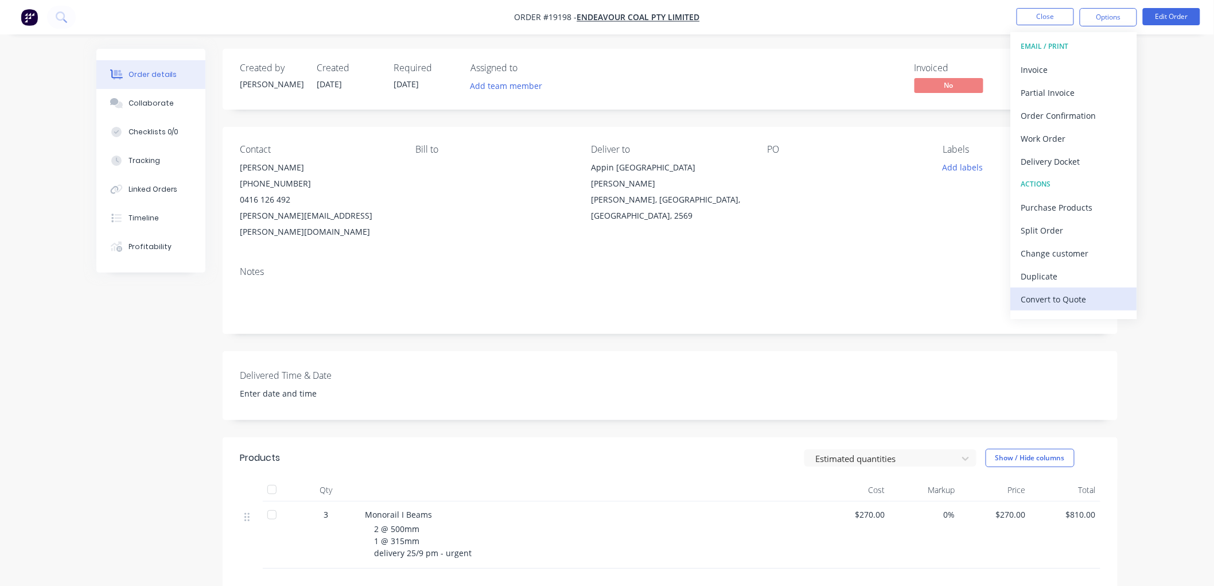
click at [1043, 291] on div "Convert to Quote" at bounding box center [1074, 299] width 106 height 17
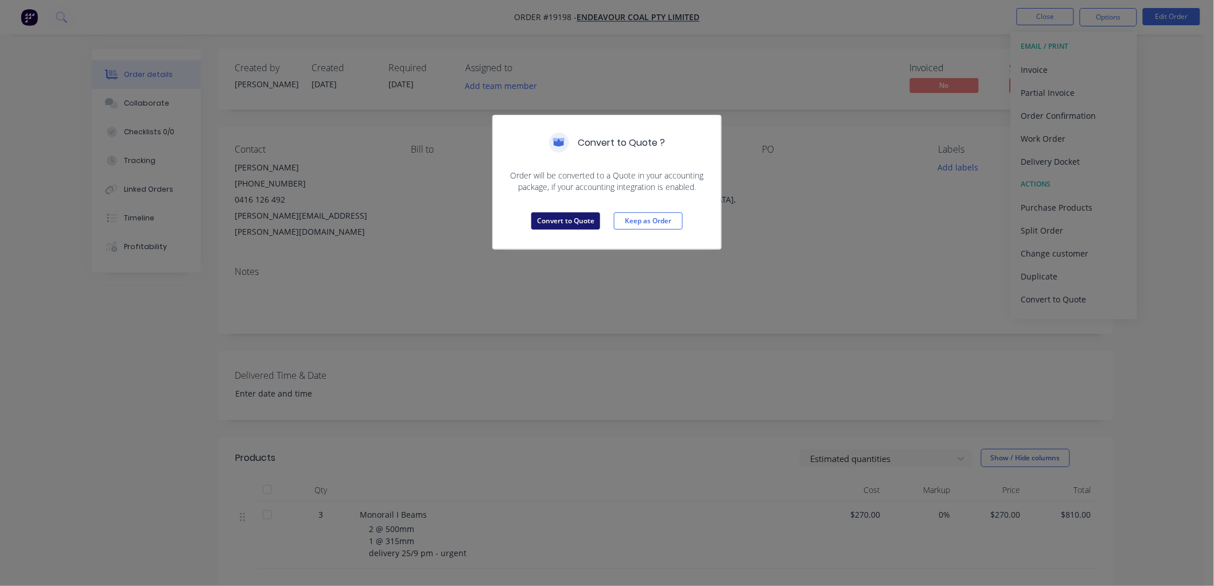
click at [576, 221] on button "Convert to Quote" at bounding box center [565, 220] width 69 height 17
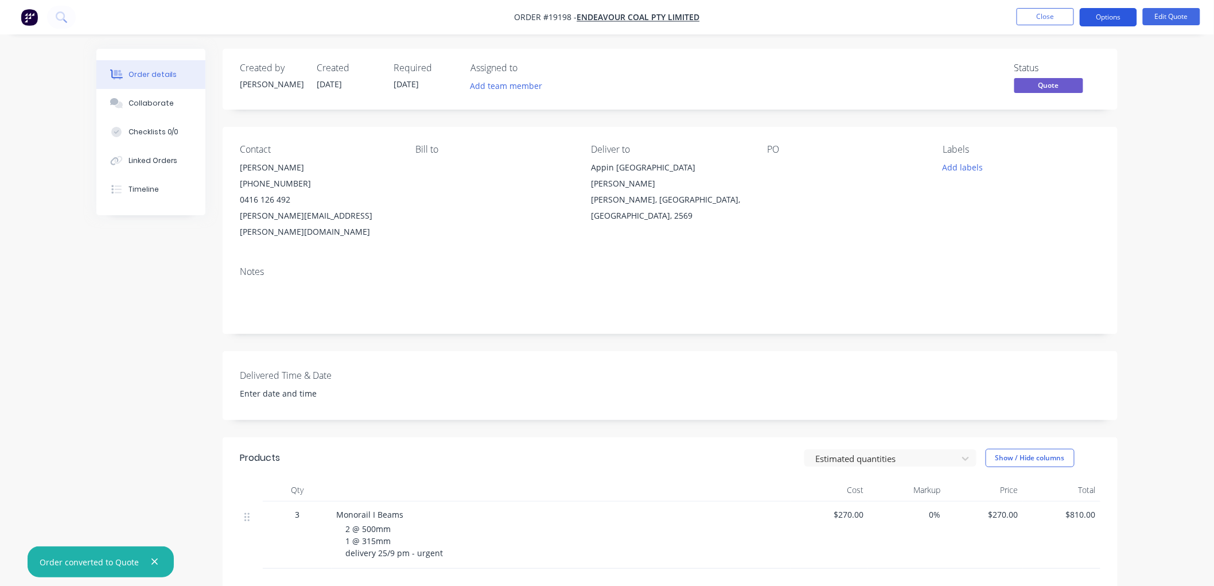
click at [1103, 18] on button "Options" at bounding box center [1108, 17] width 57 height 18
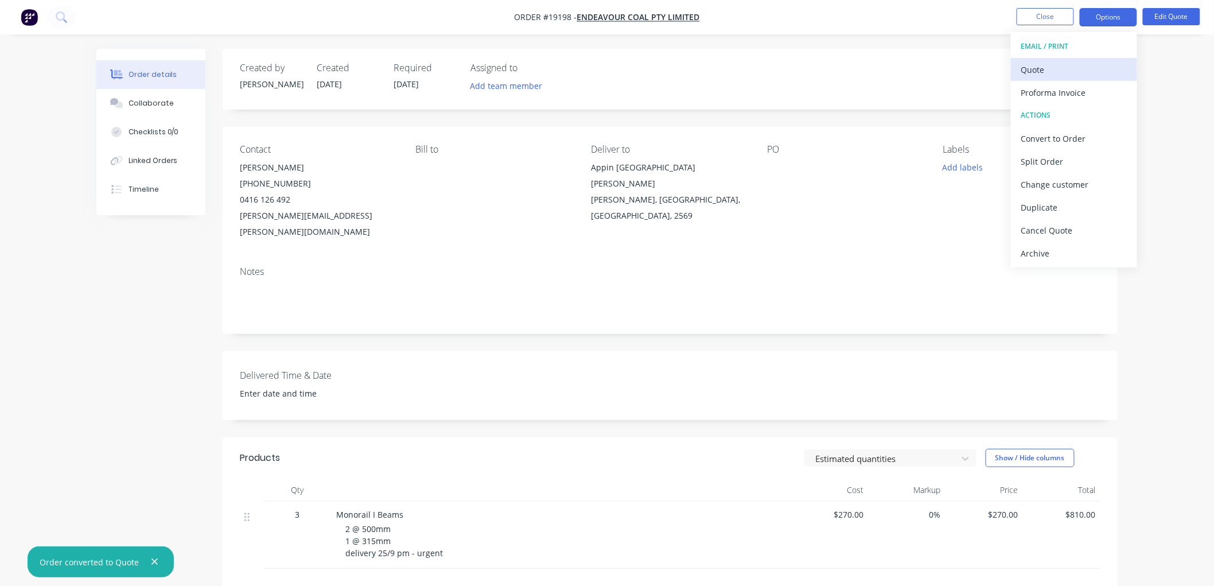
click at [1040, 67] on div "Quote" at bounding box center [1074, 69] width 106 height 17
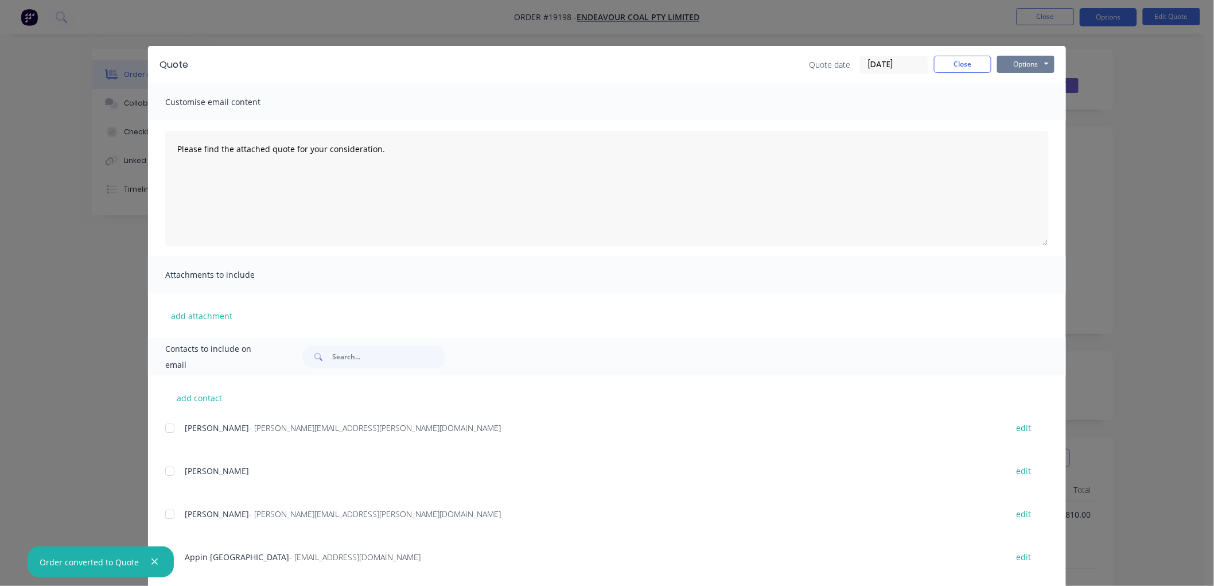
click at [1017, 67] on button "Options" at bounding box center [1025, 64] width 57 height 17
click at [1028, 107] on button "Print" at bounding box center [1033, 103] width 73 height 19
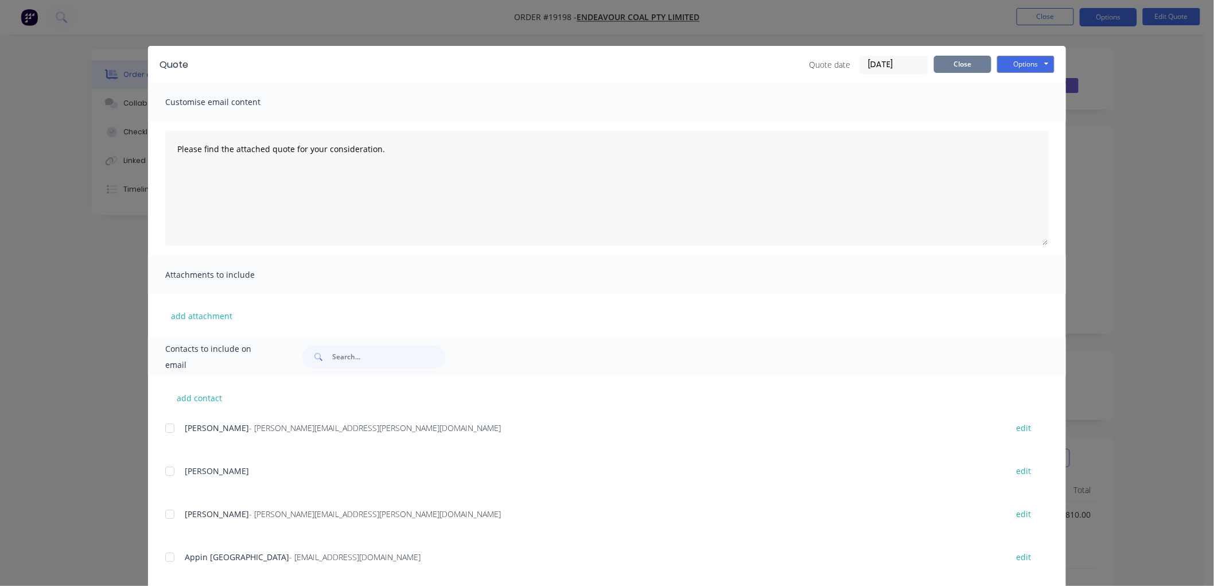
drag, startPoint x: 966, startPoint y: 63, endPoint x: 1020, endPoint y: 56, distance: 54.4
click at [965, 63] on button "Close" at bounding box center [962, 64] width 57 height 17
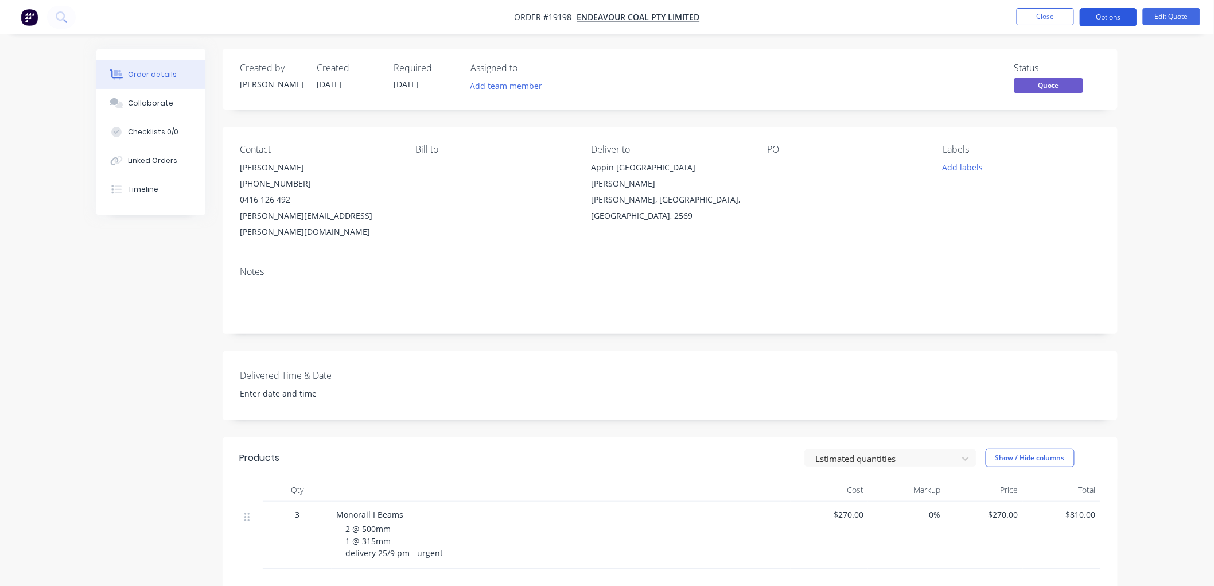
click at [1094, 21] on button "Options" at bounding box center [1108, 17] width 57 height 18
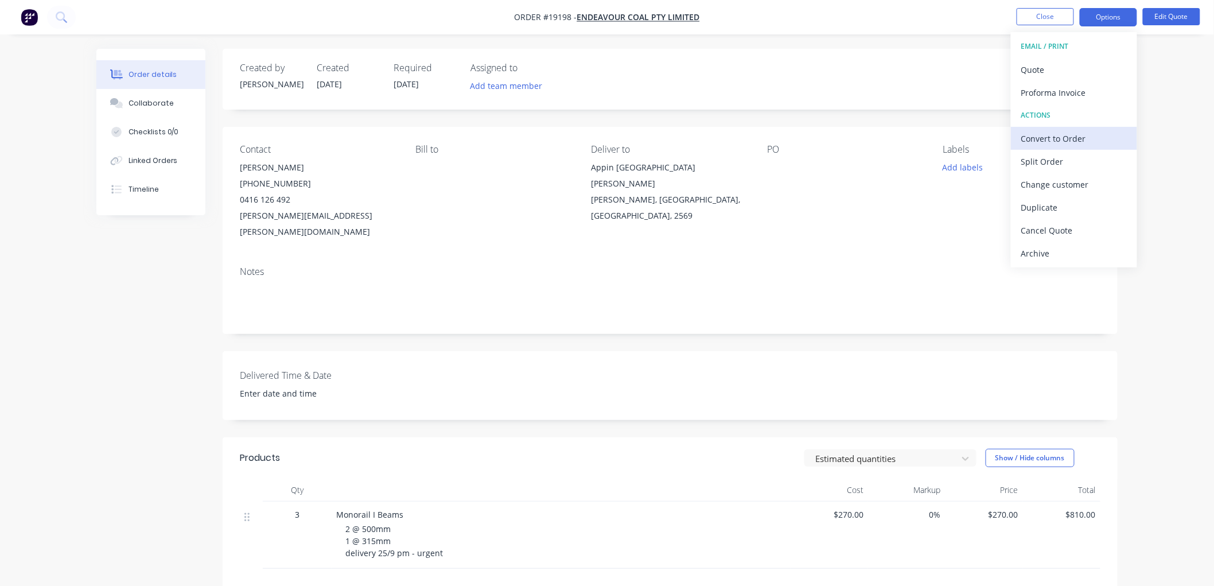
click at [1053, 148] on button "Convert to Order" at bounding box center [1074, 138] width 126 height 23
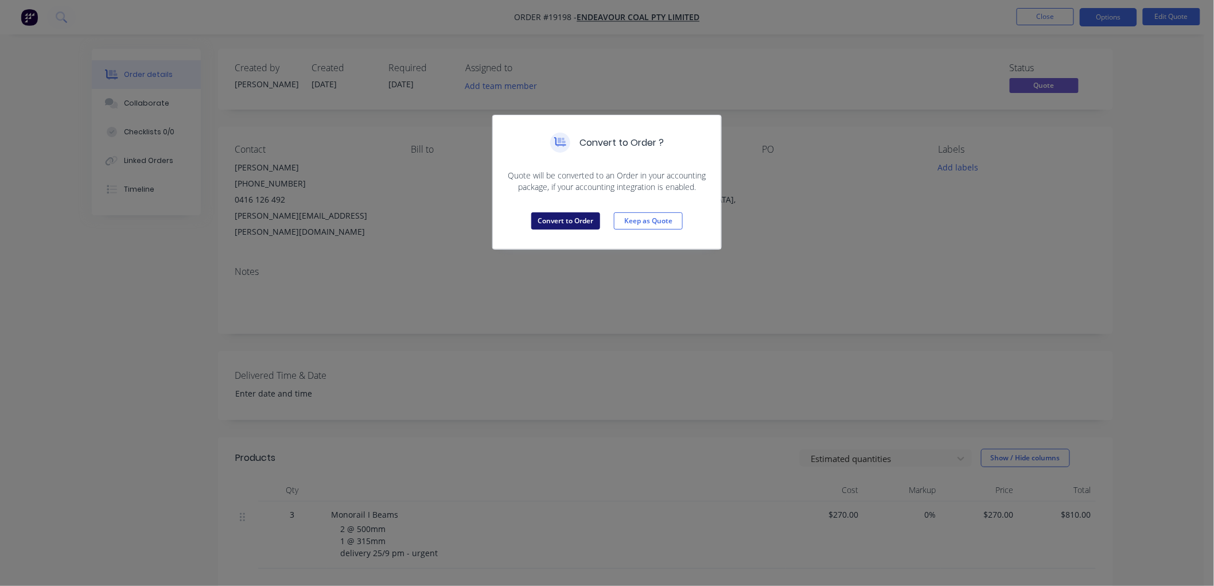
click at [562, 216] on button "Convert to Order" at bounding box center [565, 220] width 69 height 17
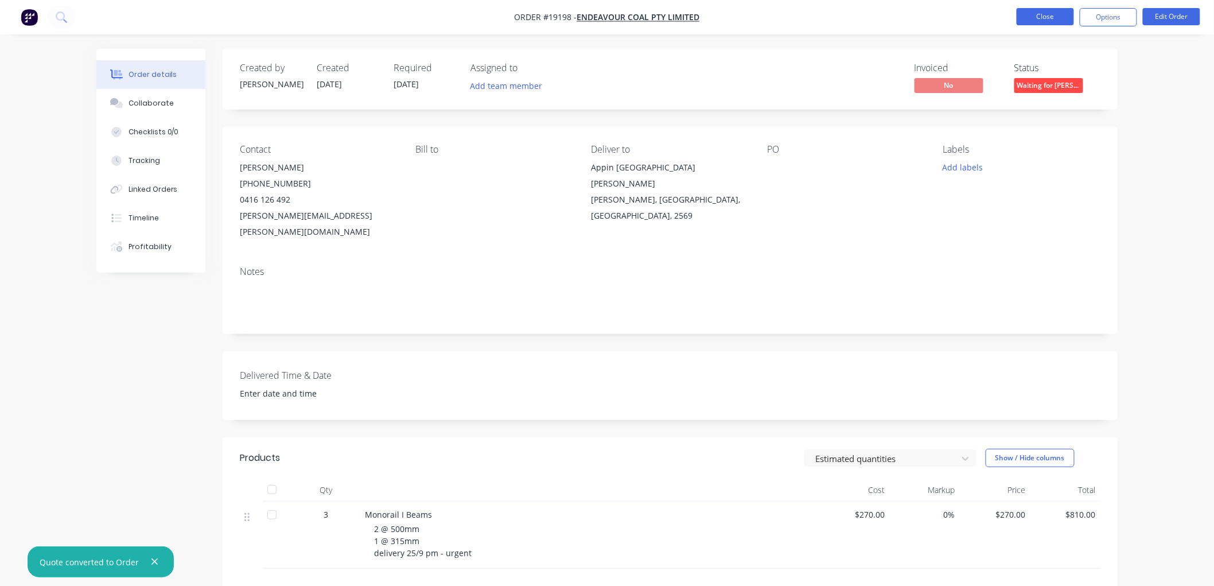
click at [1043, 20] on button "Close" at bounding box center [1045, 16] width 57 height 17
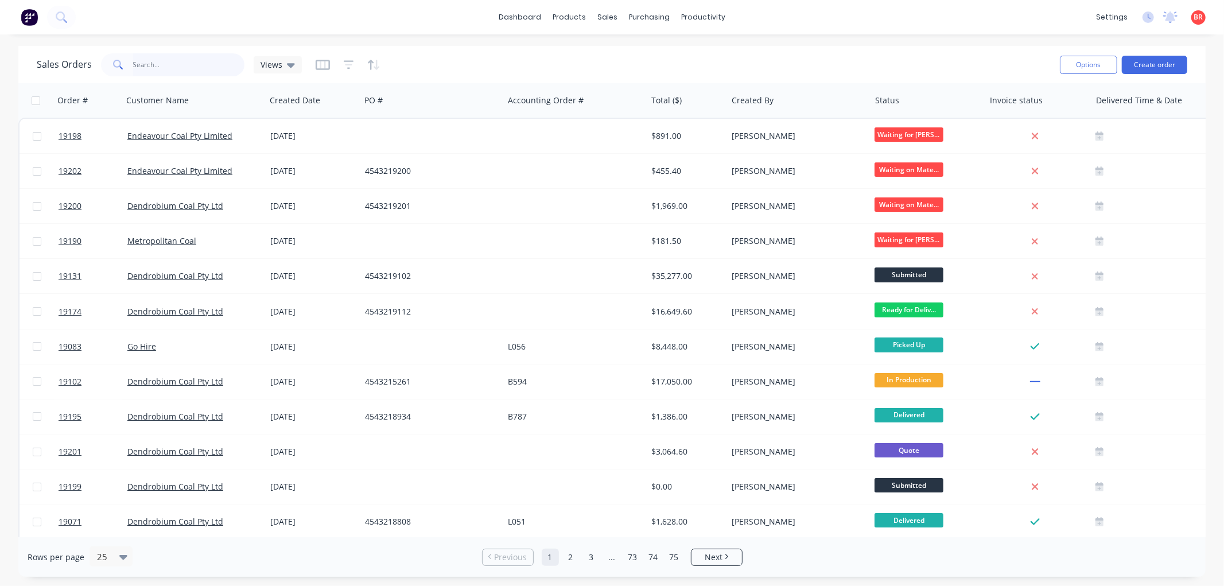
click at [158, 67] on input "text" at bounding box center [189, 64] width 112 height 23
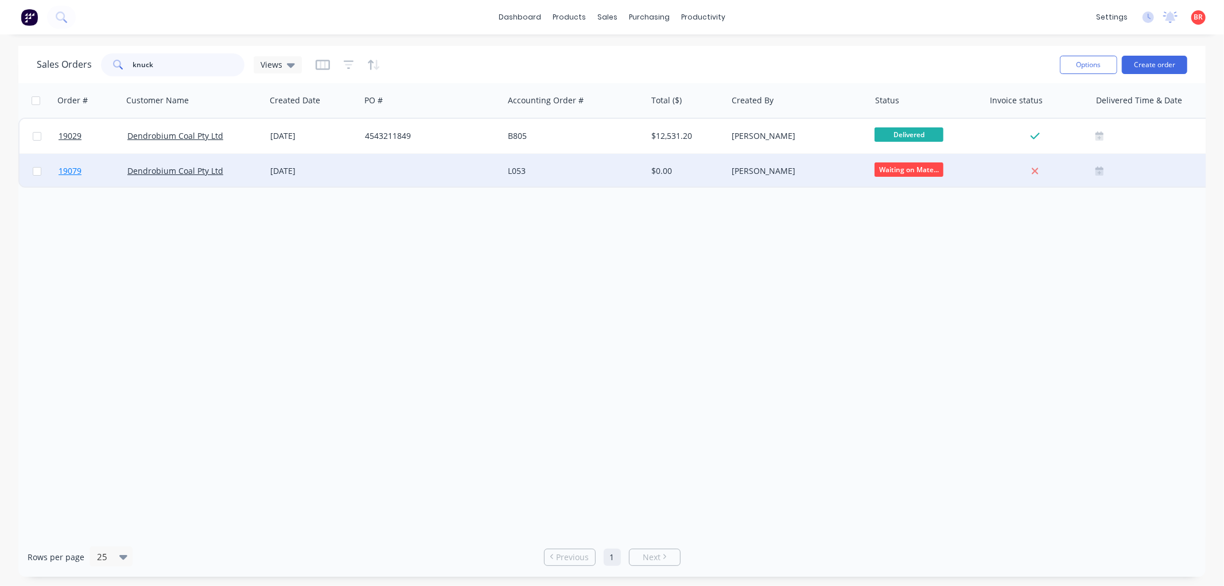
type input "knuck"
click at [71, 169] on span "19079" at bounding box center [70, 170] width 23 height 11
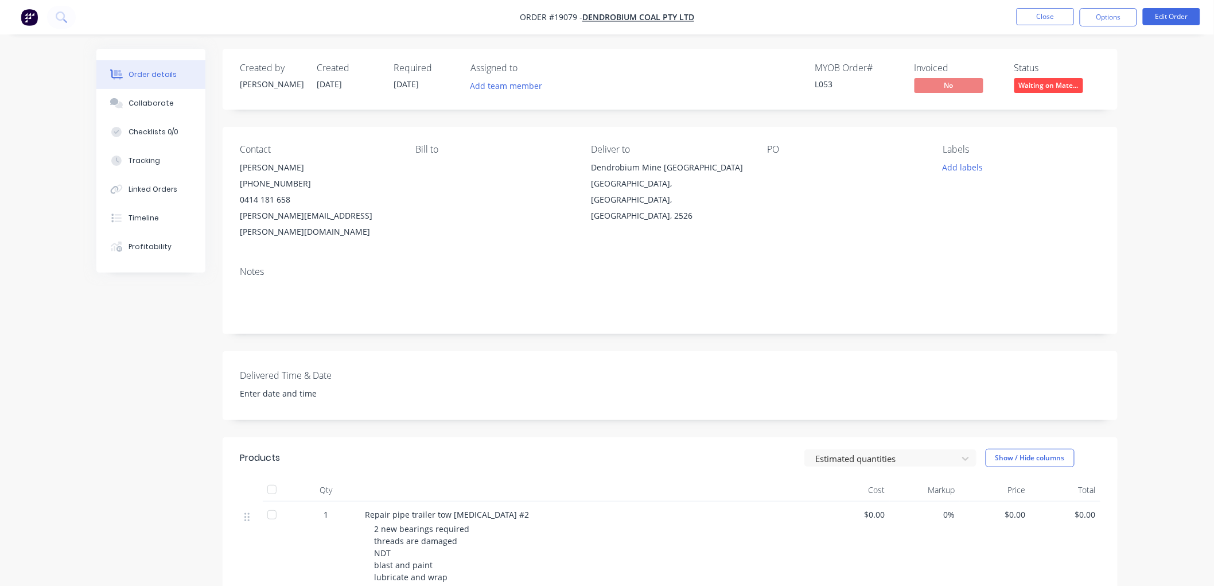
click at [1025, 87] on span "Waiting on Mate..." at bounding box center [1048, 85] width 69 height 14
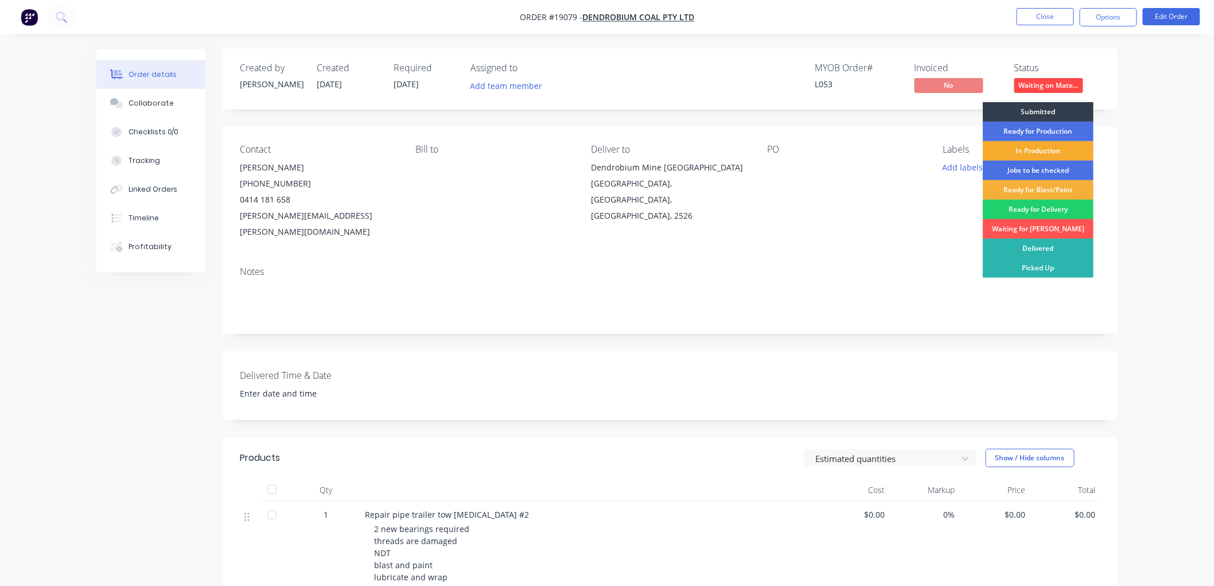
click at [1035, 147] on div "In Production" at bounding box center [1038, 151] width 111 height 20
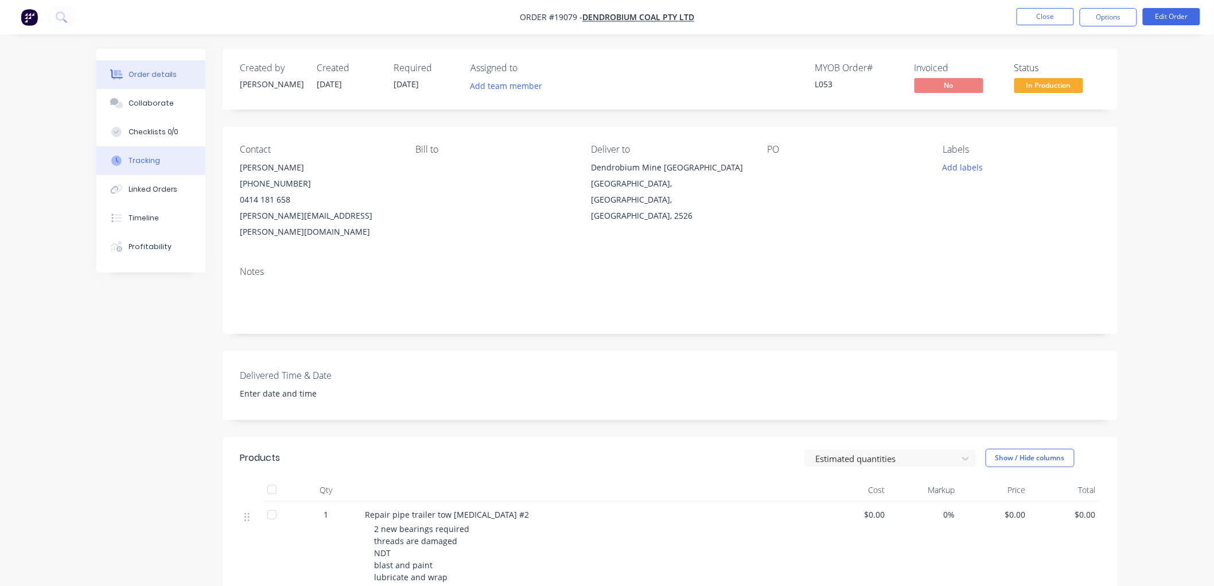
click at [140, 166] on button "Tracking" at bounding box center [150, 160] width 109 height 29
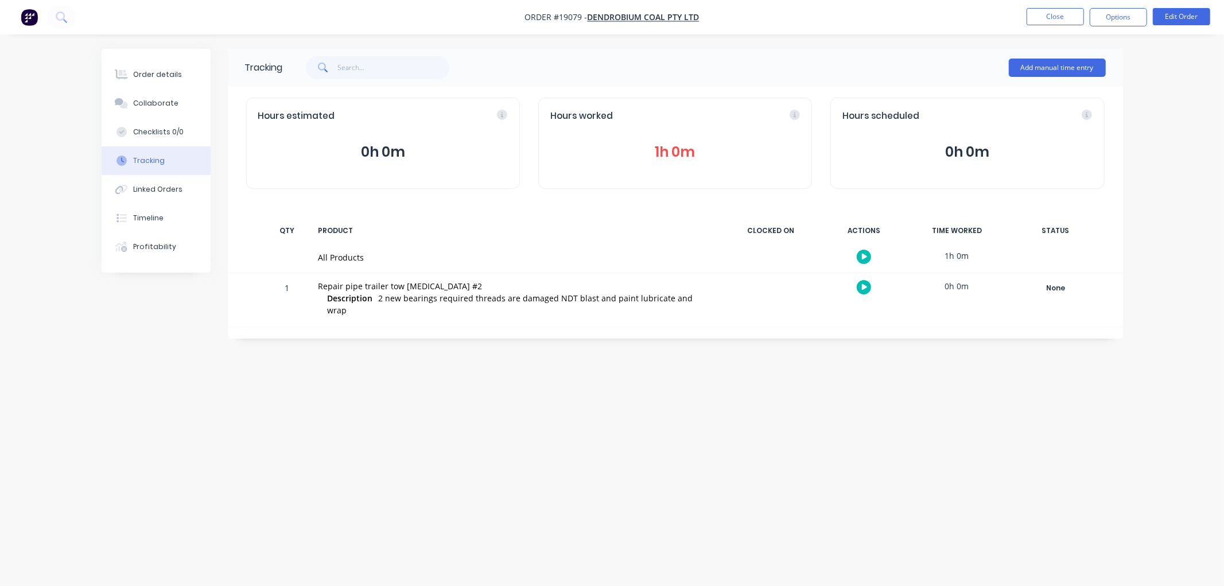
click at [679, 155] on button "1h 0m" at bounding box center [675, 152] width 250 height 22
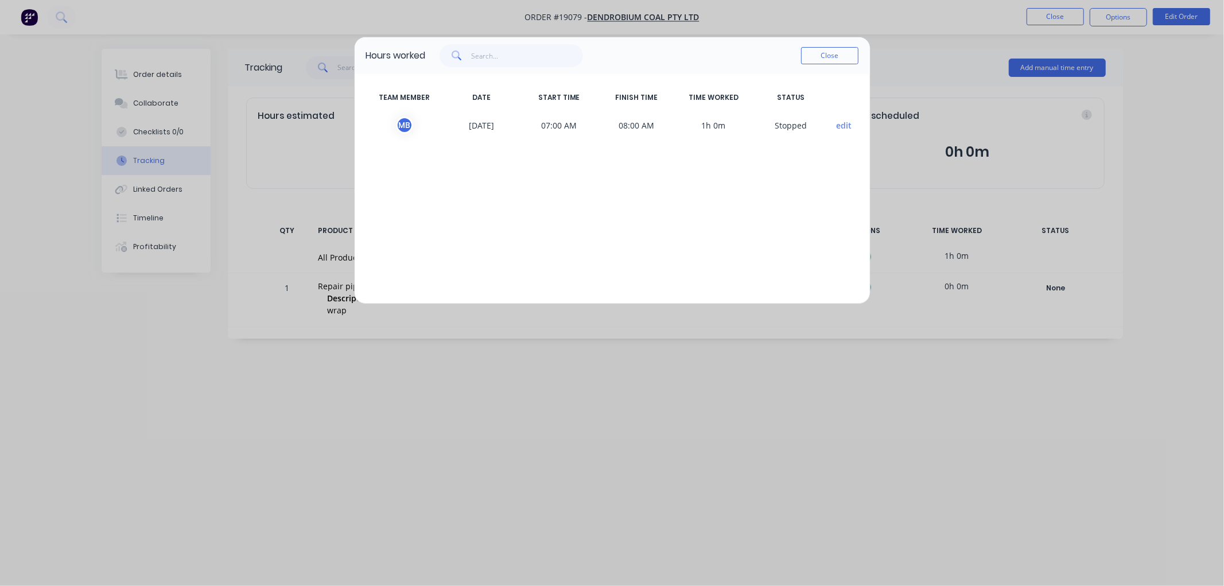
click at [405, 125] on div "M B" at bounding box center [404, 124] width 17 height 17
click at [815, 56] on button "Close" at bounding box center [829, 55] width 57 height 17
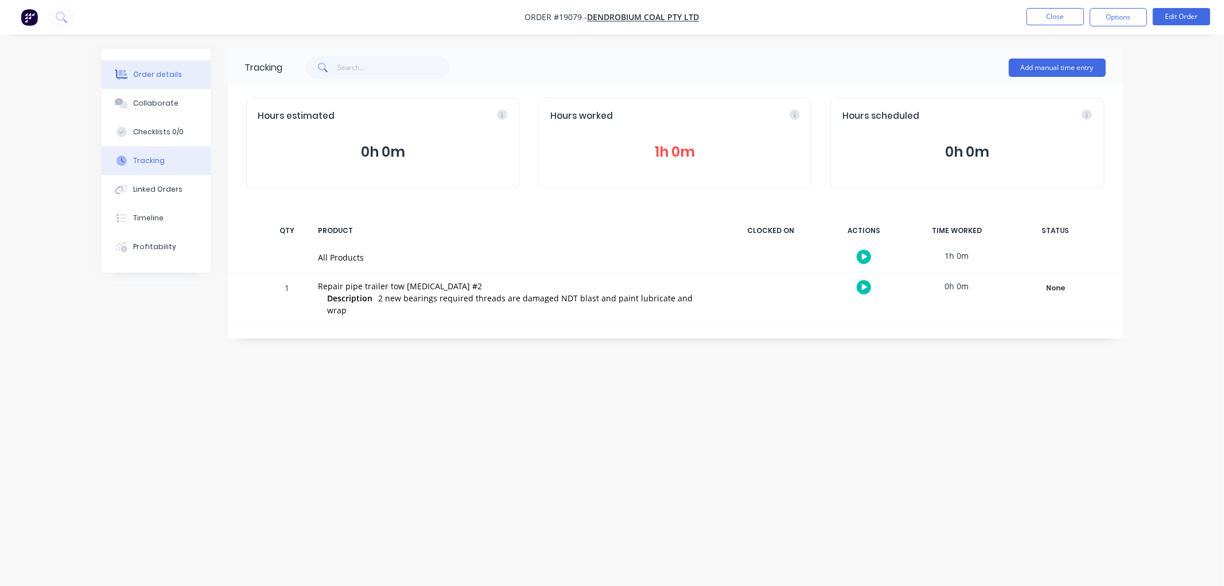
click at [164, 80] on button "Order details" at bounding box center [156, 74] width 109 height 29
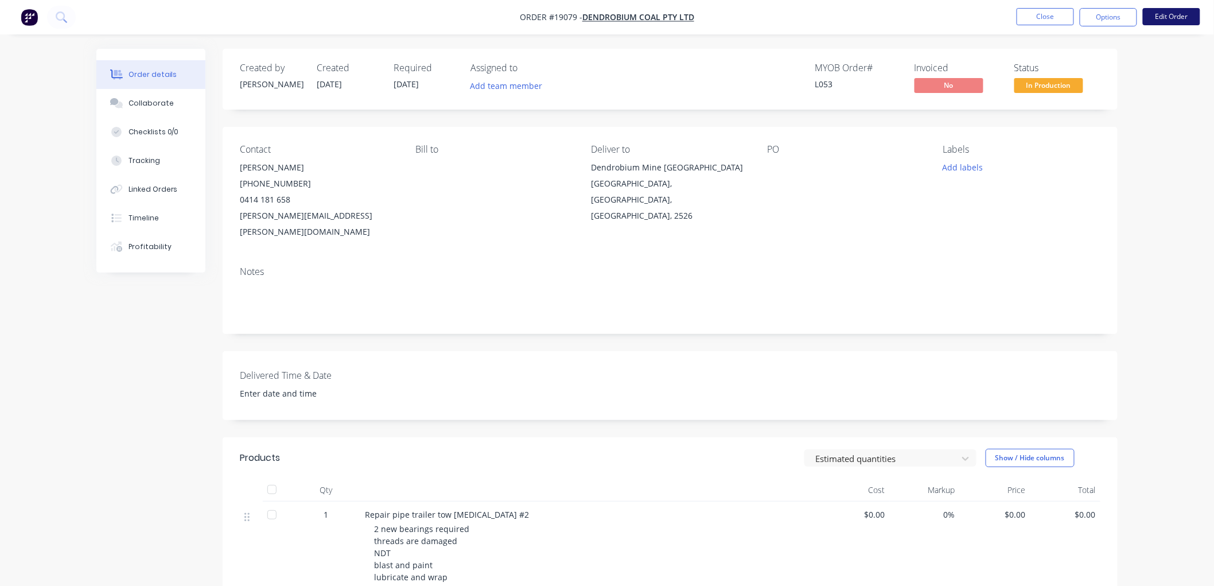
click at [1154, 17] on button "Edit Order" at bounding box center [1171, 16] width 57 height 17
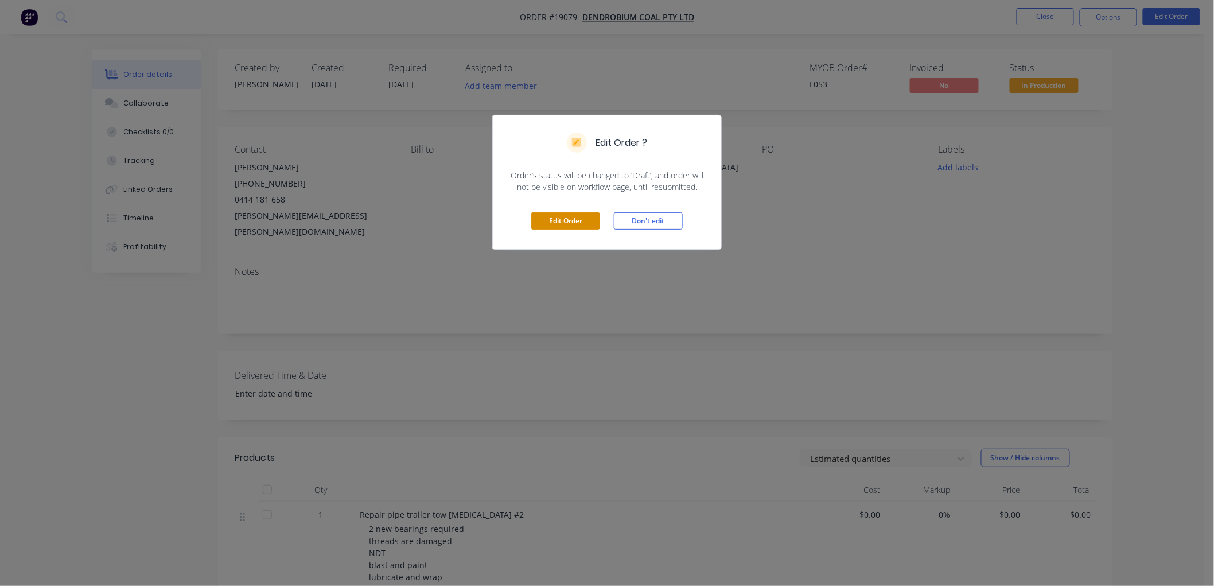
click at [558, 218] on button "Edit Order" at bounding box center [565, 220] width 69 height 17
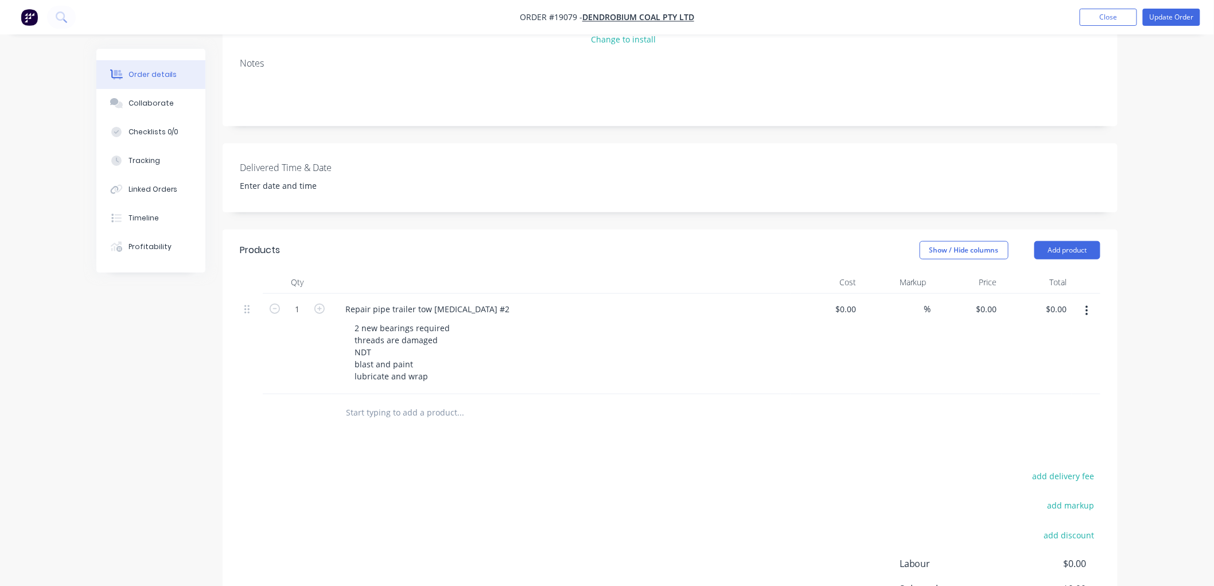
scroll to position [318, 0]
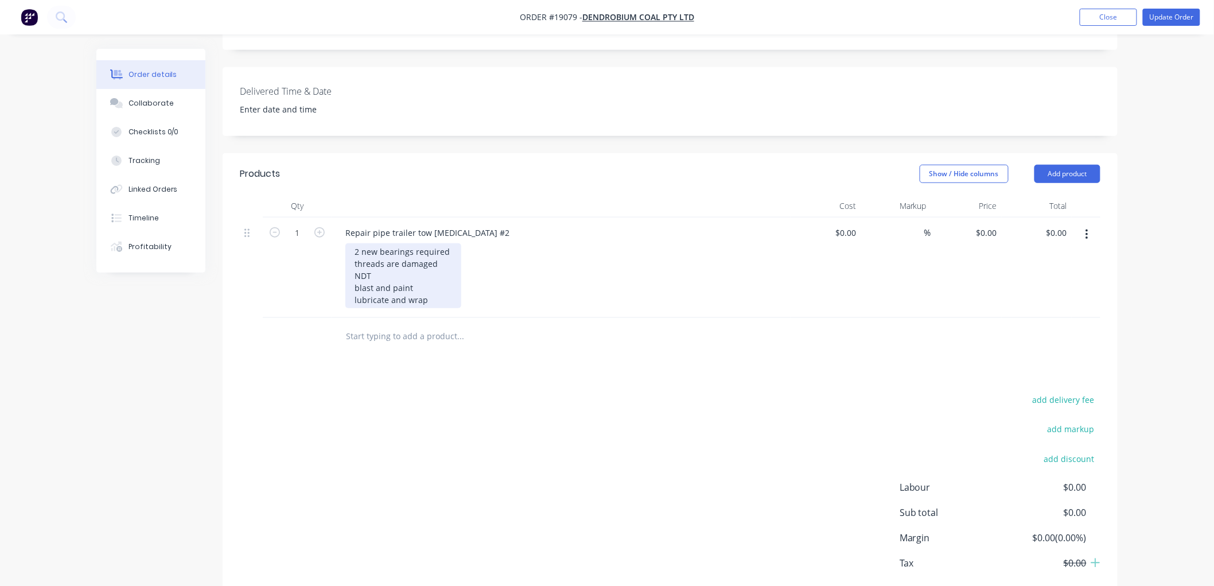
click at [437, 243] on div "2 new bearings required threads are damaged NDT blast and paint lubricate and w…" at bounding box center [403, 275] width 116 height 65
drag, startPoint x: 376, startPoint y: 244, endPoint x: 354, endPoint y: 244, distance: 22.4
click at [354, 244] on div "2 new bearings required threads are damaged - two new shafts machined and fitte…" at bounding box center [468, 275] width 247 height 65
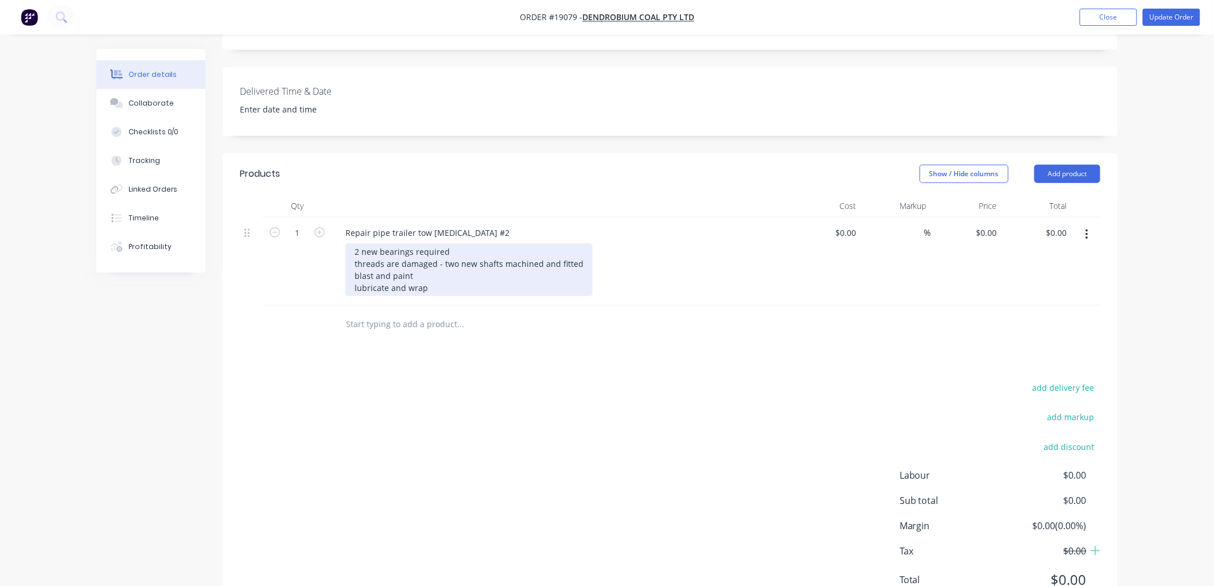
click at [422, 244] on div "2 new bearings required threads are damaged - two new shafts machined and fitte…" at bounding box center [468, 269] width 247 height 53
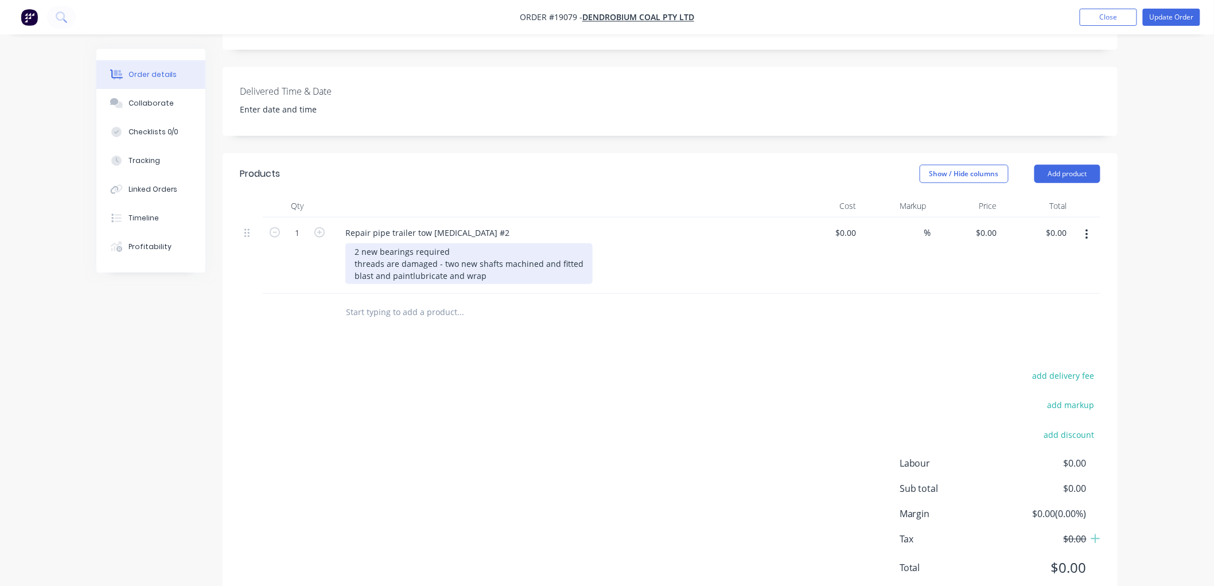
click at [575, 243] on div "2 new bearings required threads are damaged - two new shafts machined and fitte…" at bounding box center [468, 263] width 247 height 41
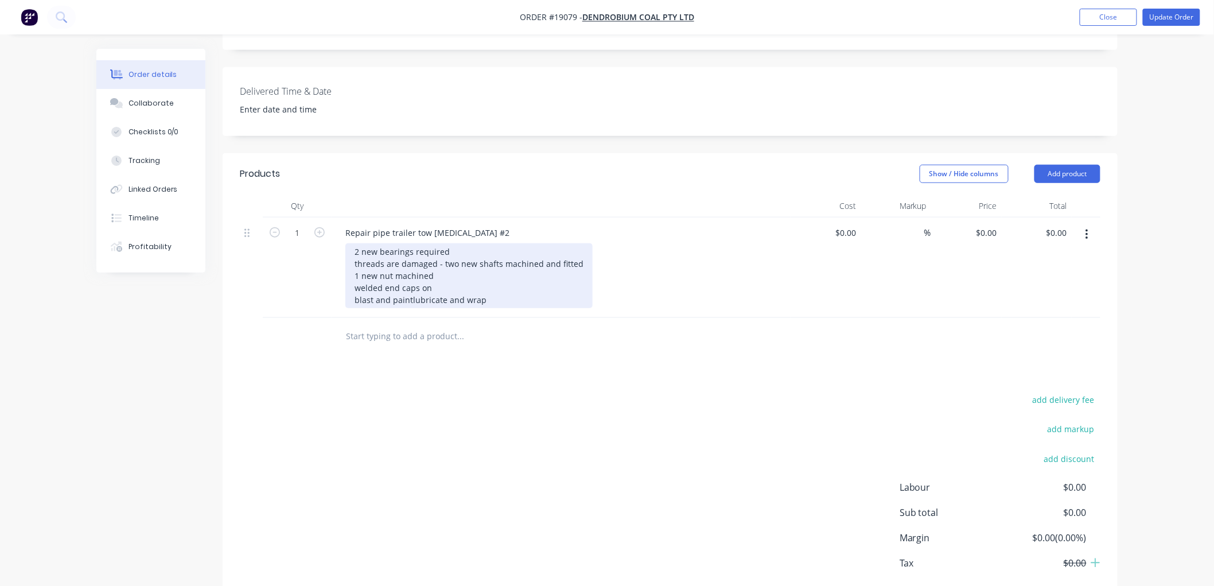
click at [431, 243] on div "2 new bearings required threads are damaged - two new shafts machined and fitte…" at bounding box center [468, 275] width 247 height 65
click at [434, 243] on div "2 new bearings required threads are damaged - two new shafts machined and fitte…" at bounding box center [468, 275] width 247 height 65
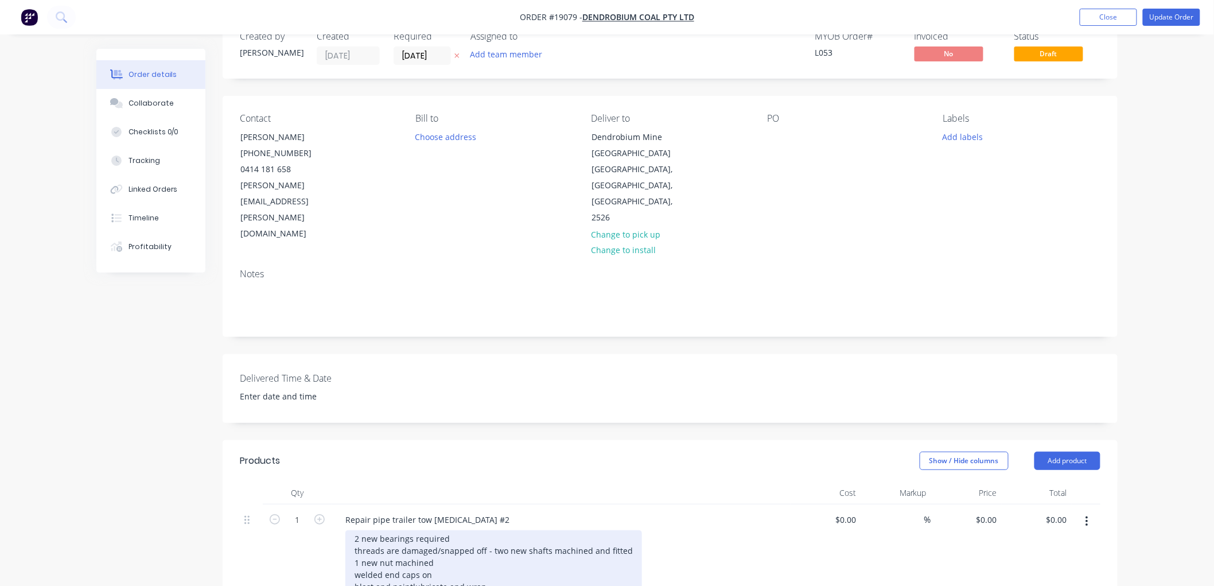
scroll to position [0, 0]
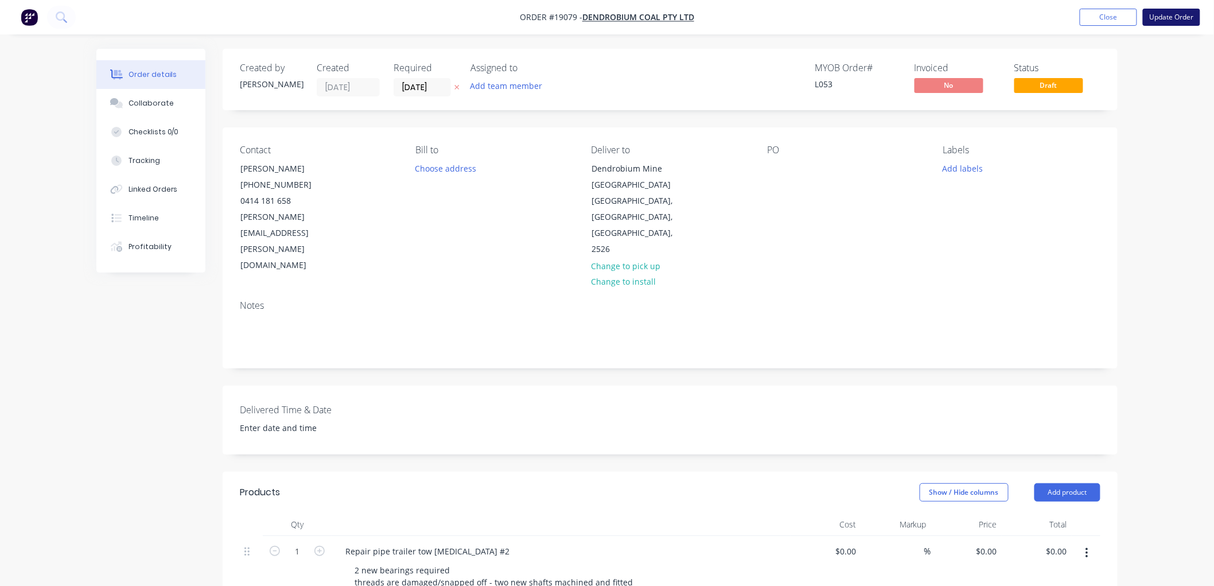
click at [1167, 21] on button "Update Order" at bounding box center [1171, 17] width 57 height 17
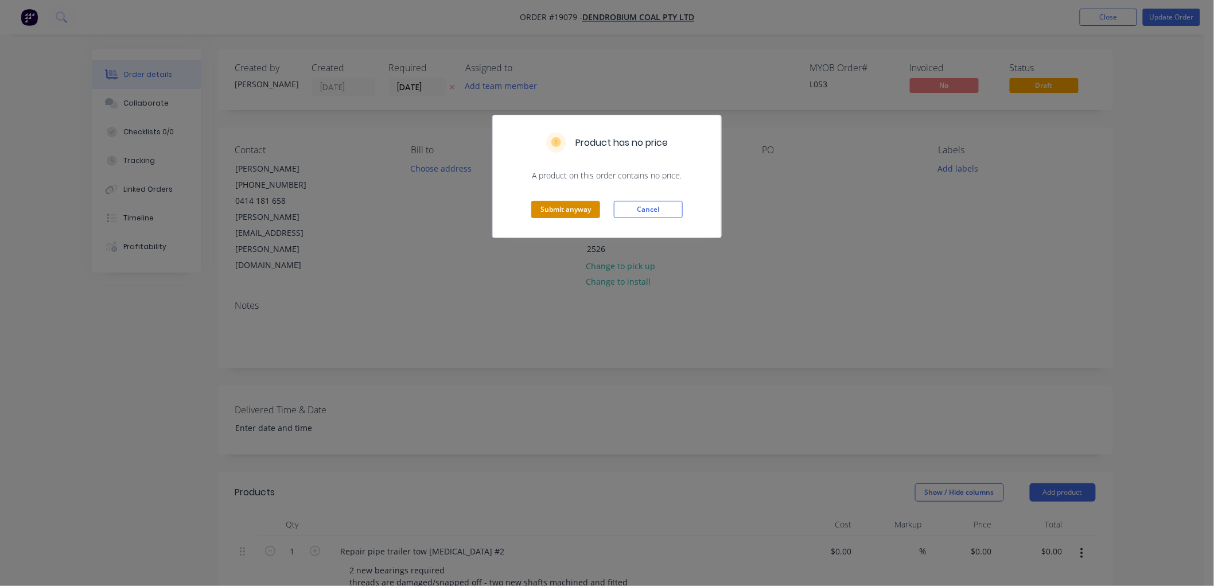
click at [580, 209] on button "Submit anyway" at bounding box center [565, 209] width 69 height 17
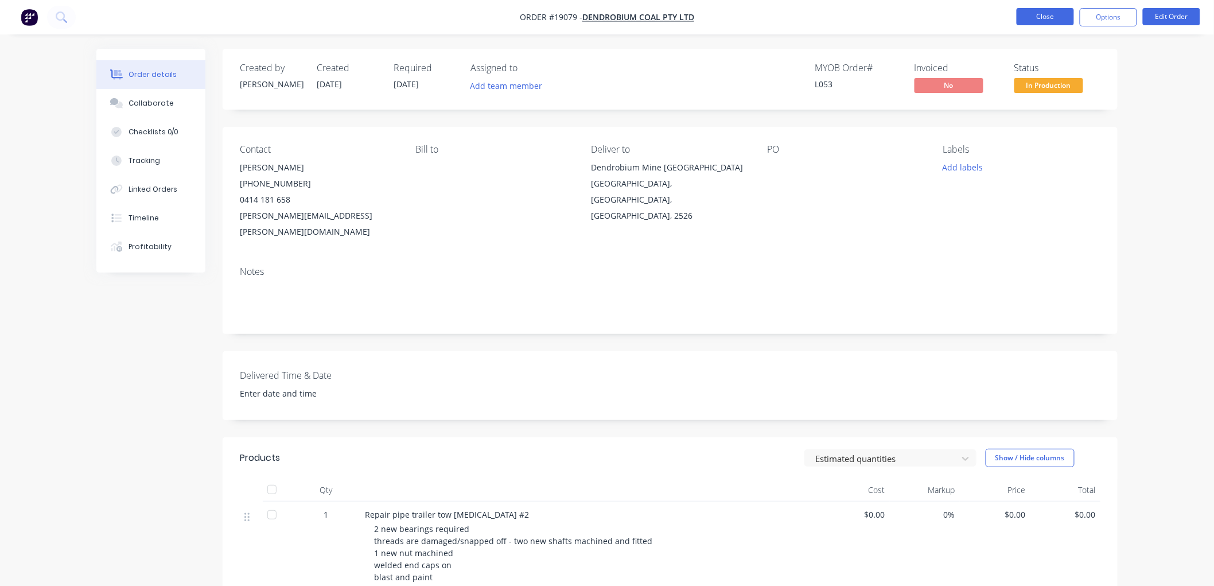
click at [1041, 23] on button "Close" at bounding box center [1045, 16] width 57 height 17
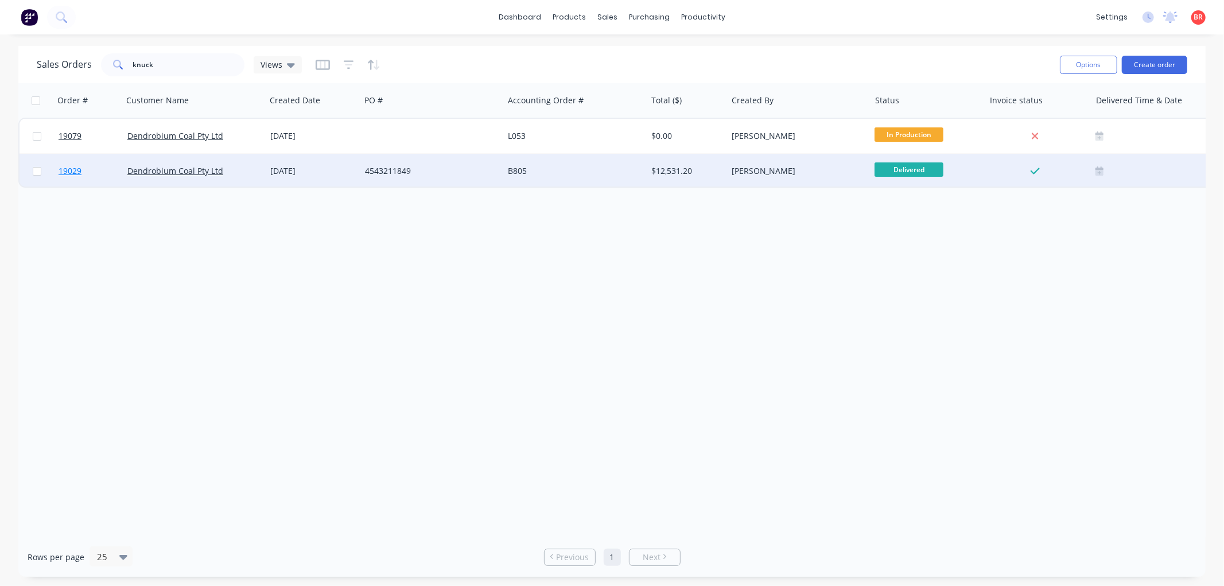
click at [69, 168] on span "19029" at bounding box center [70, 170] width 23 height 11
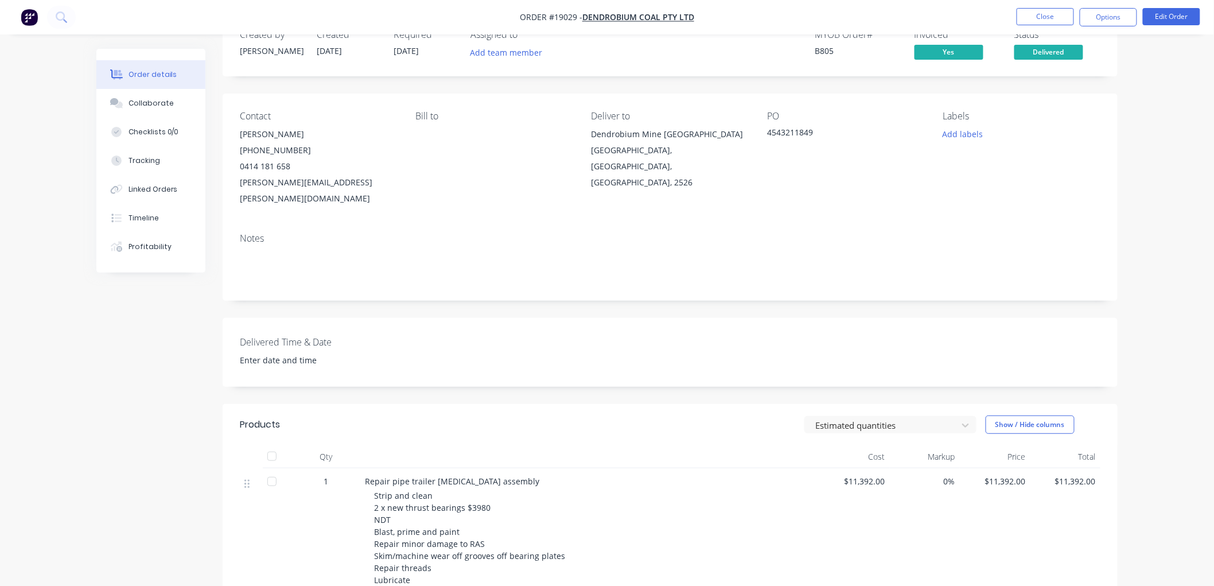
scroll to position [64, 0]
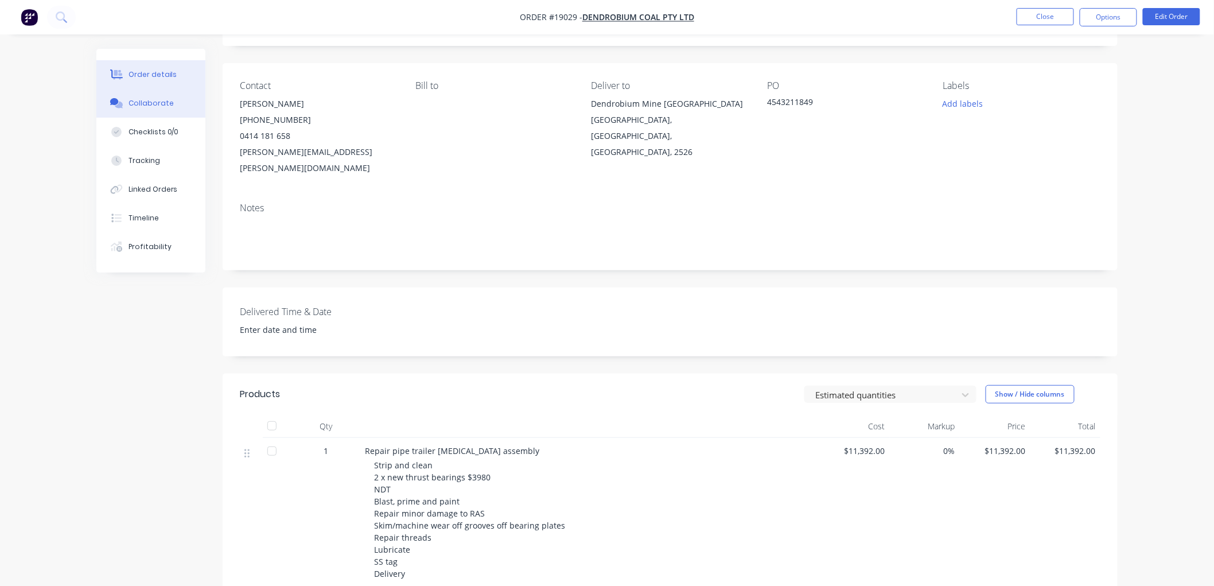
click at [158, 104] on div "Collaborate" at bounding box center [151, 103] width 45 height 10
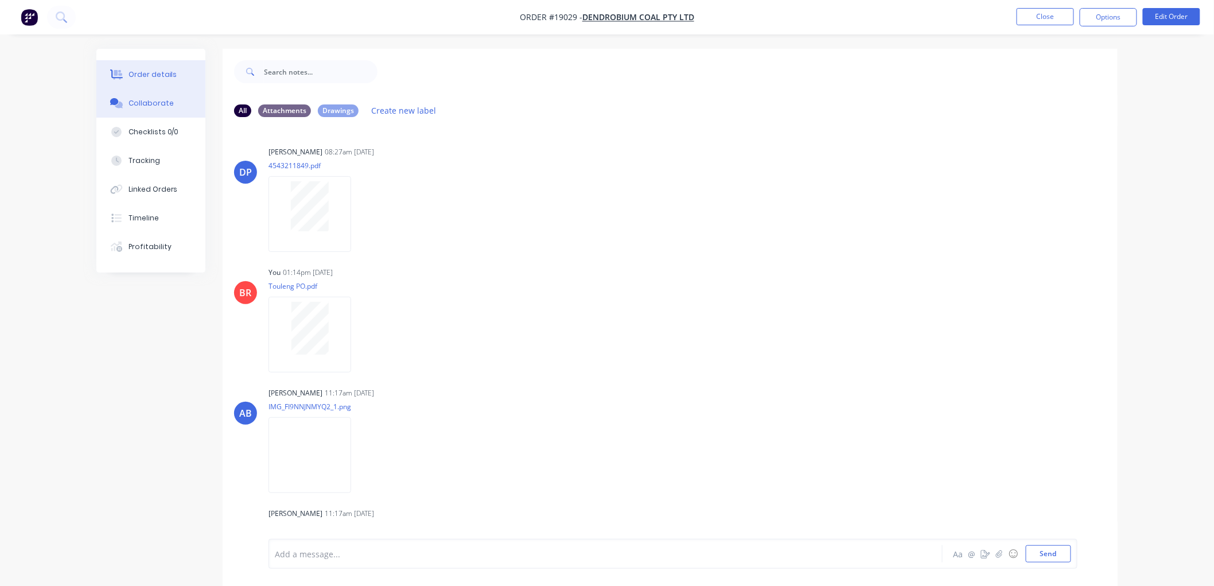
click at [168, 62] on button "Order details" at bounding box center [150, 74] width 109 height 29
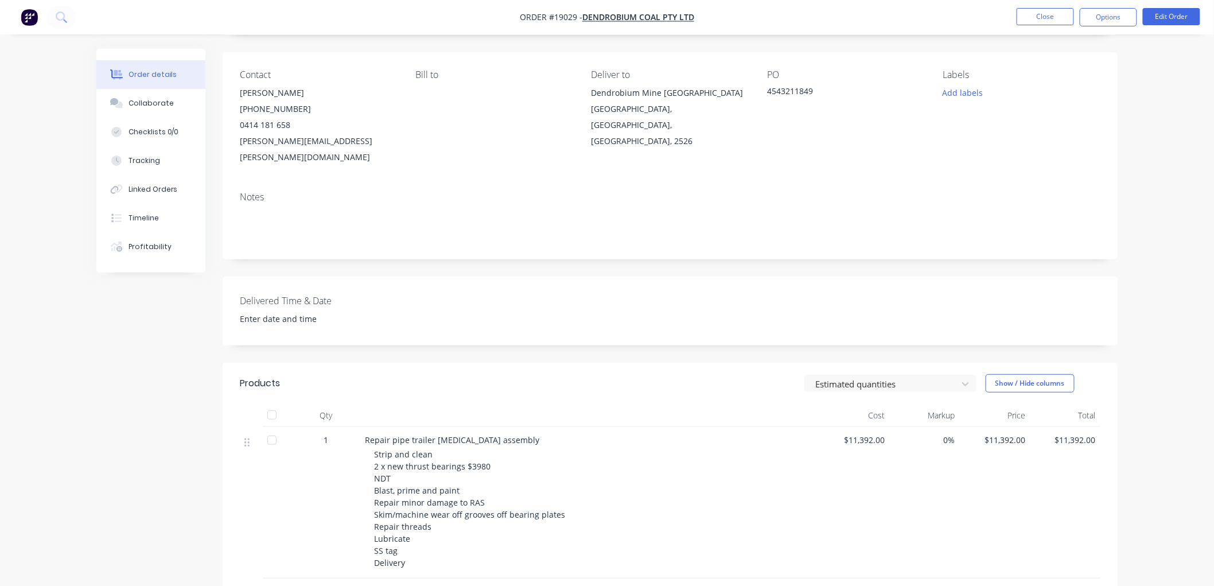
scroll to position [191, 0]
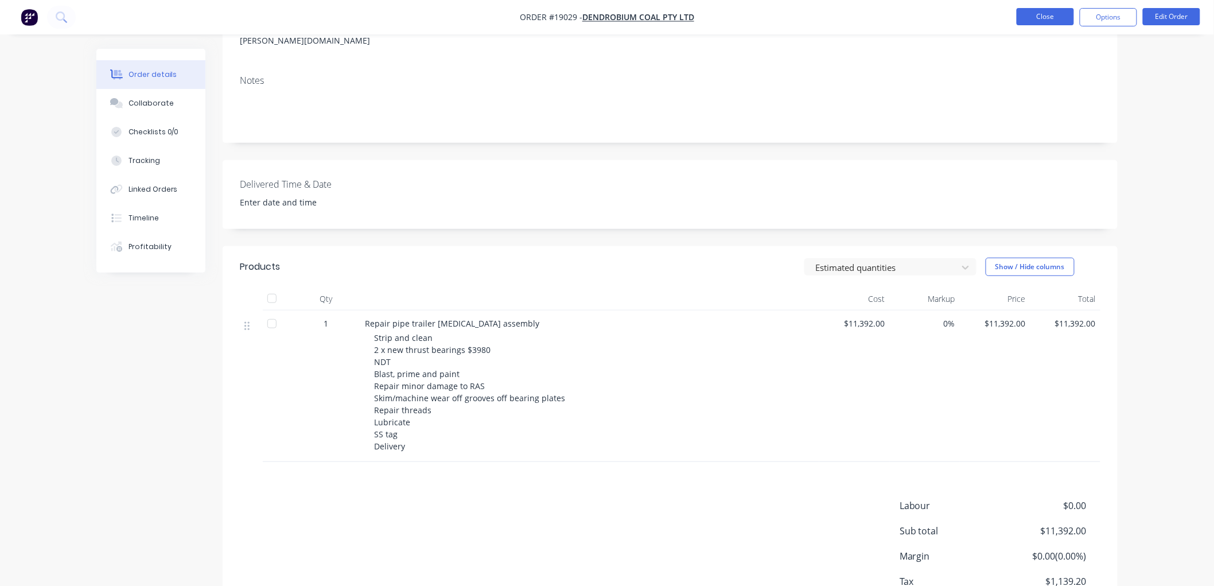
click at [1040, 20] on button "Close" at bounding box center [1045, 16] width 57 height 17
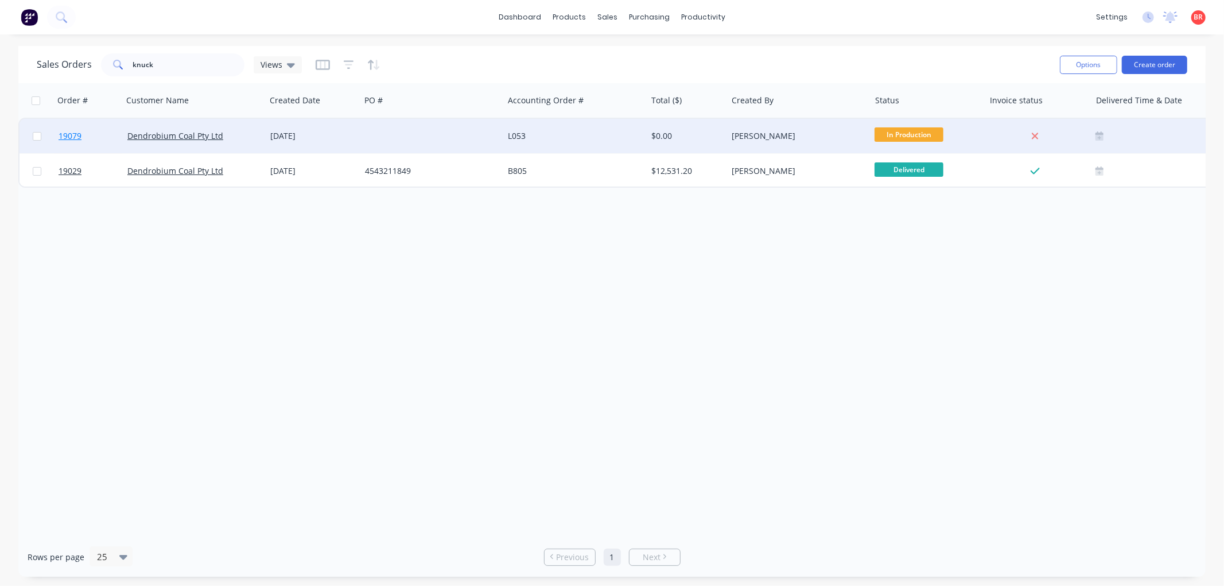
click at [76, 133] on span "19079" at bounding box center [70, 135] width 23 height 11
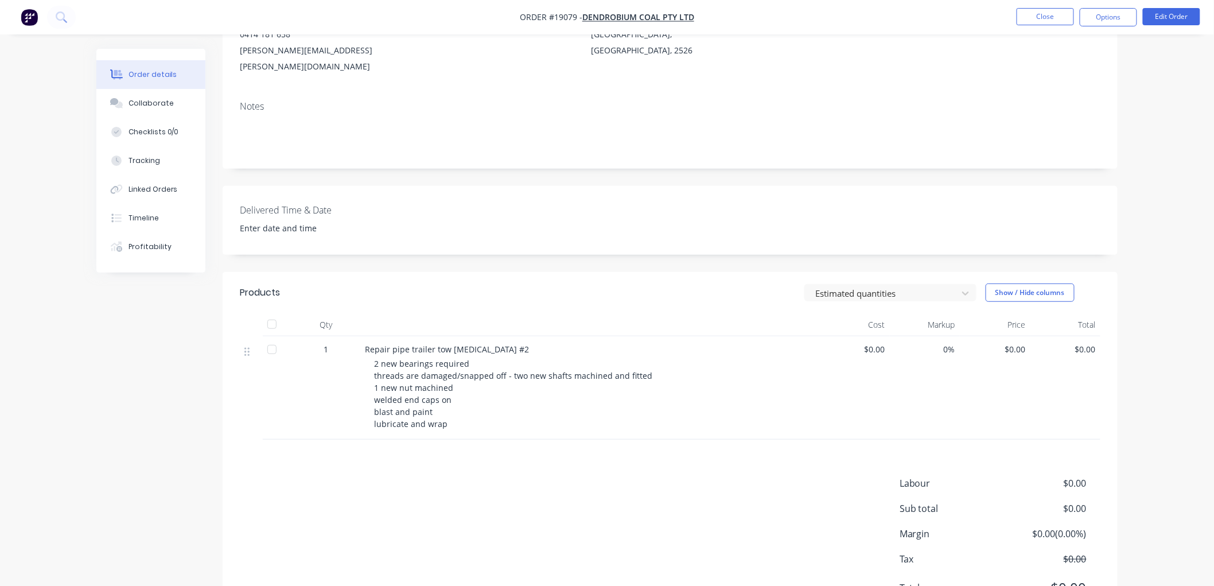
scroll to position [191, 0]
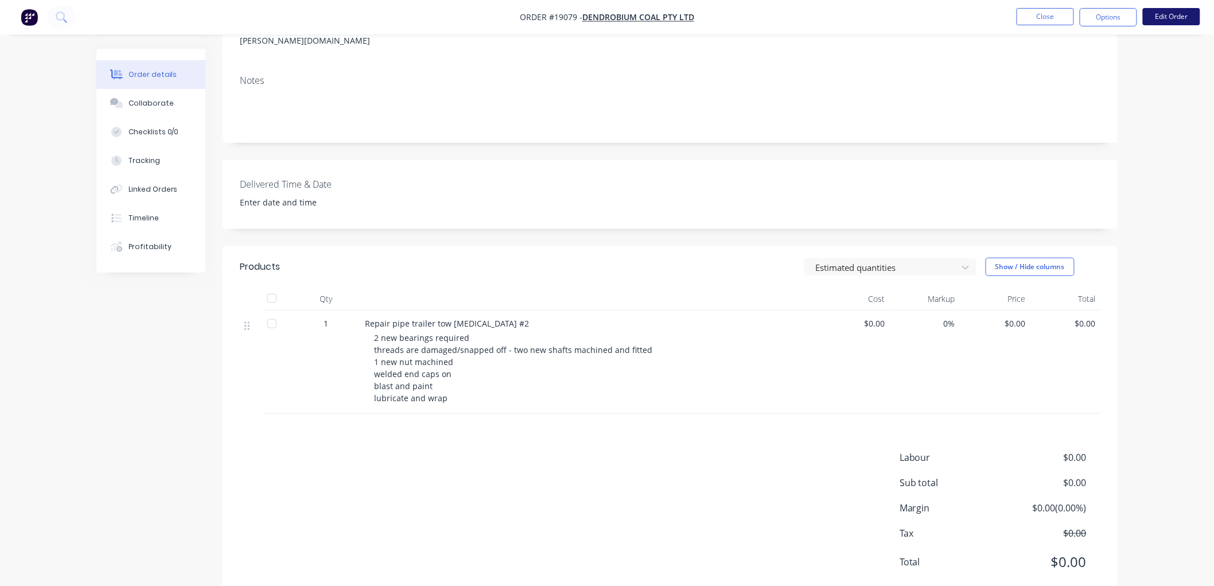
click at [1170, 15] on button "Edit Order" at bounding box center [1171, 16] width 57 height 17
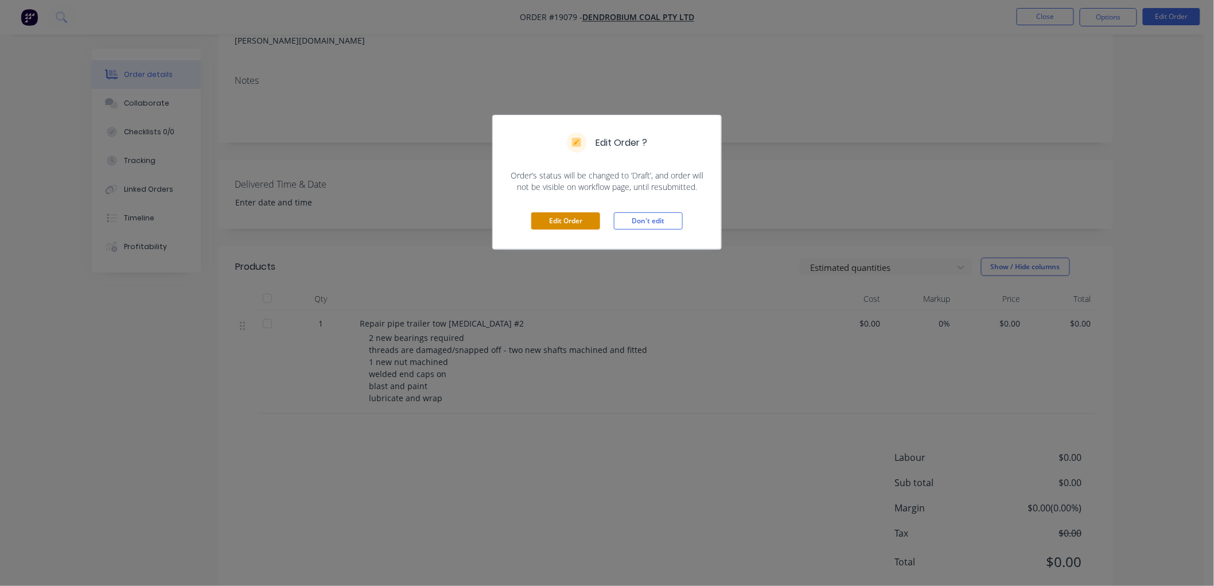
click at [559, 221] on button "Edit Order" at bounding box center [565, 220] width 69 height 17
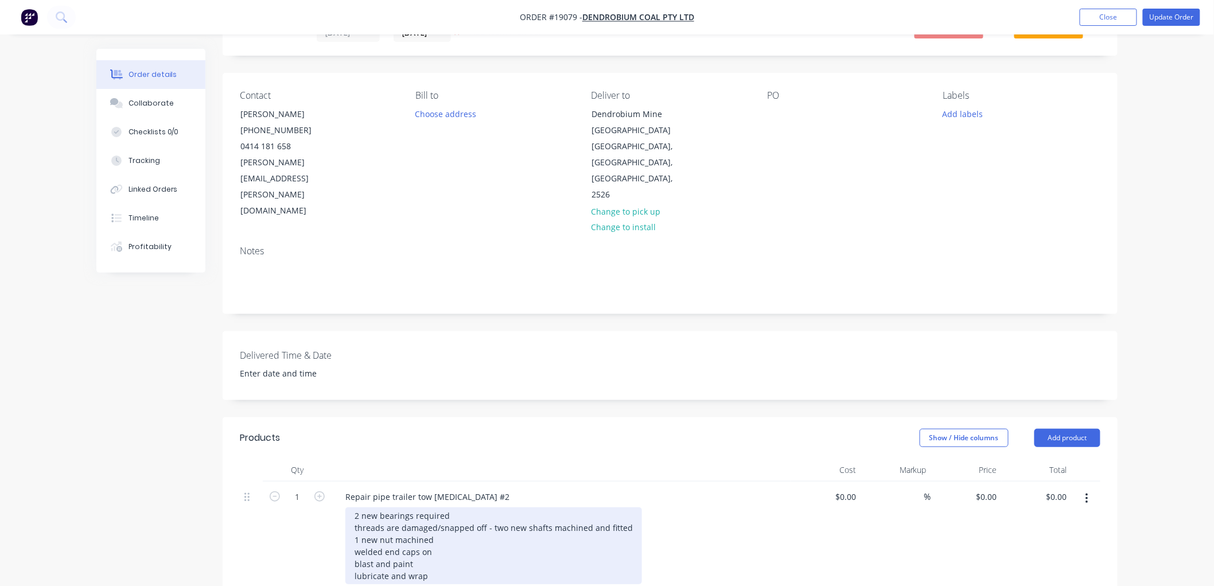
scroll to position [127, 0]
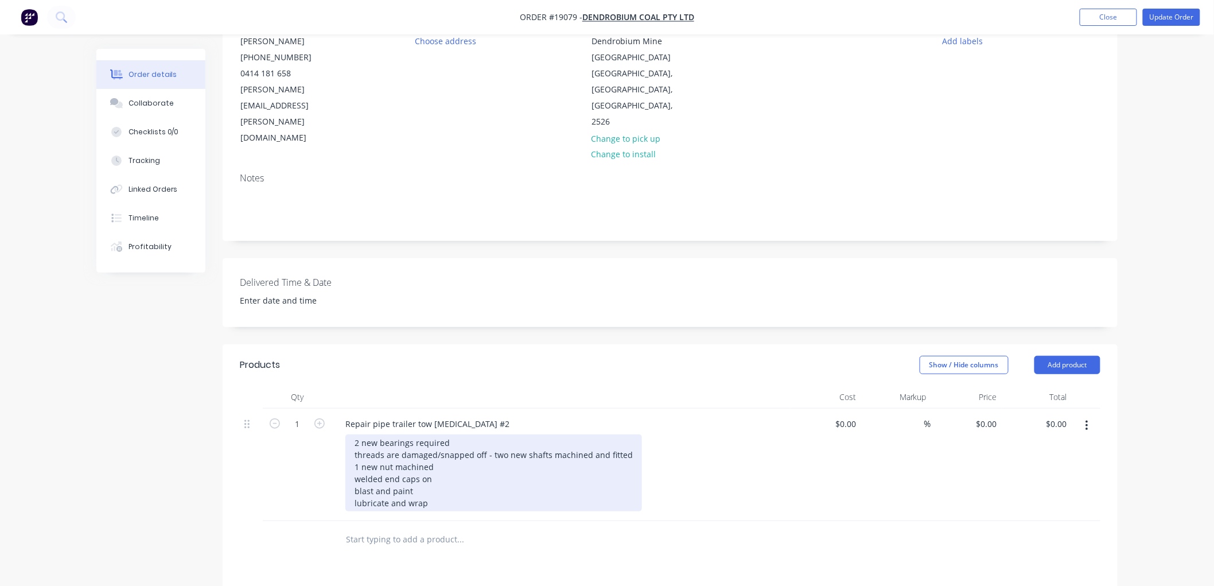
click at [460, 434] on div "2 new bearings required threads are damaged/snapped off - two new shafts machin…" at bounding box center [493, 472] width 297 height 77
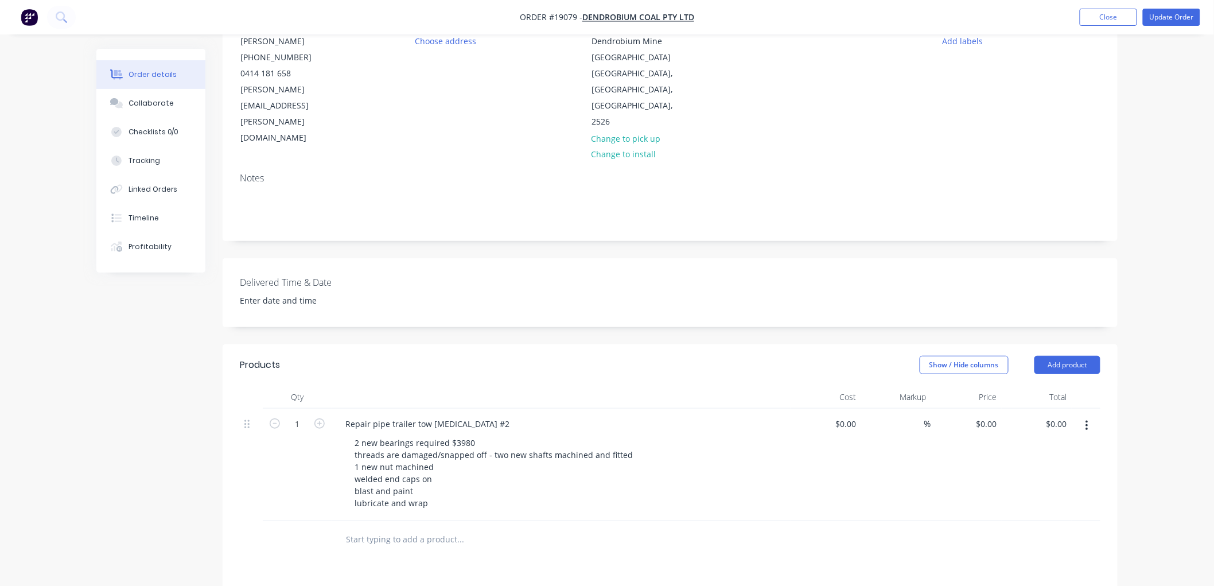
click at [98, 426] on div "Created by [PERSON_NAME] Created [DATE] Required [DATE] Assigned to Add team me…" at bounding box center [606, 386] width 1021 height 930
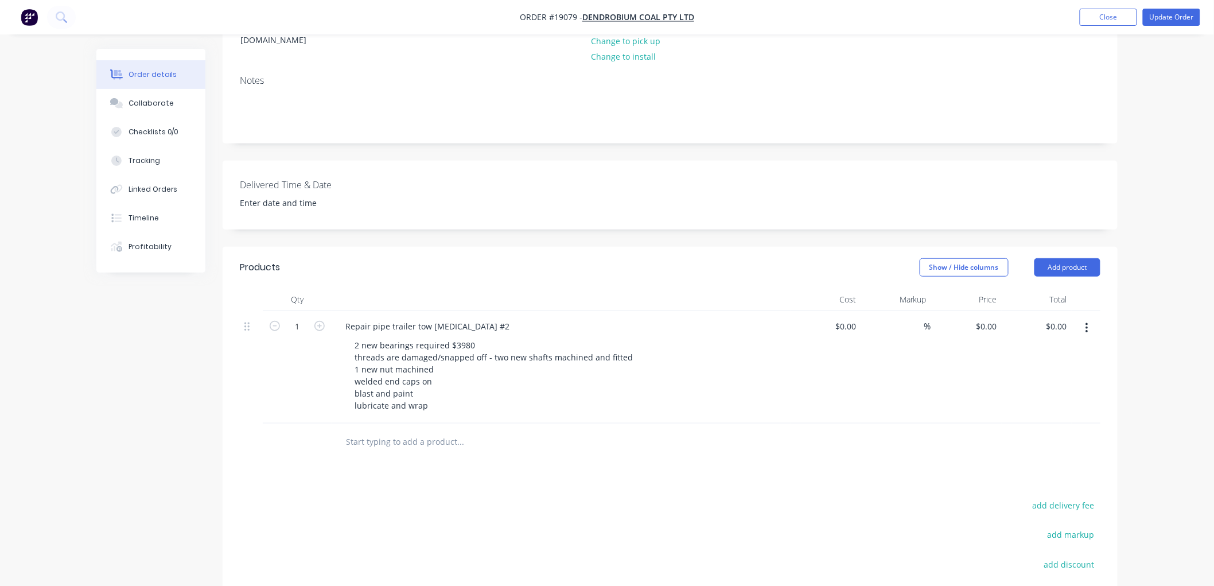
scroll to position [255, 0]
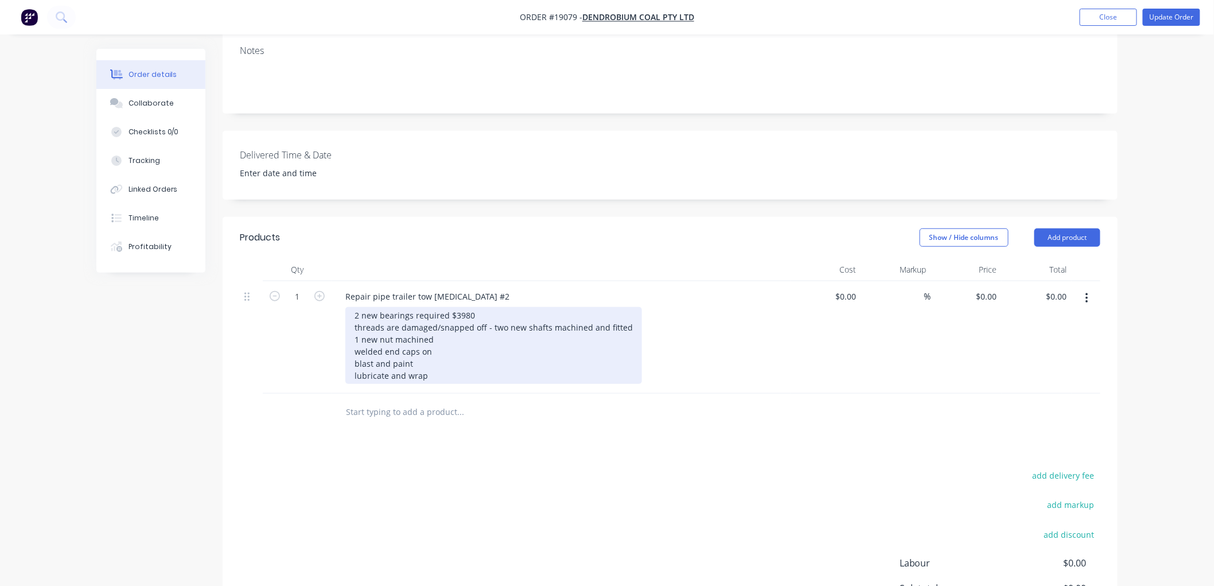
click at [373, 307] on div "2 new bearings required $3980 threads are damaged/snapped off - two new shafts …" at bounding box center [493, 345] width 297 height 77
click at [377, 307] on div "2 new bearings required $3980 threads are damaged/snapped off - two new shafts …" at bounding box center [493, 345] width 297 height 77
click at [506, 307] on div "2 new thrust bearings required $3980 threads are damaged/snapped off - two new …" at bounding box center [493, 345] width 297 height 77
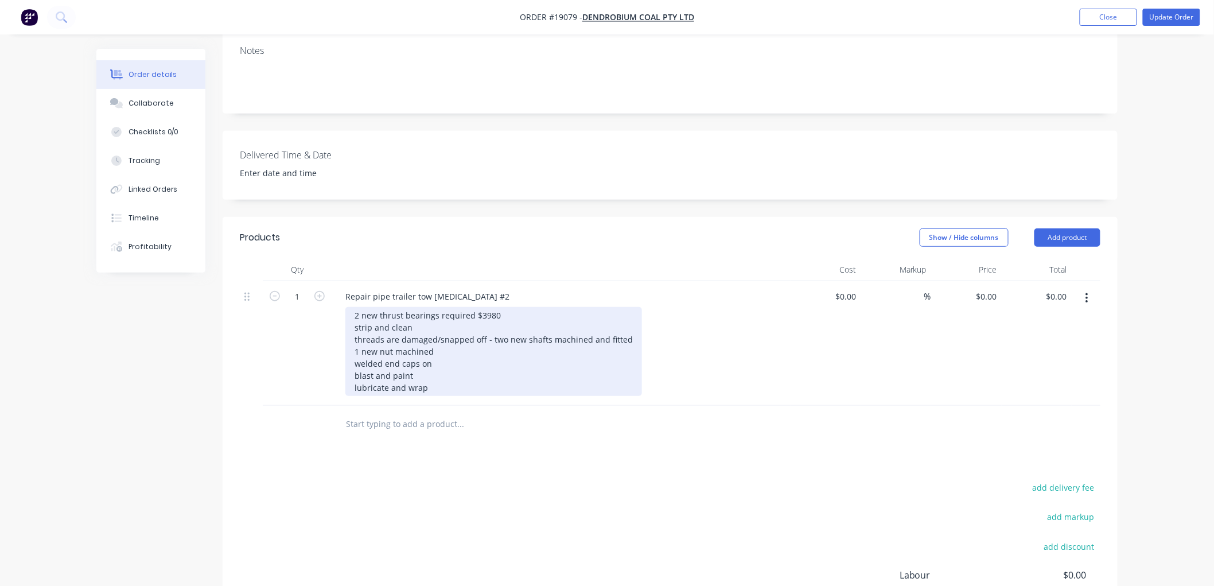
click at [431, 330] on div "2 new thrust bearings required $3980 strip and clean threads are damaged/snappe…" at bounding box center [493, 351] width 297 height 89
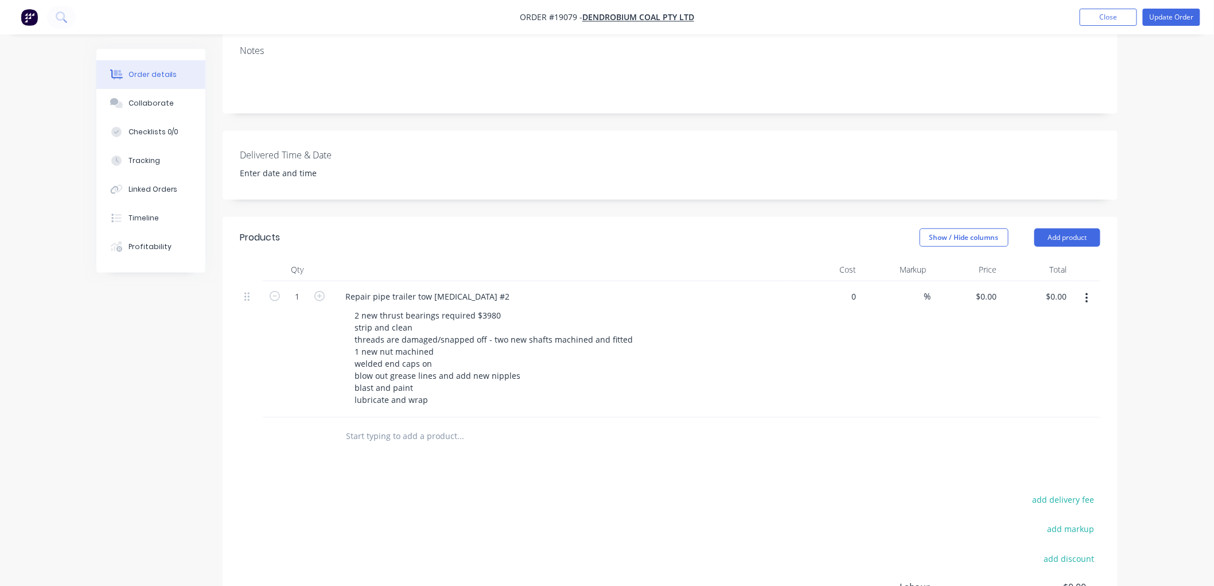
click at [841, 281] on div "0 $0.00" at bounding box center [826, 349] width 71 height 137
type input "$9,723.00"
click at [1146, 243] on div "Order details Collaborate Checklists 0/0 Tracking Linked Orders Timeline Profit…" at bounding box center [607, 246] width 1214 height 1002
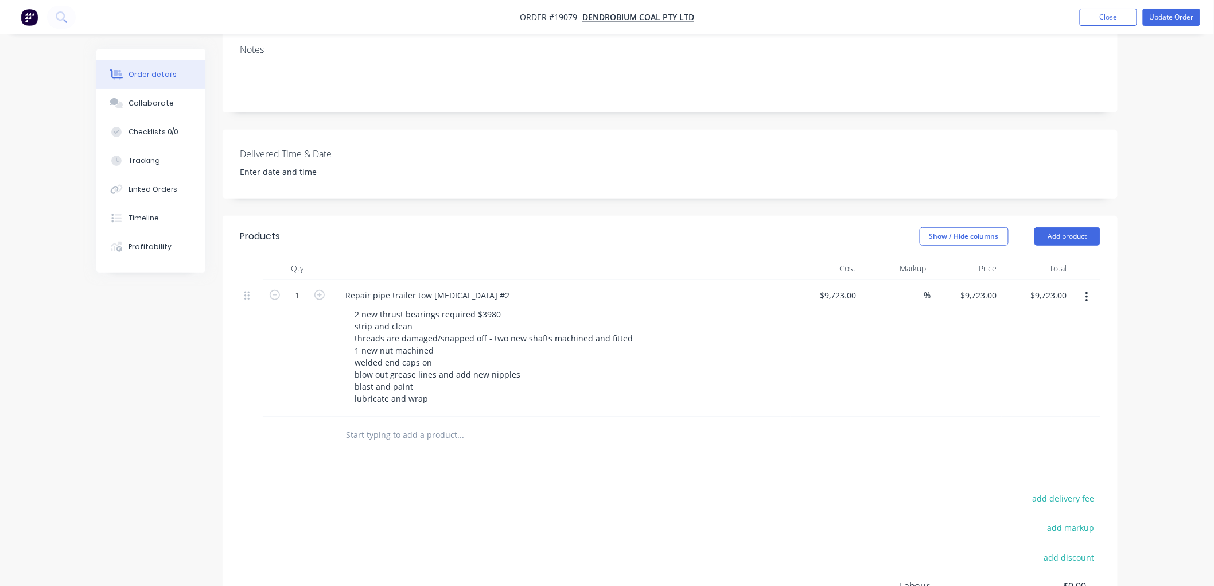
scroll to position [256, 0]
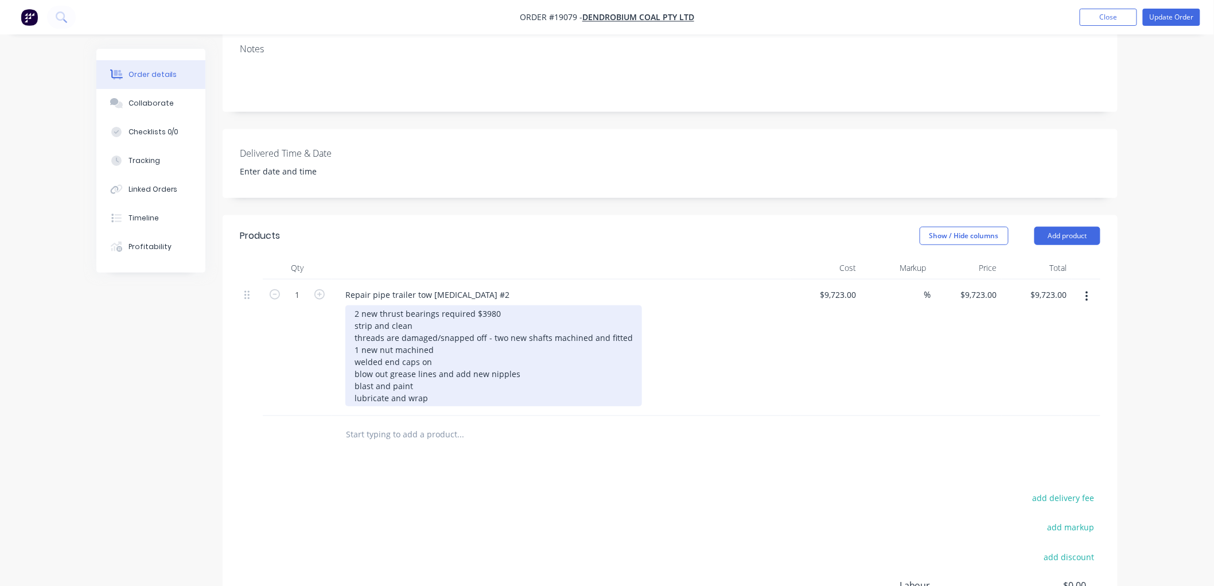
click at [486, 305] on div "2 new thrust bearings required $3980 strip and clean threads are damaged/snappe…" at bounding box center [493, 355] width 297 height 101
click at [491, 305] on div "2 new thrust bearings required $3980 strip and clean threads are damaged/snappe…" at bounding box center [537, 355] width 384 height 101
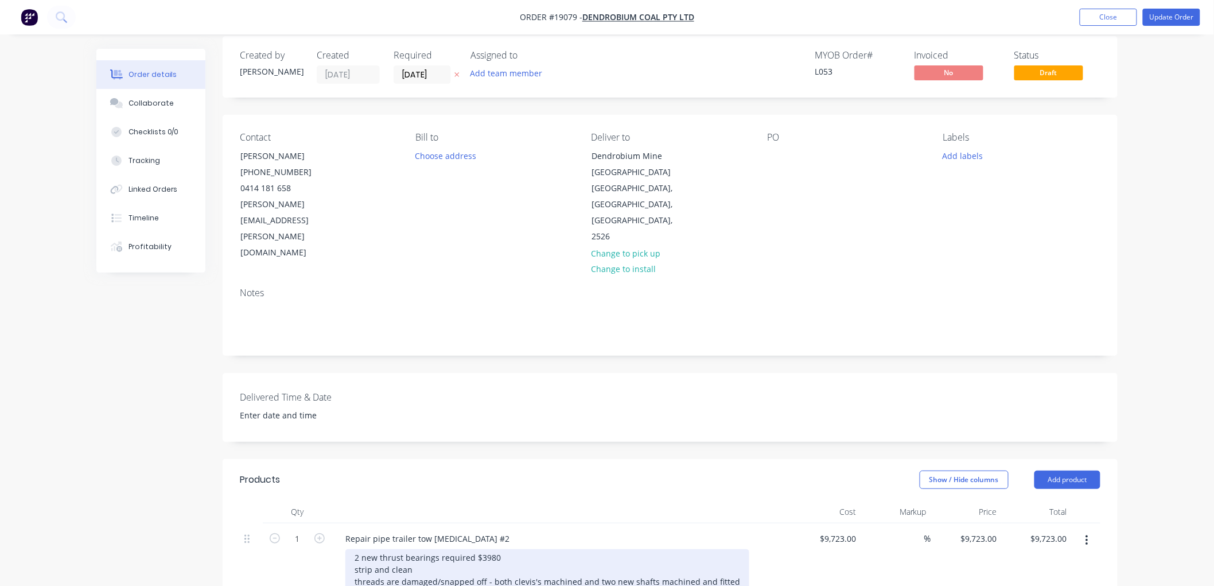
scroll to position [0, 0]
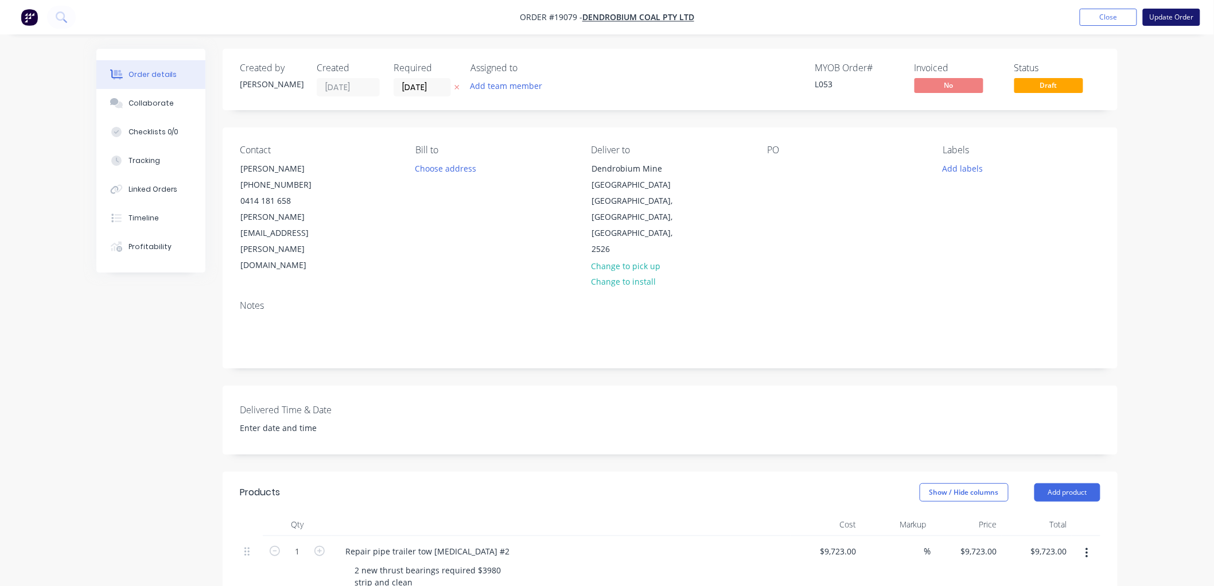
click at [1153, 18] on button "Update Order" at bounding box center [1171, 17] width 57 height 17
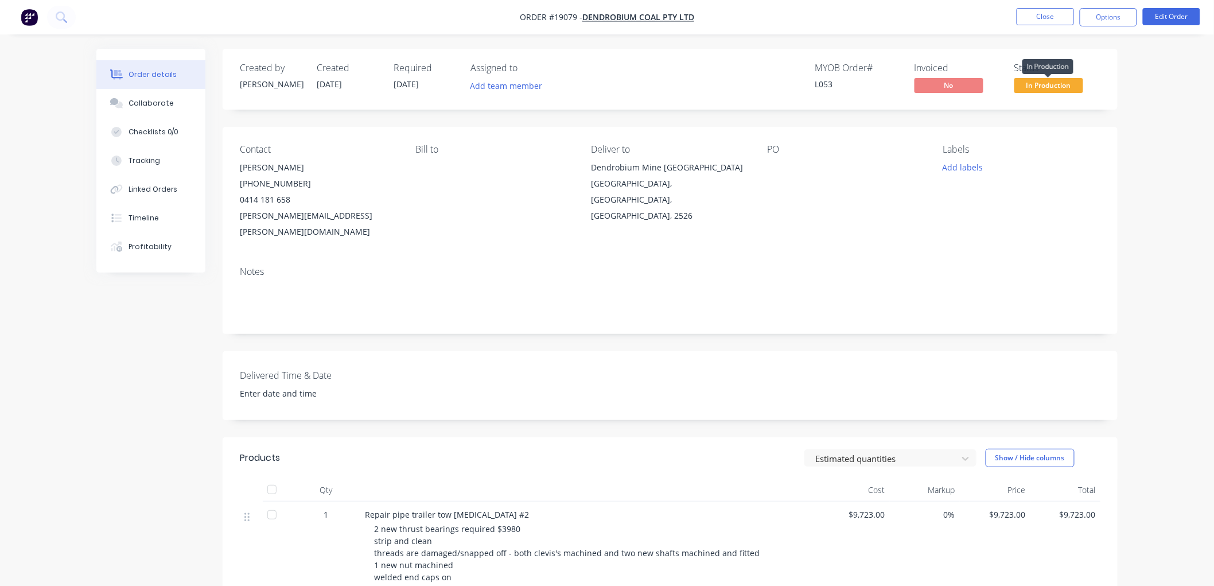
click at [1039, 88] on span "In Production" at bounding box center [1048, 85] width 69 height 14
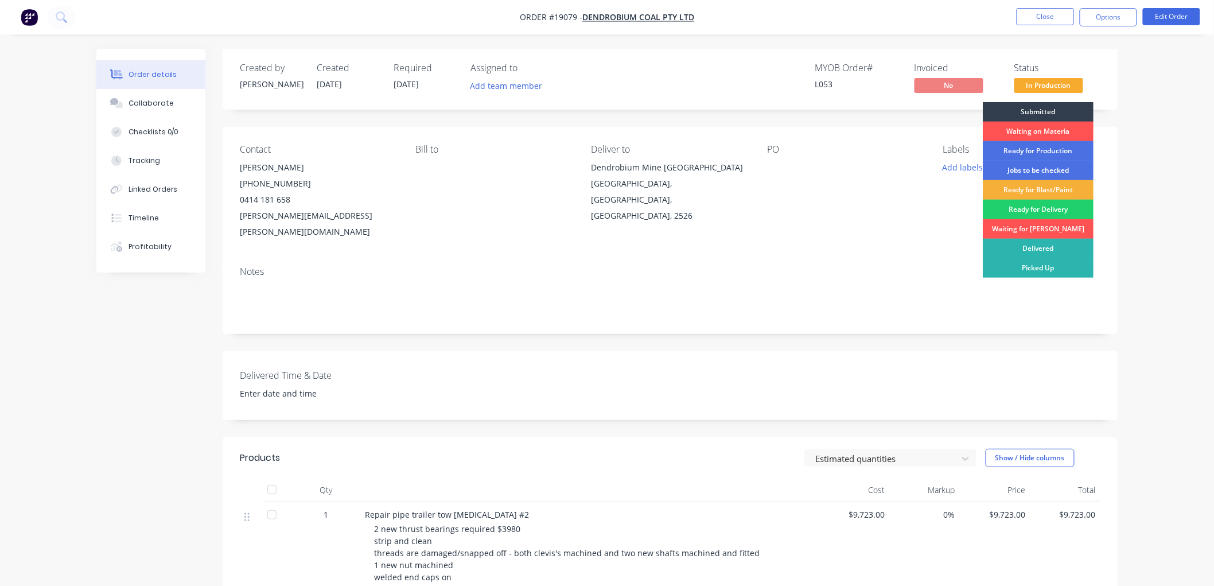
drag, startPoint x: 1170, startPoint y: 122, endPoint x: 1115, endPoint y: 79, distance: 69.9
click at [1170, 121] on div "Order details Collaborate Checklists 0/0 Tracking Linked Orders Timeline Profit…" at bounding box center [607, 416] width 1214 height 833
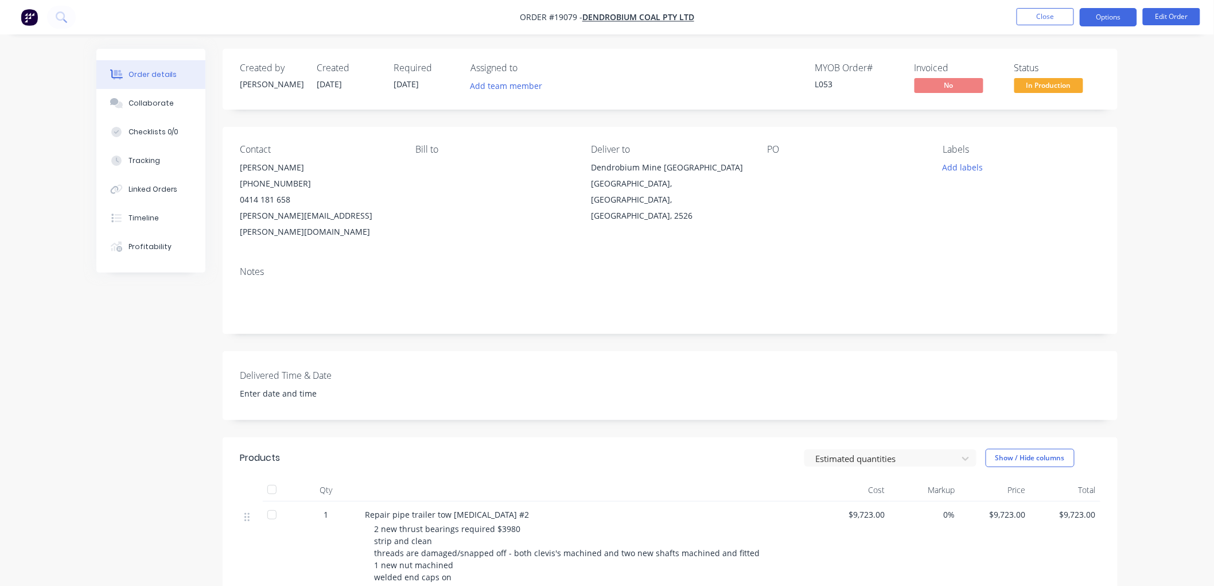
click at [1095, 17] on button "Options" at bounding box center [1108, 17] width 57 height 18
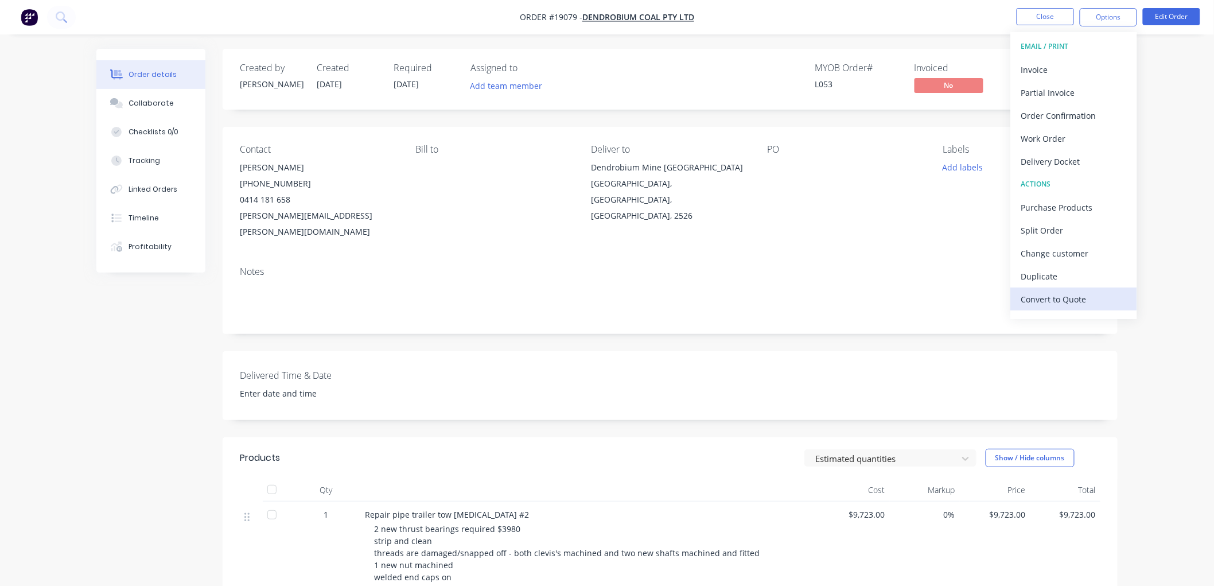
click at [1051, 297] on div "Convert to Quote" at bounding box center [1074, 299] width 106 height 17
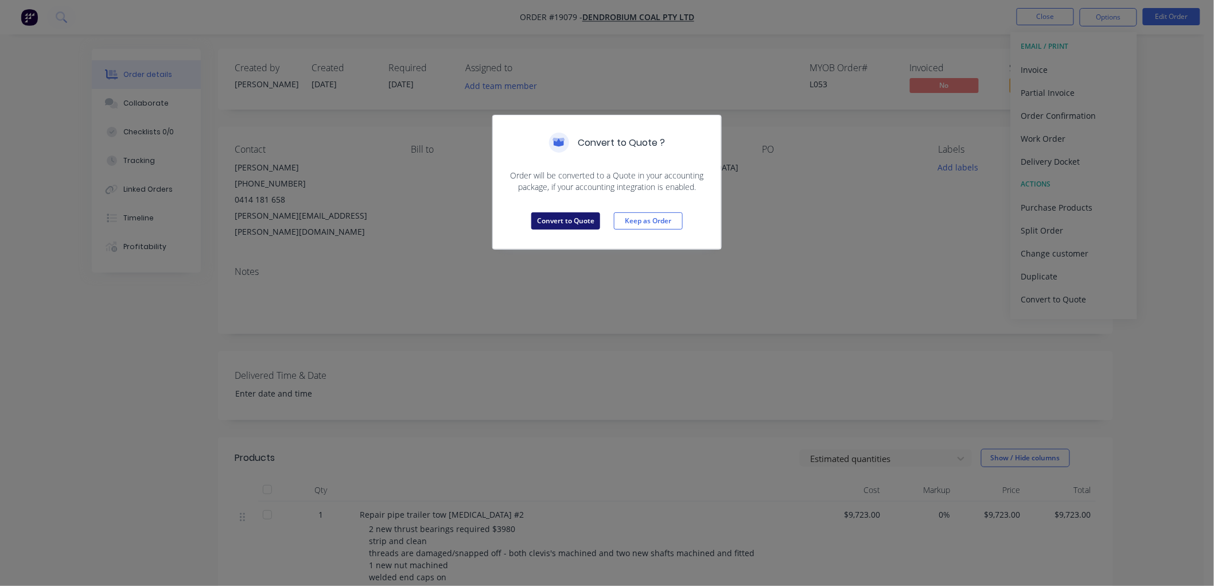
click at [571, 218] on button "Convert to Quote" at bounding box center [565, 220] width 69 height 17
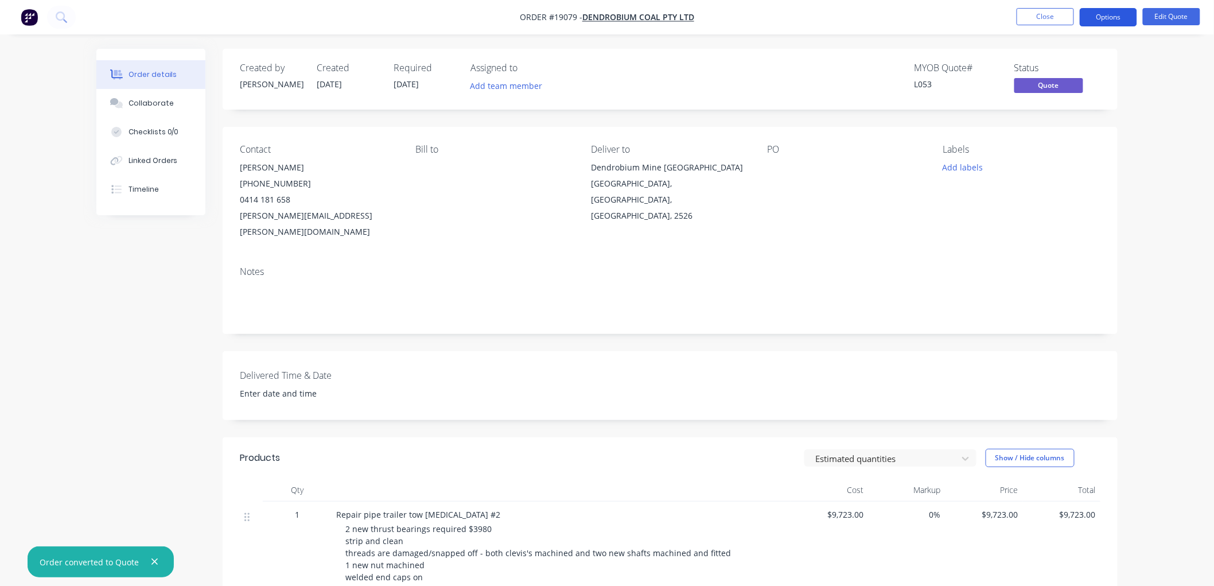
click at [1102, 20] on button "Options" at bounding box center [1108, 17] width 57 height 18
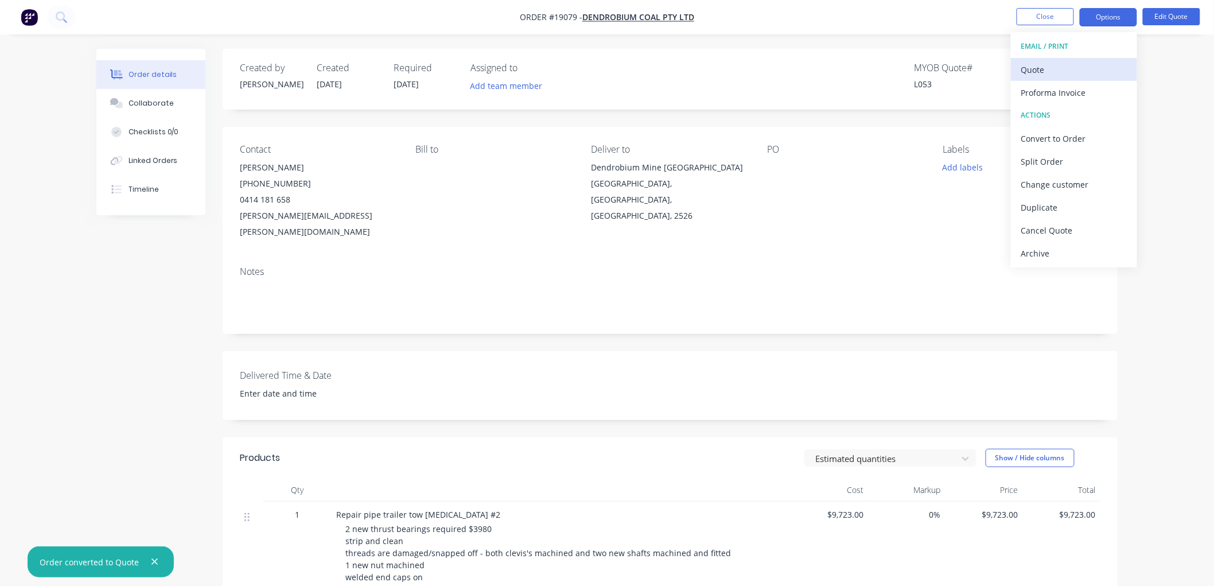
click at [1036, 69] on div "Quote" at bounding box center [1074, 69] width 106 height 17
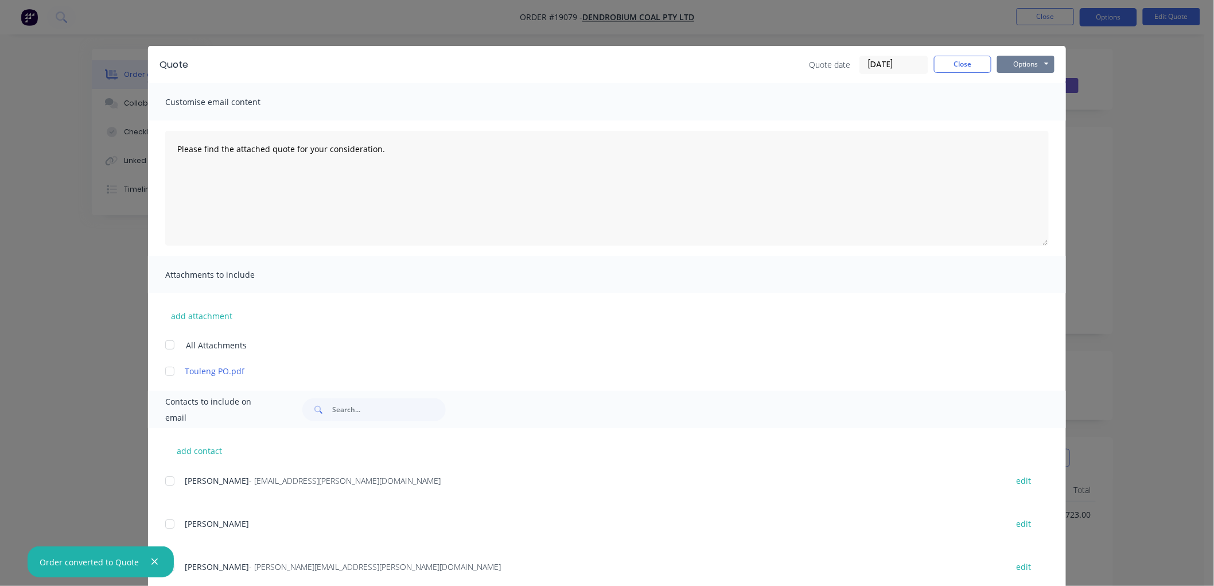
click at [1025, 65] on button "Options" at bounding box center [1025, 64] width 57 height 17
click at [1022, 102] on button "Print" at bounding box center [1033, 103] width 73 height 19
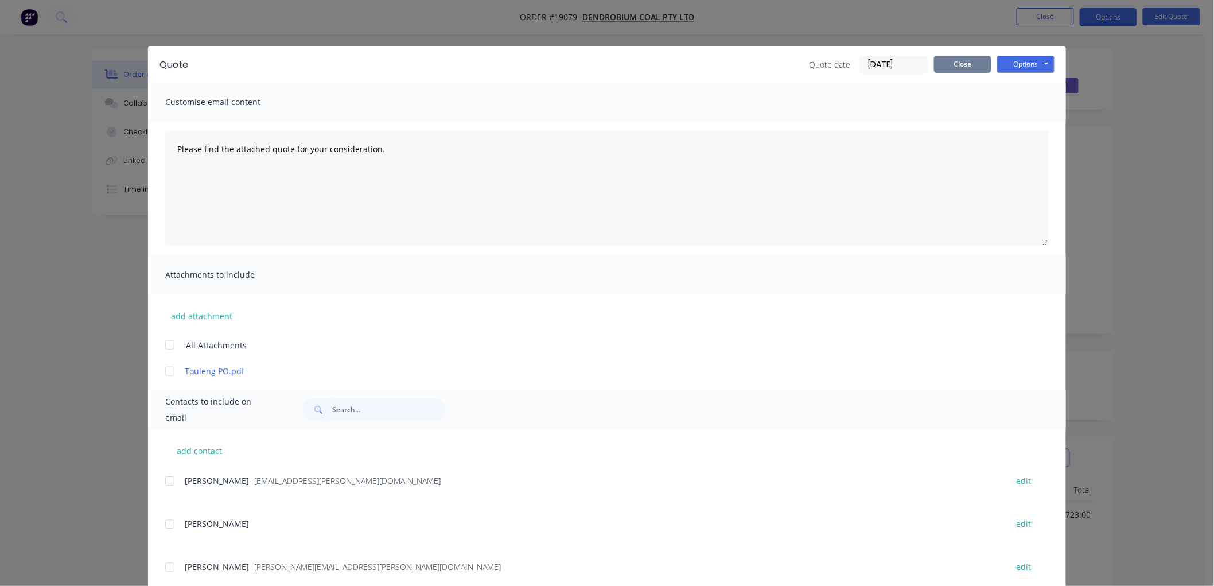
click at [951, 69] on button "Close" at bounding box center [962, 64] width 57 height 17
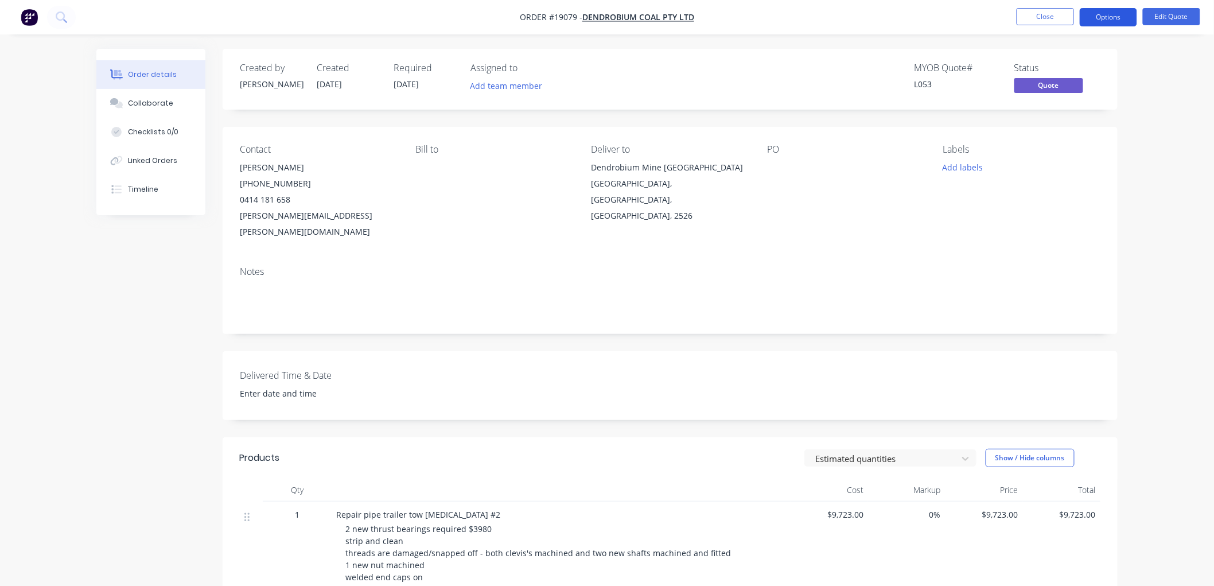
click at [1095, 13] on button "Options" at bounding box center [1108, 17] width 57 height 18
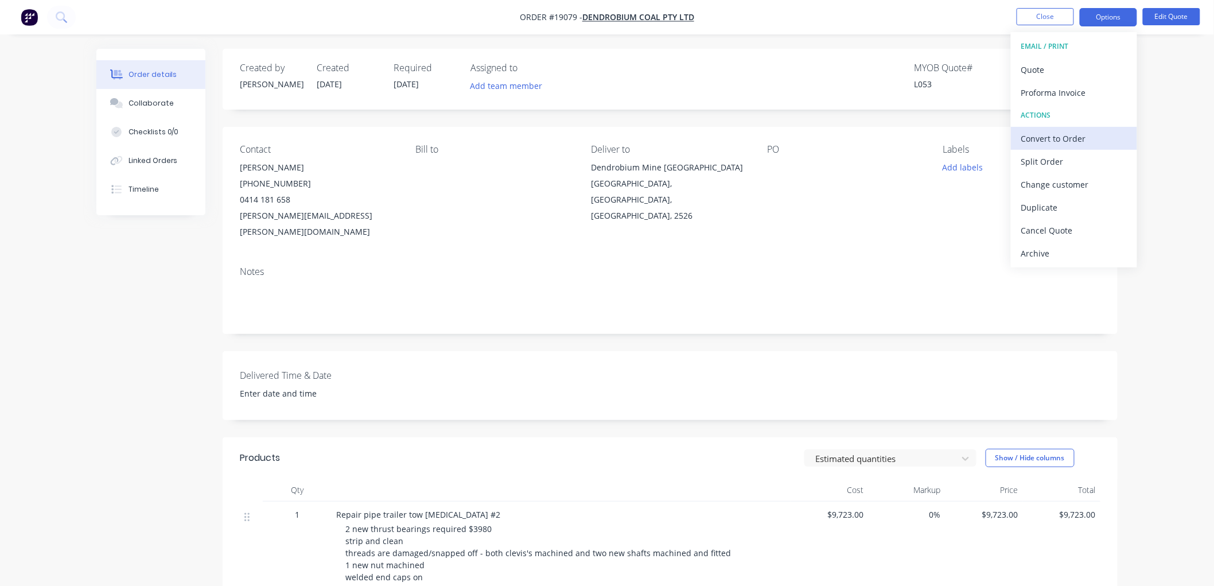
click at [1041, 141] on div "Convert to Order" at bounding box center [1074, 138] width 106 height 17
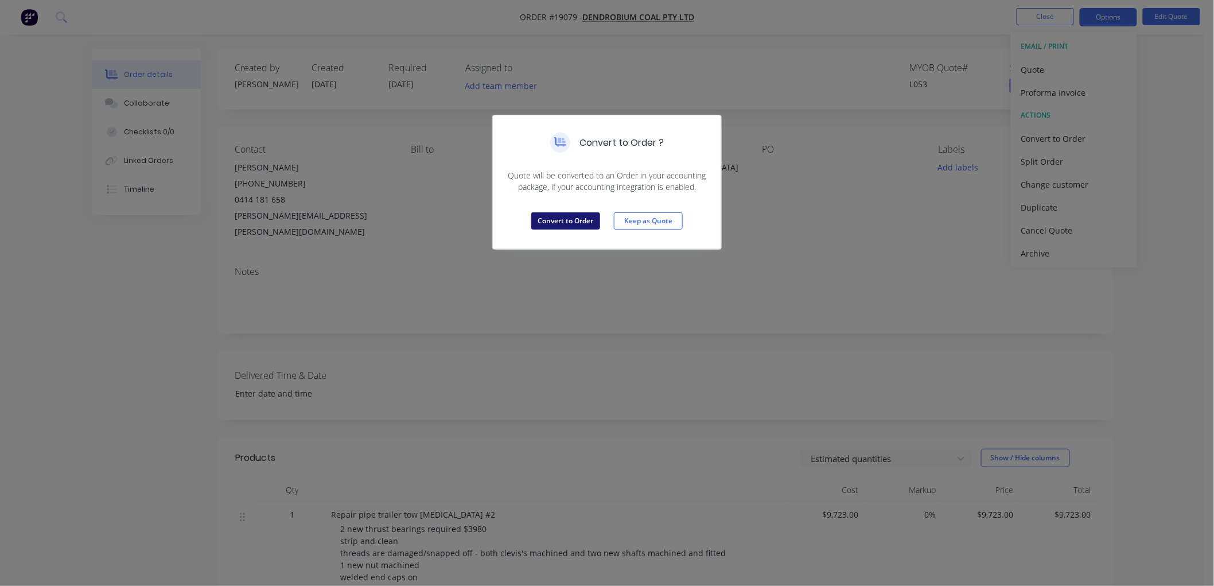
click at [566, 218] on button "Convert to Order" at bounding box center [565, 220] width 69 height 17
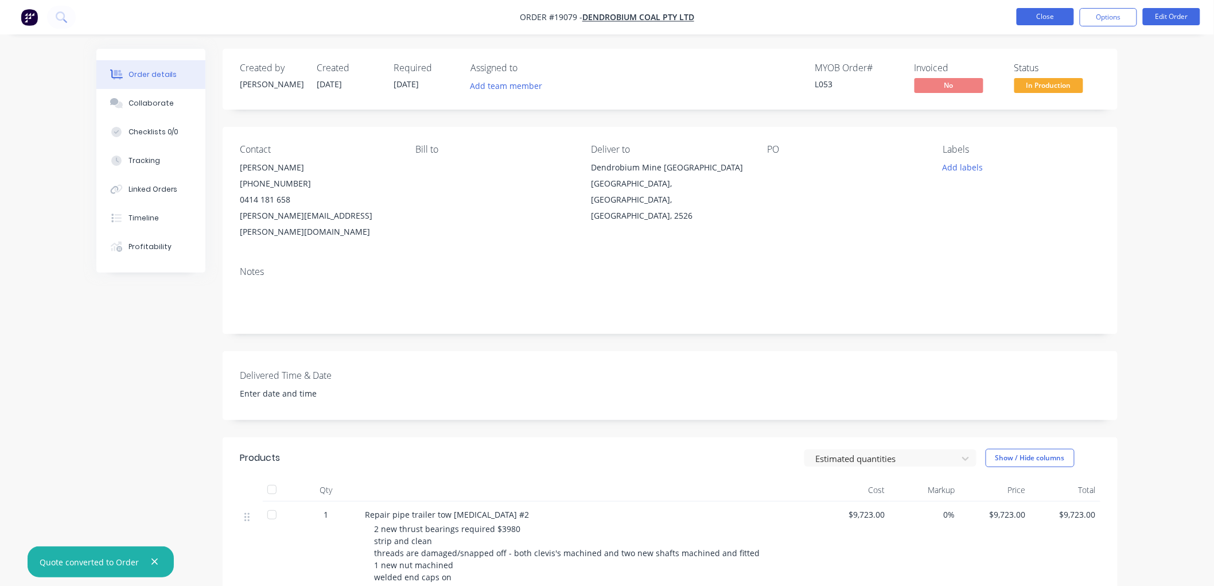
click at [1036, 19] on button "Close" at bounding box center [1045, 16] width 57 height 17
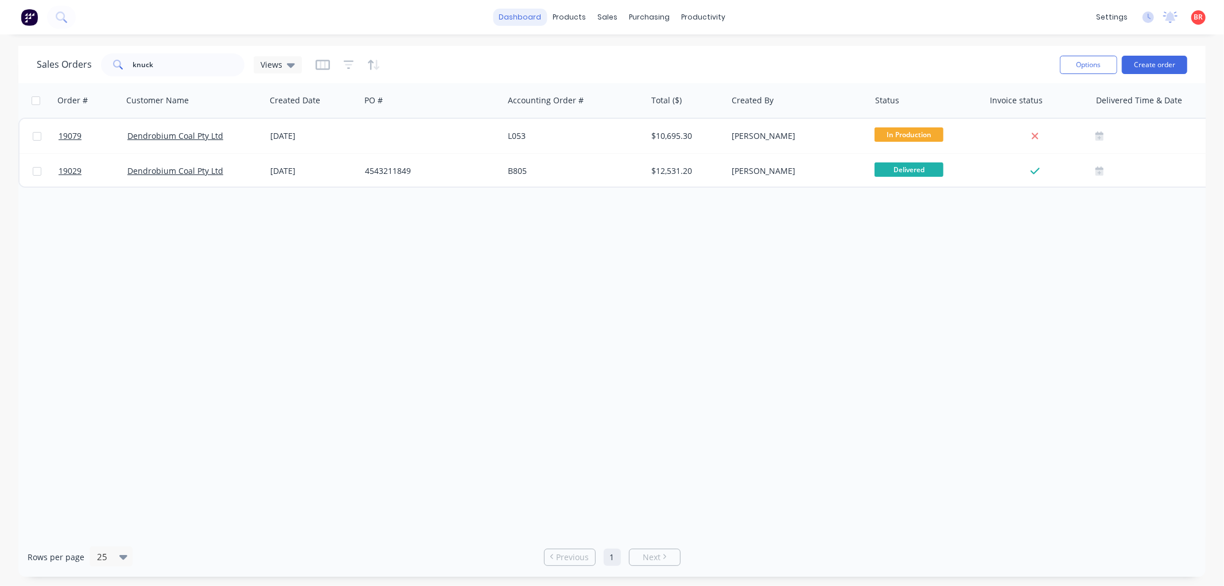
click at [523, 15] on link "dashboard" at bounding box center [520, 17] width 54 height 17
